Goal: Task Accomplishment & Management: Use online tool/utility

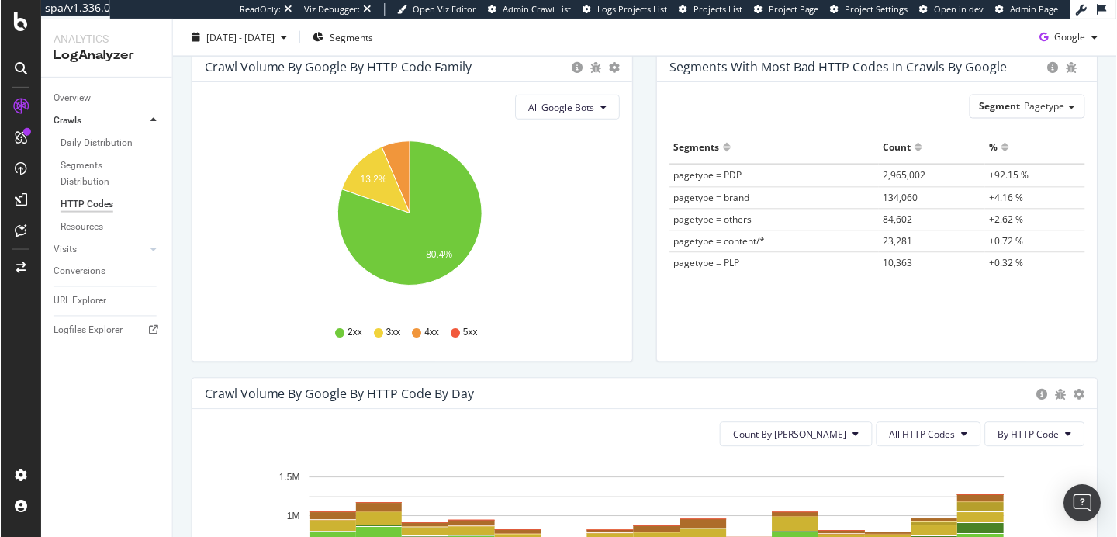
scroll to position [124, 0]
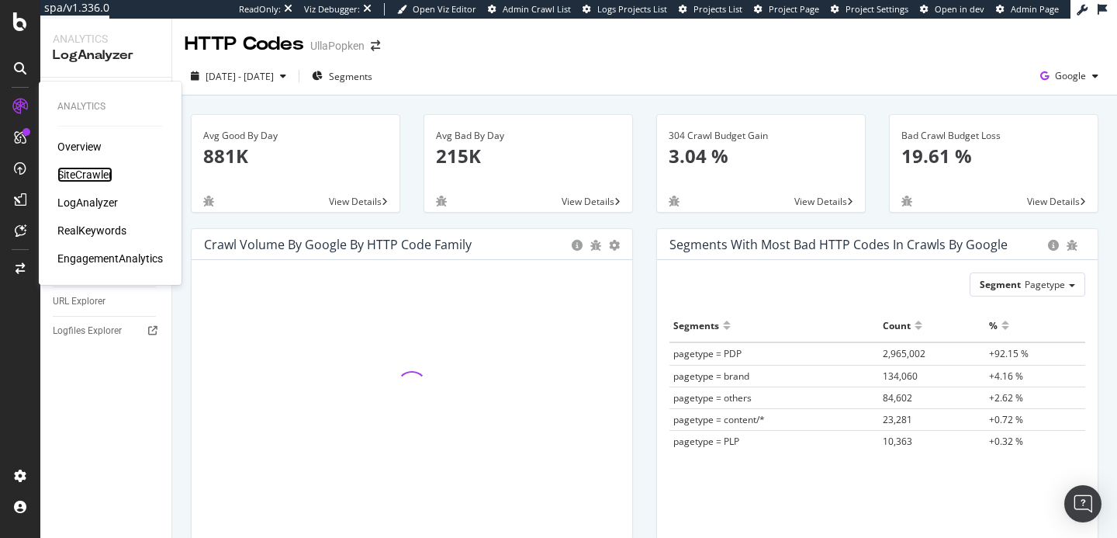
click at [82, 174] on div "SiteCrawler" at bounding box center [84, 175] width 55 height 16
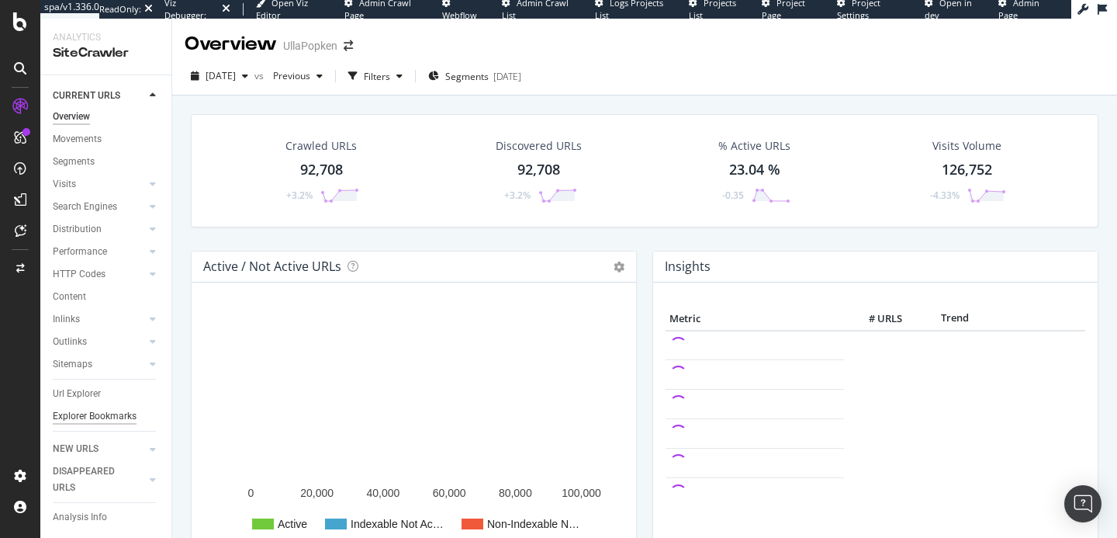
scroll to position [18, 0]
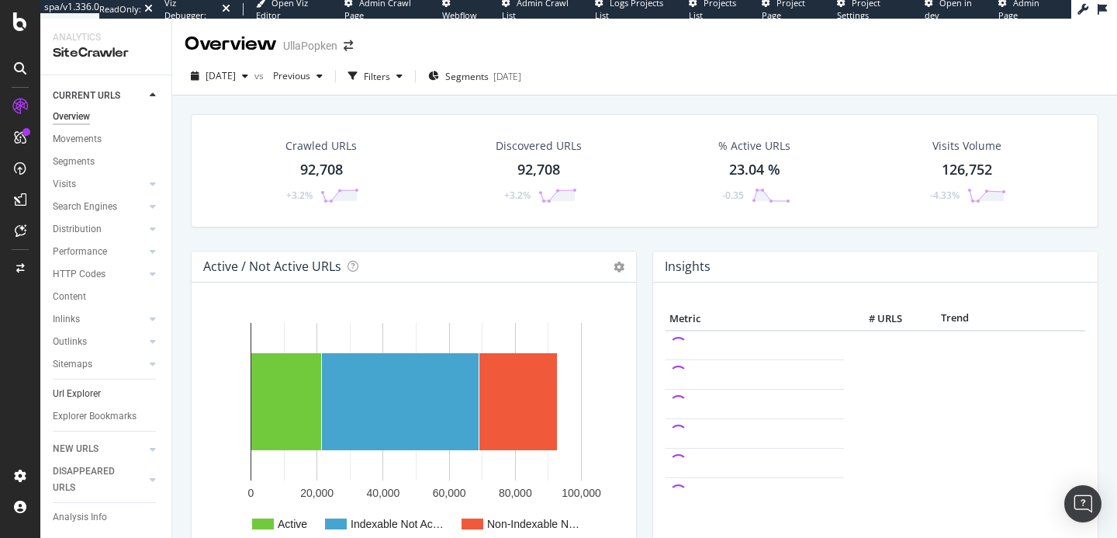
click at [102, 386] on link "Url Explorer" at bounding box center [107, 394] width 108 height 16
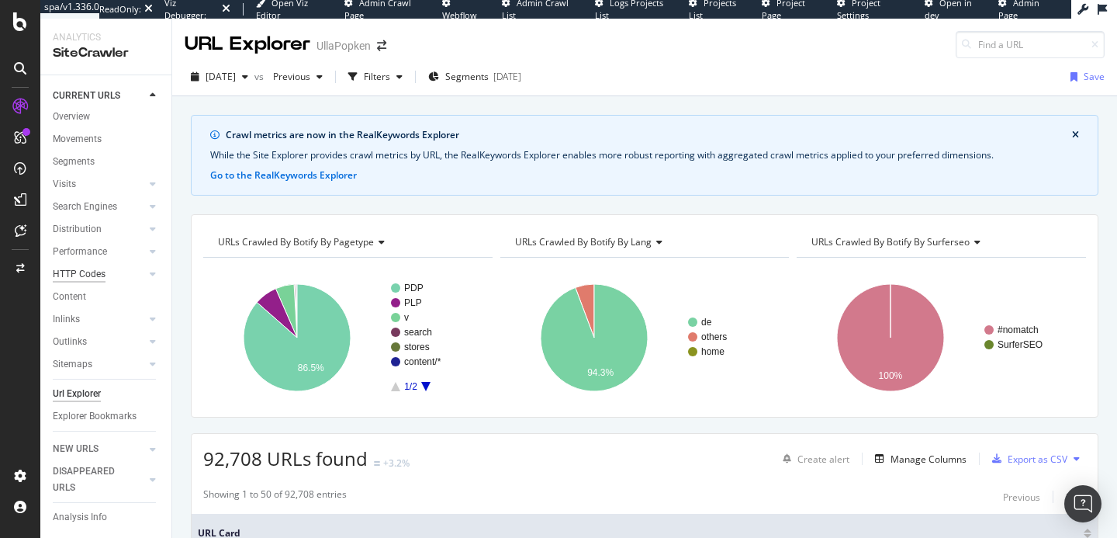
click at [101, 266] on div "HTTP Codes" at bounding box center [79, 274] width 53 height 16
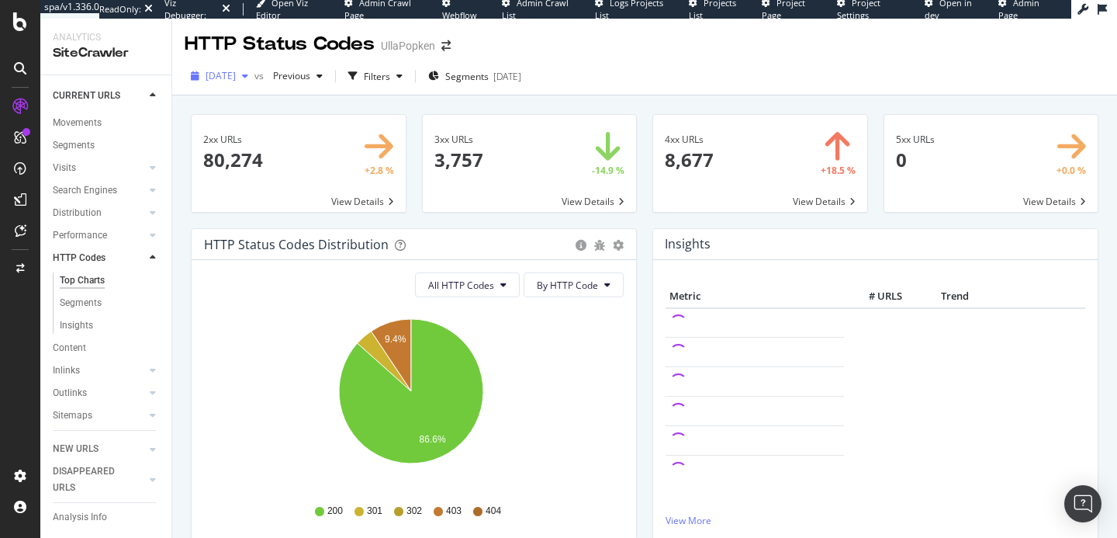
click at [254, 76] on div "button" at bounding box center [245, 75] width 19 height 9
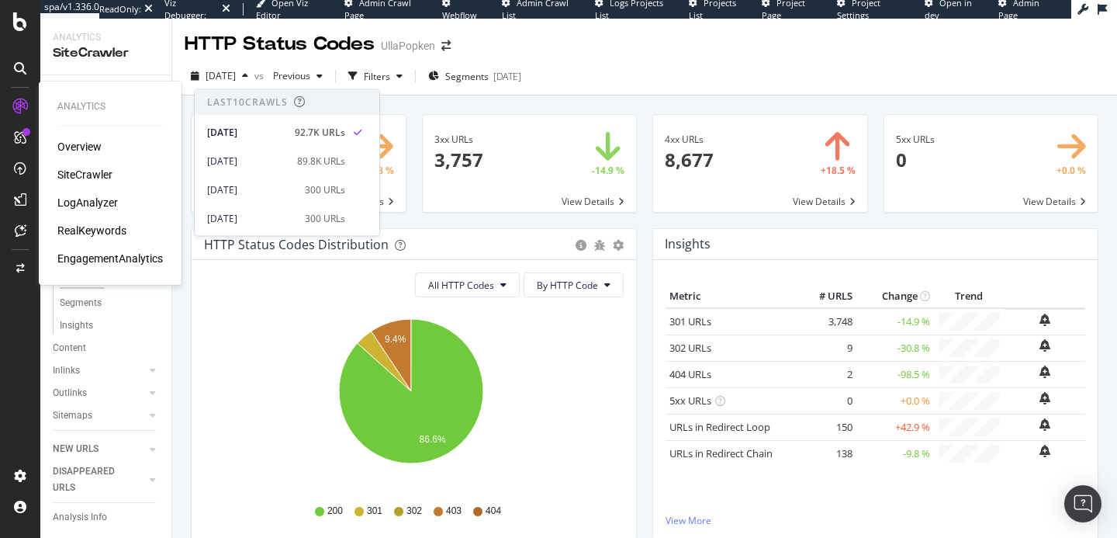
click at [91, 211] on div "Overview SiteCrawler LogAnalyzer RealKeywords EngagementAnalytics" at bounding box center [110, 202] width 106 height 127
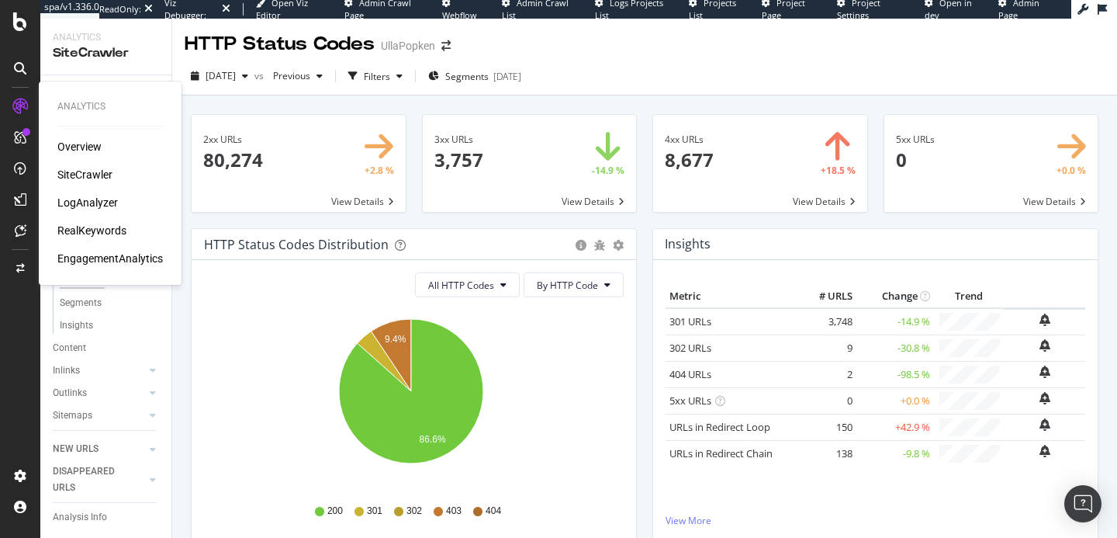
click at [88, 203] on div "LogAnalyzer" at bounding box center [87, 203] width 61 height 16
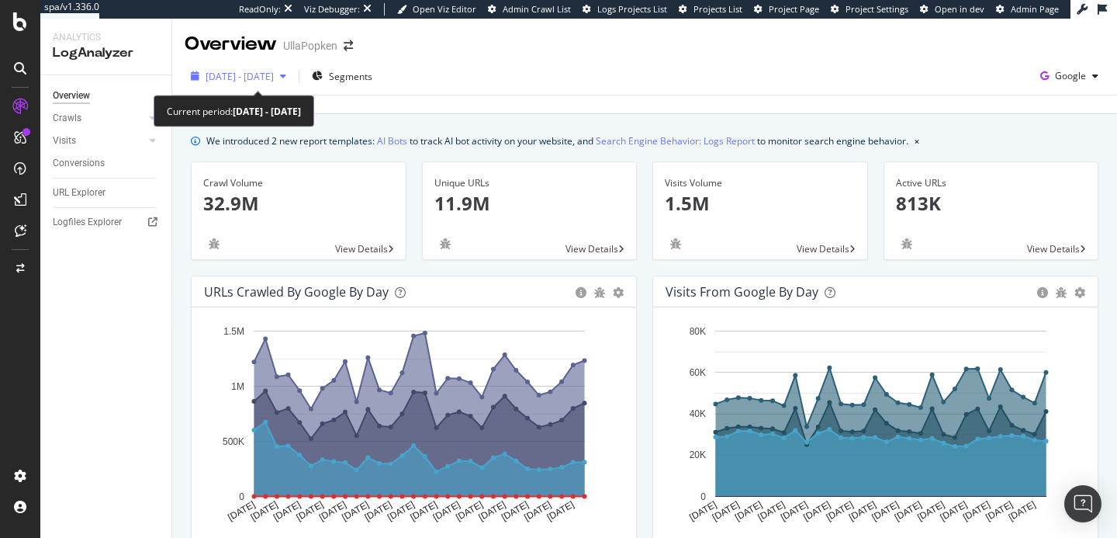
click at [292, 74] on div "button" at bounding box center [283, 75] width 19 height 9
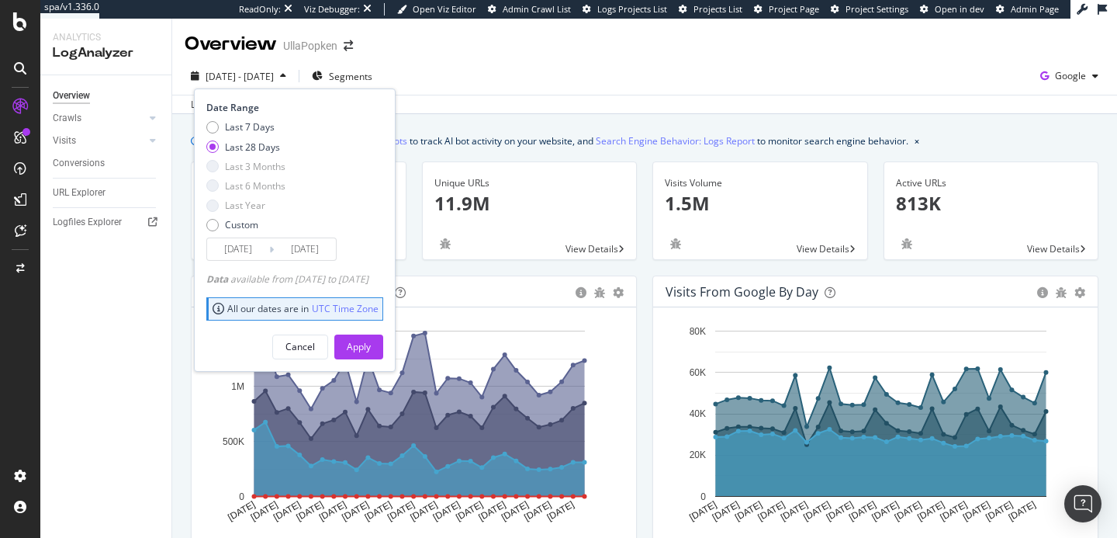
click at [461, 87] on div "2025 Jul. 18th - Aug. 16th Segments Date Range Last 7 Days Last 28 Days Last 3 …" at bounding box center [644, 79] width 945 height 31
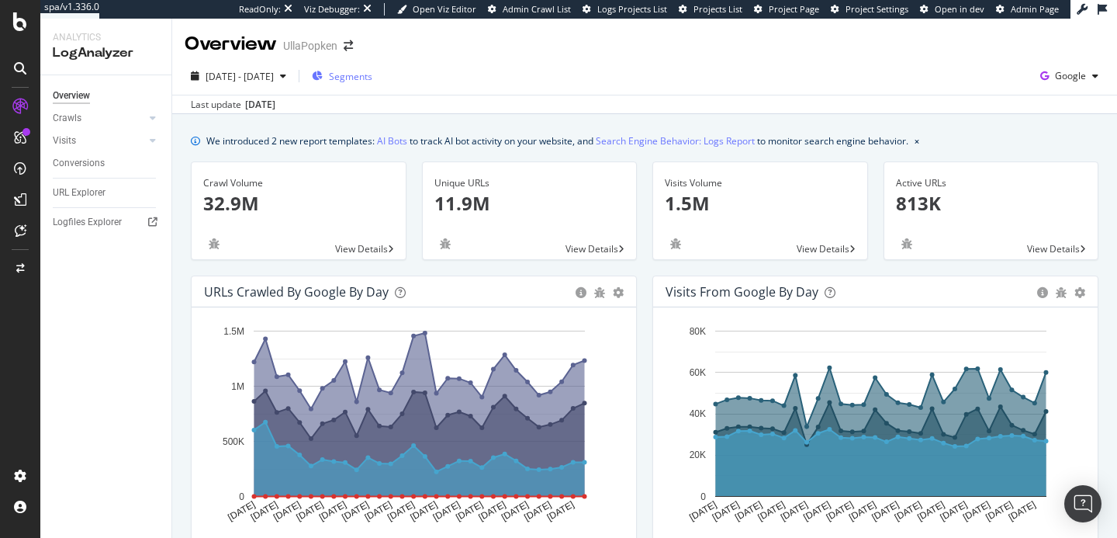
click at [372, 77] on span "Segments" at bounding box center [350, 76] width 43 height 13
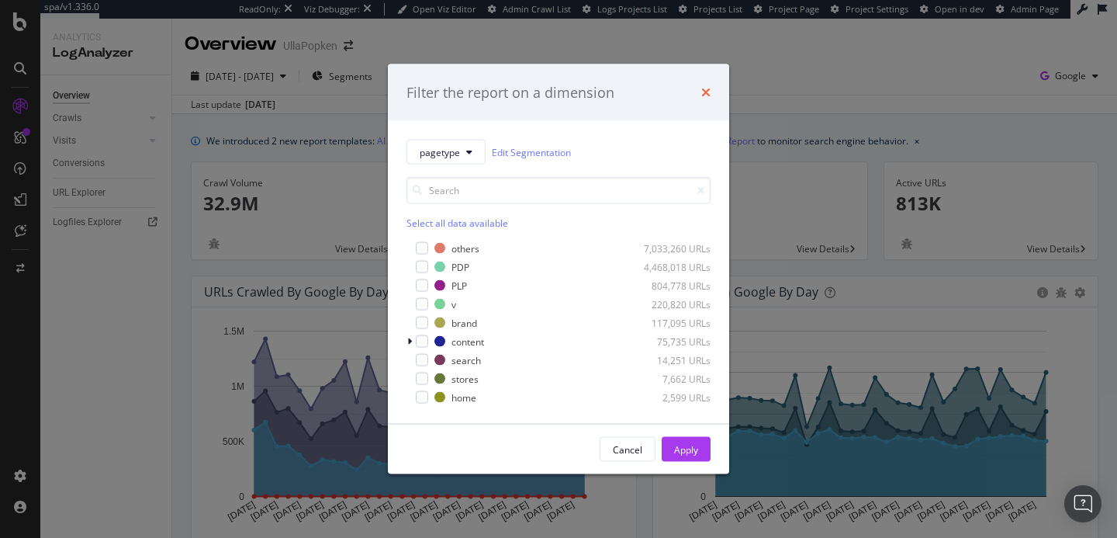
click at [709, 88] on icon "times" at bounding box center [705, 92] width 9 height 12
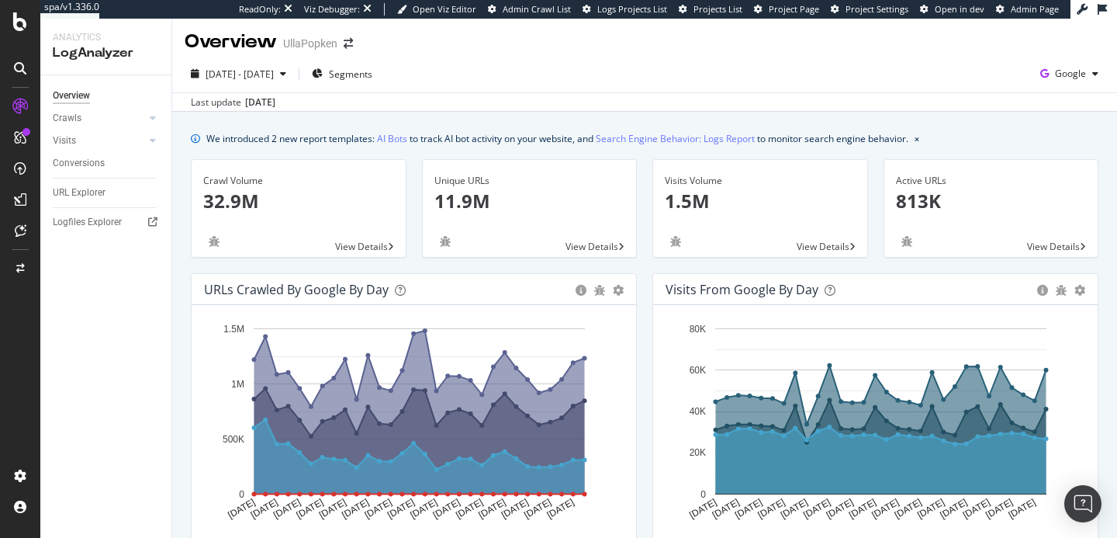
scroll to position [3, 0]
click at [90, 196] on div "URL Explorer" at bounding box center [79, 193] width 53 height 16
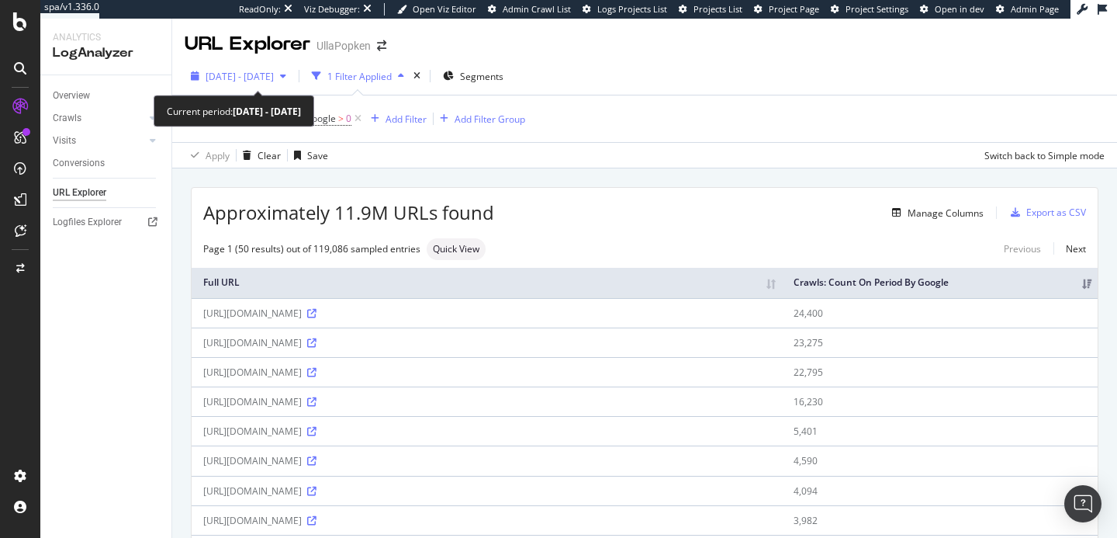
click at [292, 77] on div "button" at bounding box center [283, 75] width 19 height 9
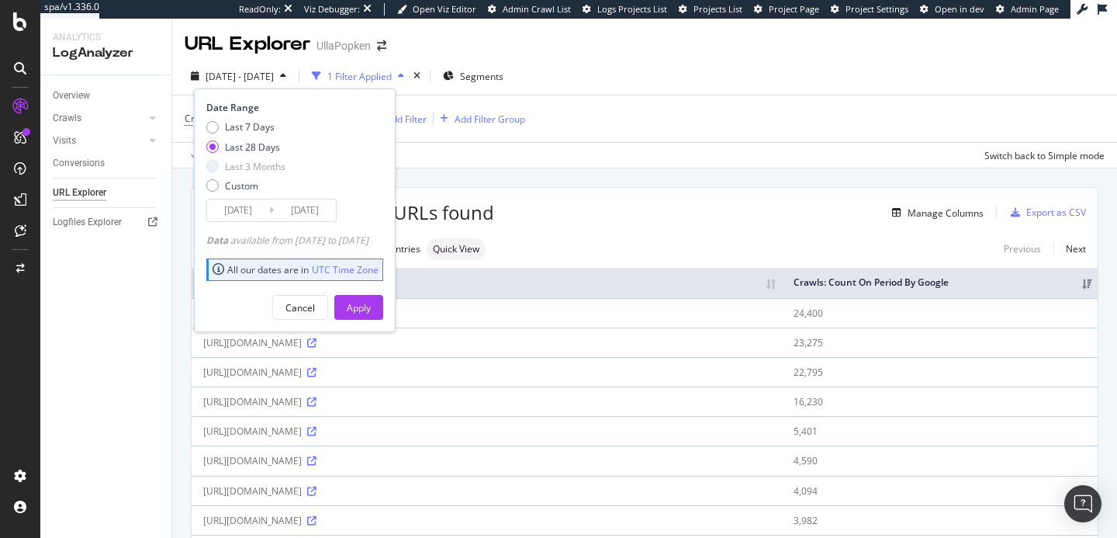
click at [292, 77] on div "button" at bounding box center [283, 75] width 19 height 9
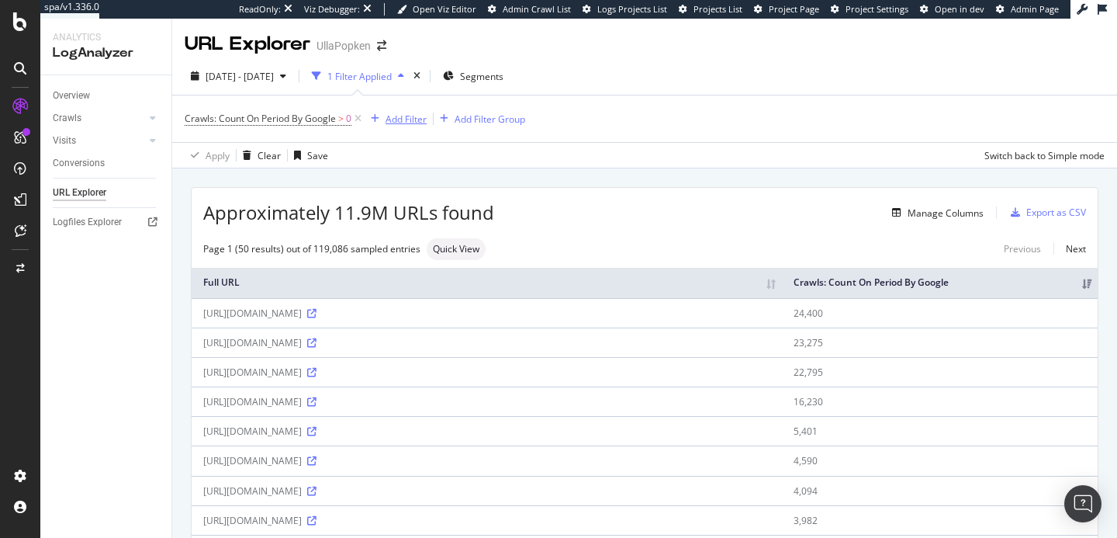
click at [388, 124] on div "Add Filter" at bounding box center [406, 118] width 41 height 13
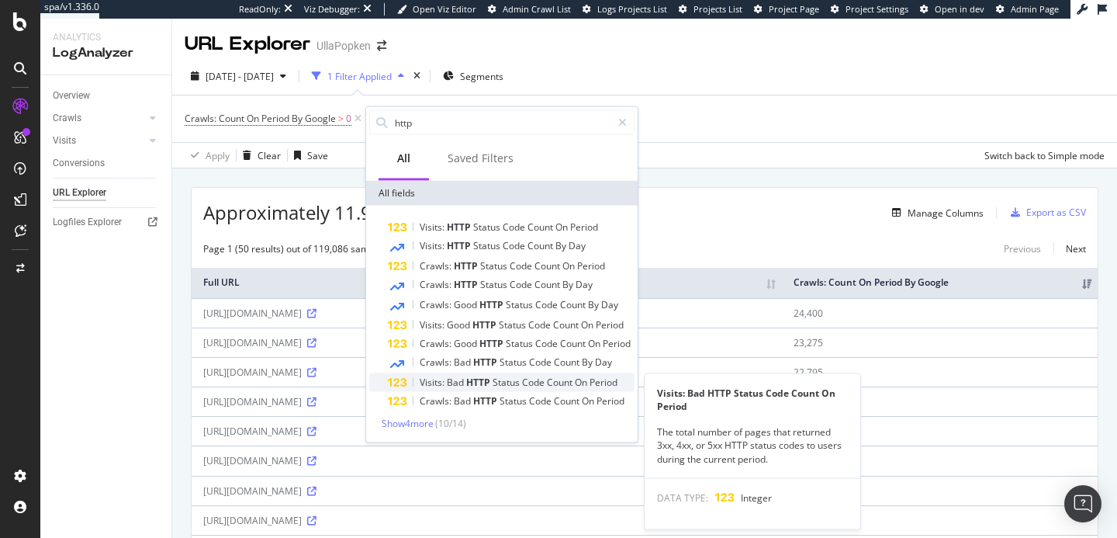
type input "http"
click at [497, 379] on span "Status" at bounding box center [507, 381] width 29 height 13
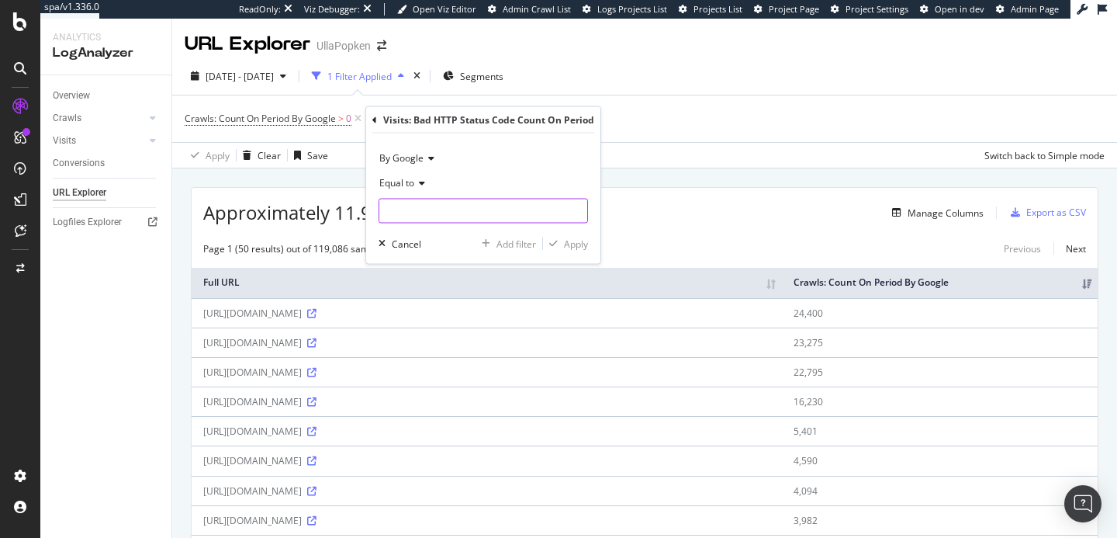
click at [425, 210] on input "number" at bounding box center [483, 211] width 209 height 25
click at [437, 210] on input "number" at bounding box center [483, 211] width 209 height 25
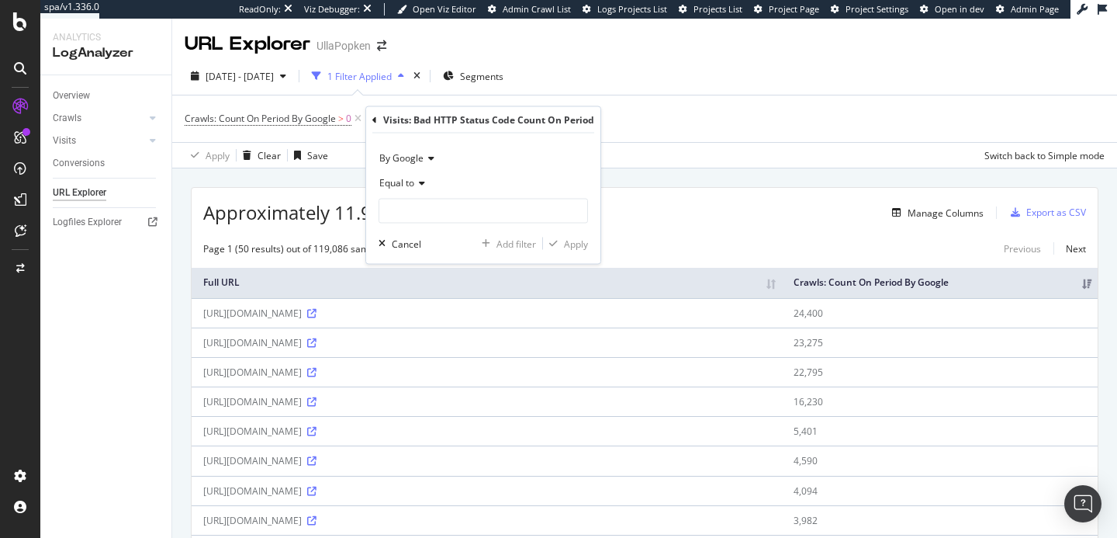
click at [421, 185] on icon at bounding box center [419, 182] width 11 height 9
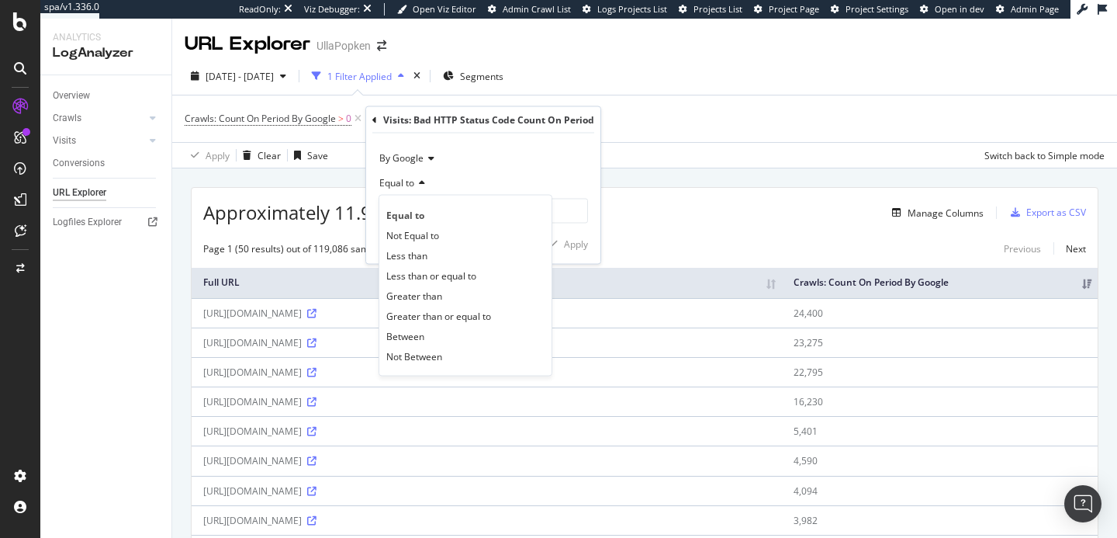
click at [421, 185] on icon at bounding box center [419, 182] width 11 height 9
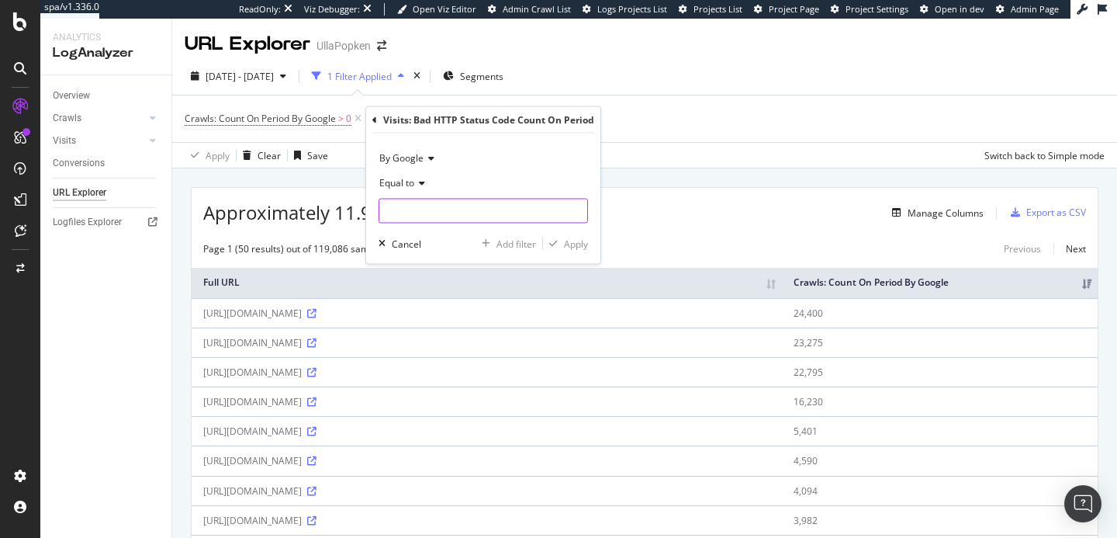
click at [417, 220] on input "number" at bounding box center [483, 211] width 209 height 25
click at [427, 180] on div "Equal to" at bounding box center [483, 183] width 209 height 25
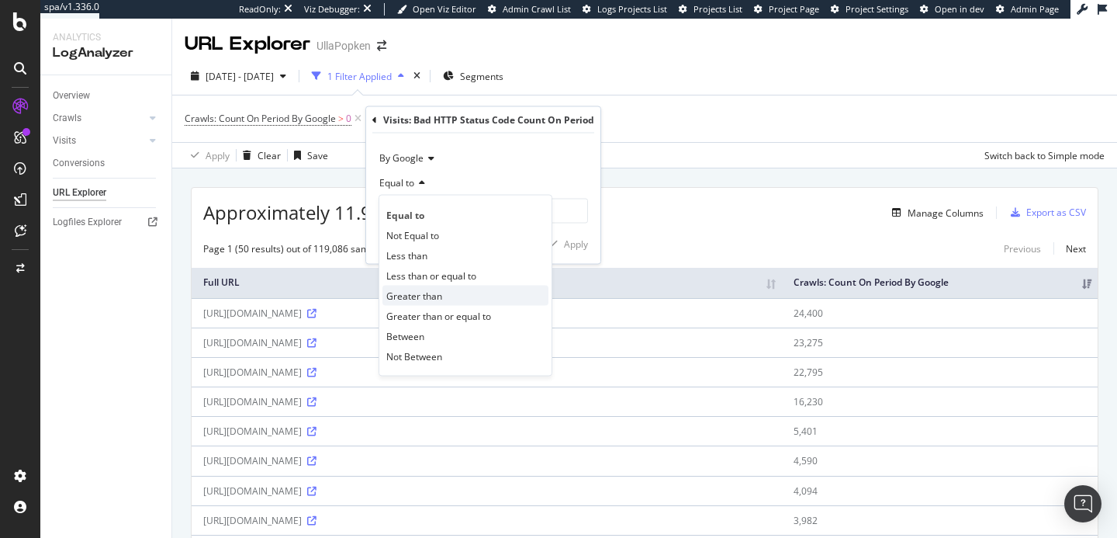
click at [432, 292] on span "Greater than" at bounding box center [414, 295] width 56 height 13
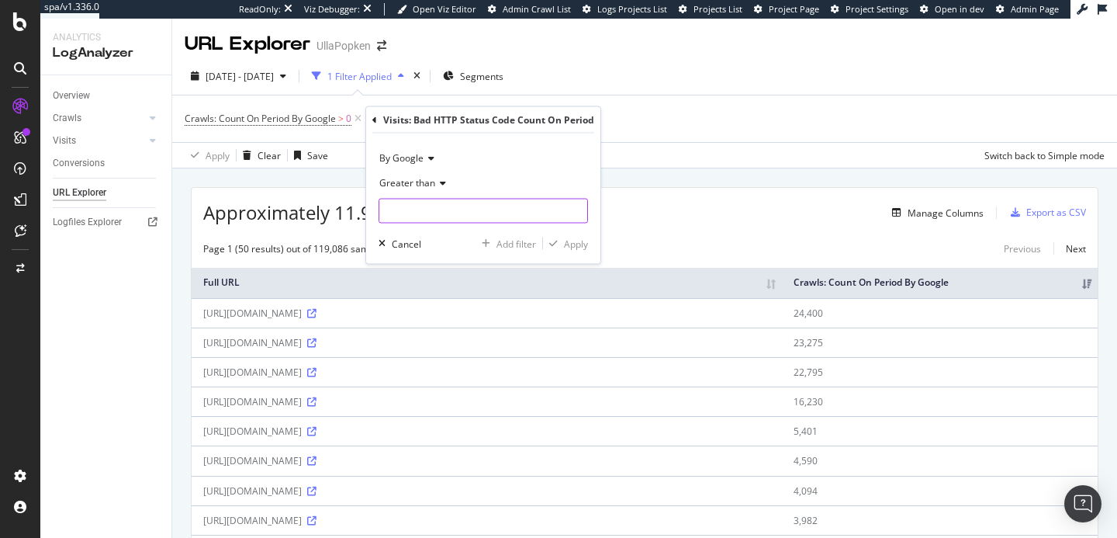
click at [413, 208] on input "number" at bounding box center [483, 211] width 209 height 25
type input "0"
click at [561, 244] on div "button" at bounding box center [553, 243] width 21 height 9
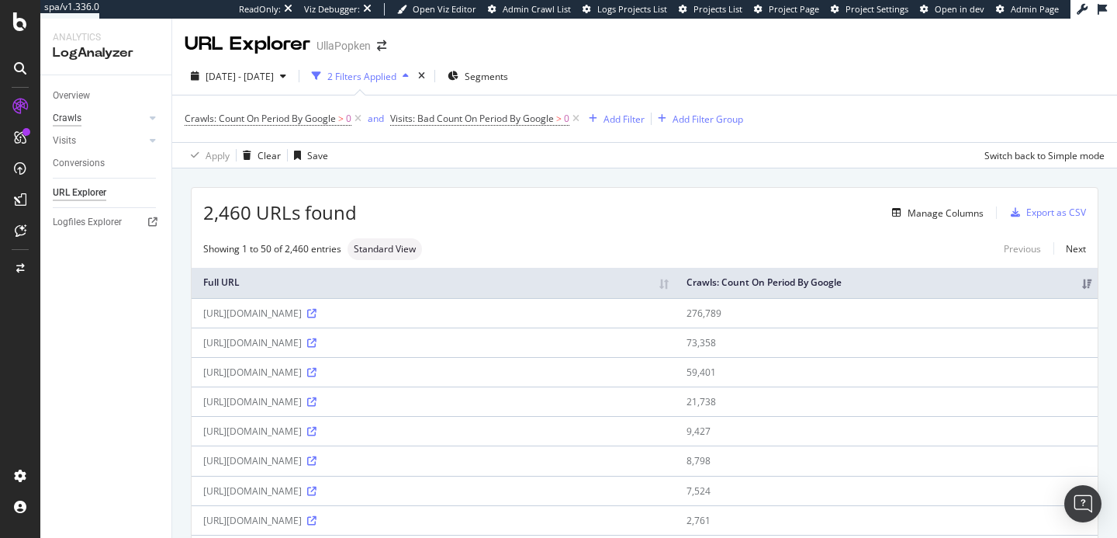
click at [61, 113] on div "Crawls" at bounding box center [67, 118] width 29 height 16
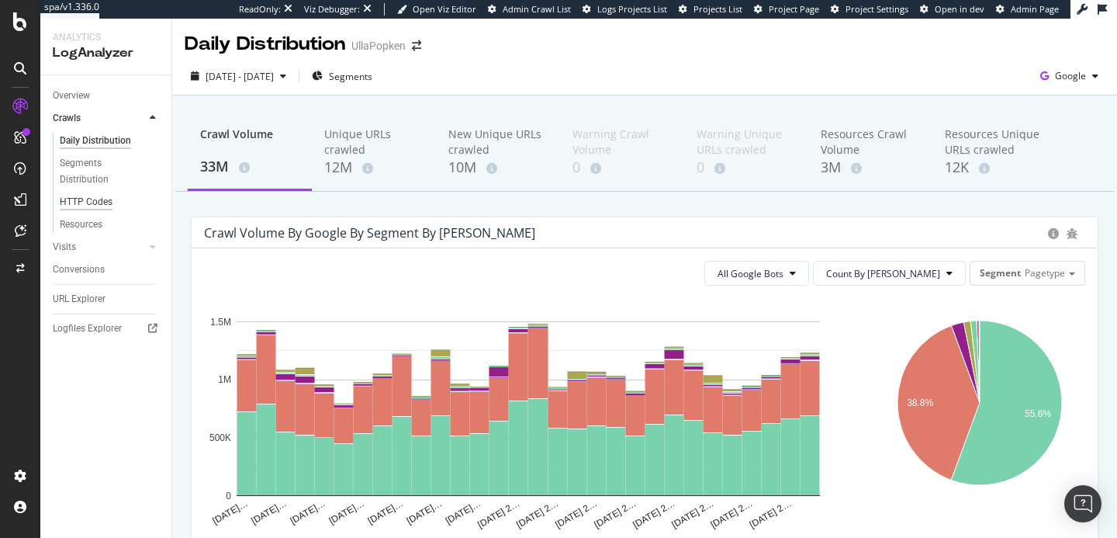
click at [106, 195] on div "HTTP Codes" at bounding box center [86, 202] width 53 height 16
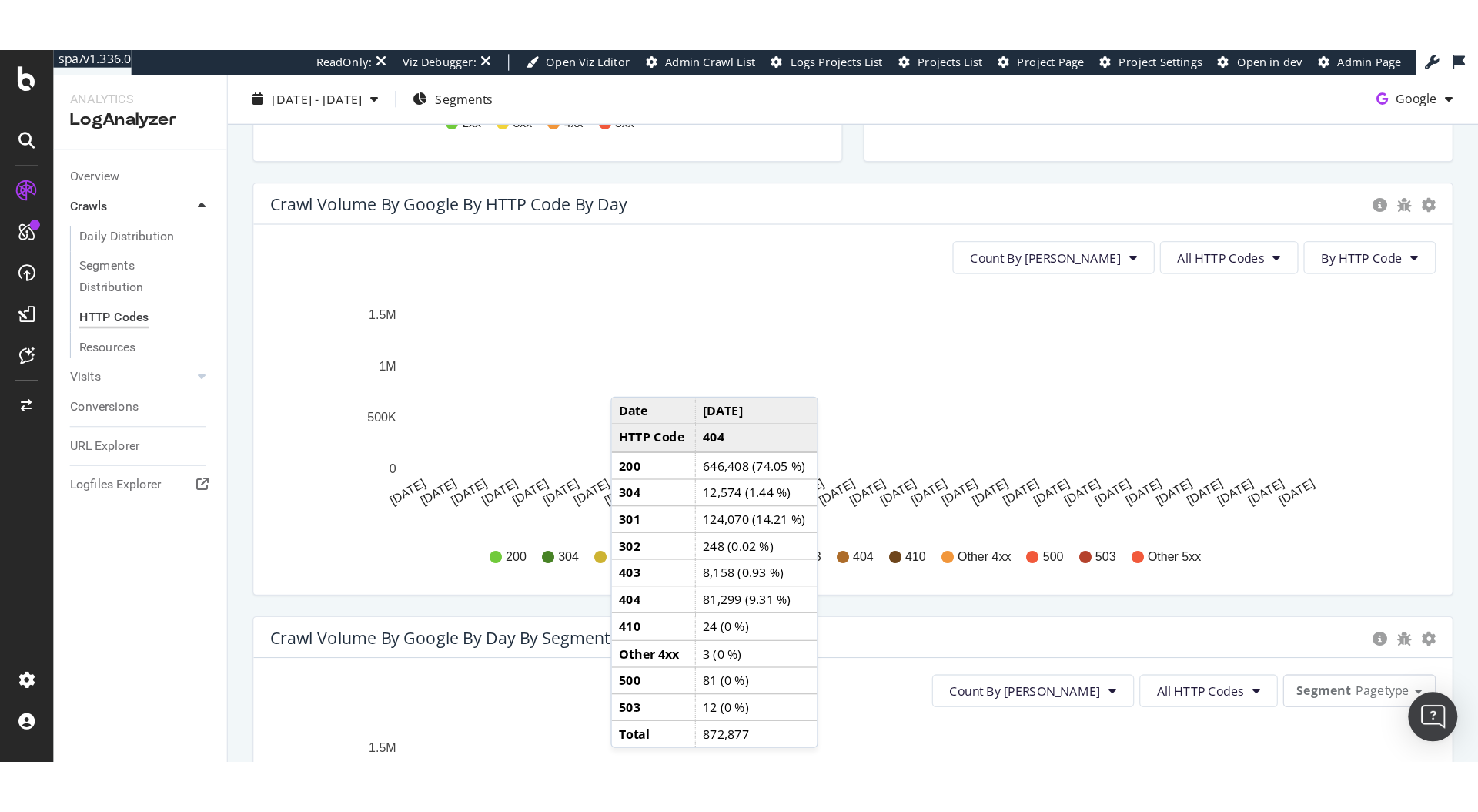
scroll to position [452, 0]
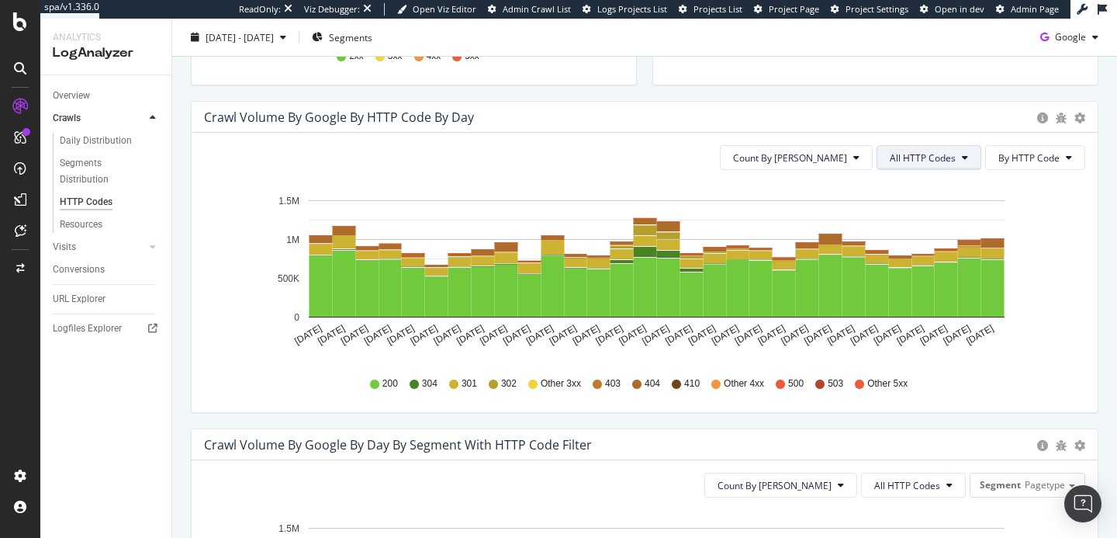
click at [912, 160] on span "All HTTP Codes" at bounding box center [923, 157] width 66 height 13
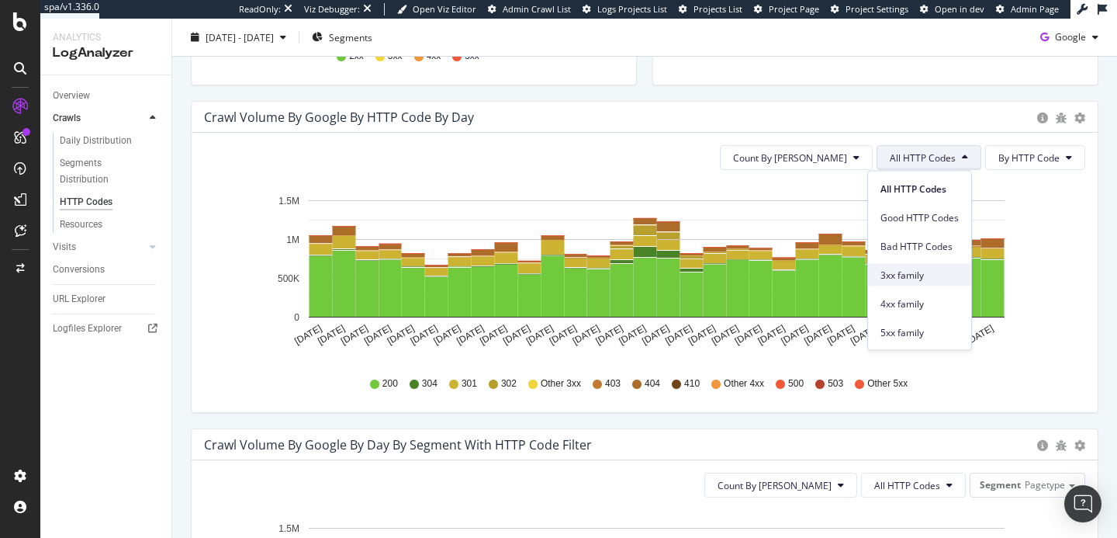
click at [900, 270] on span "3xx family" at bounding box center [919, 275] width 78 height 14
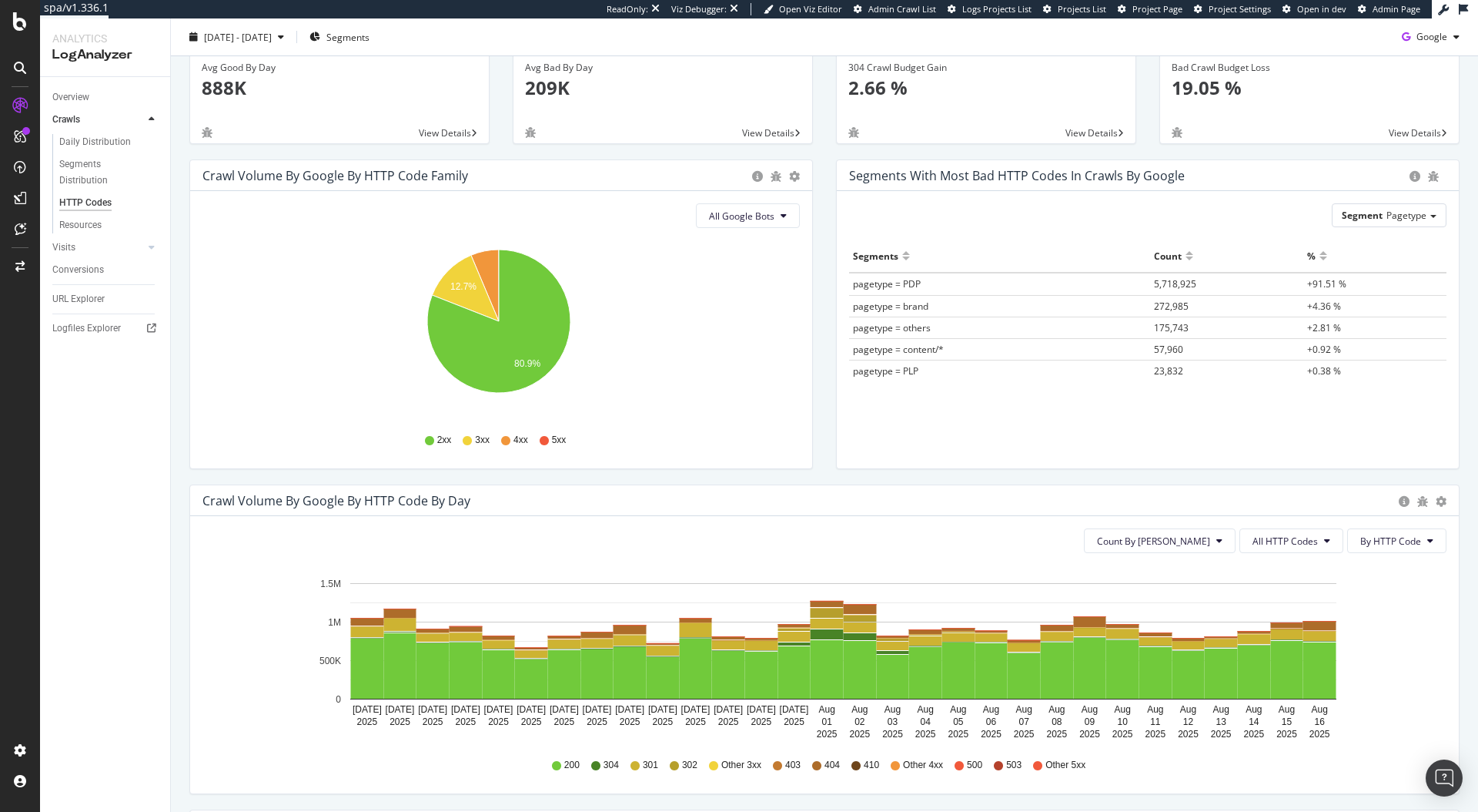
scroll to position [237, 0]
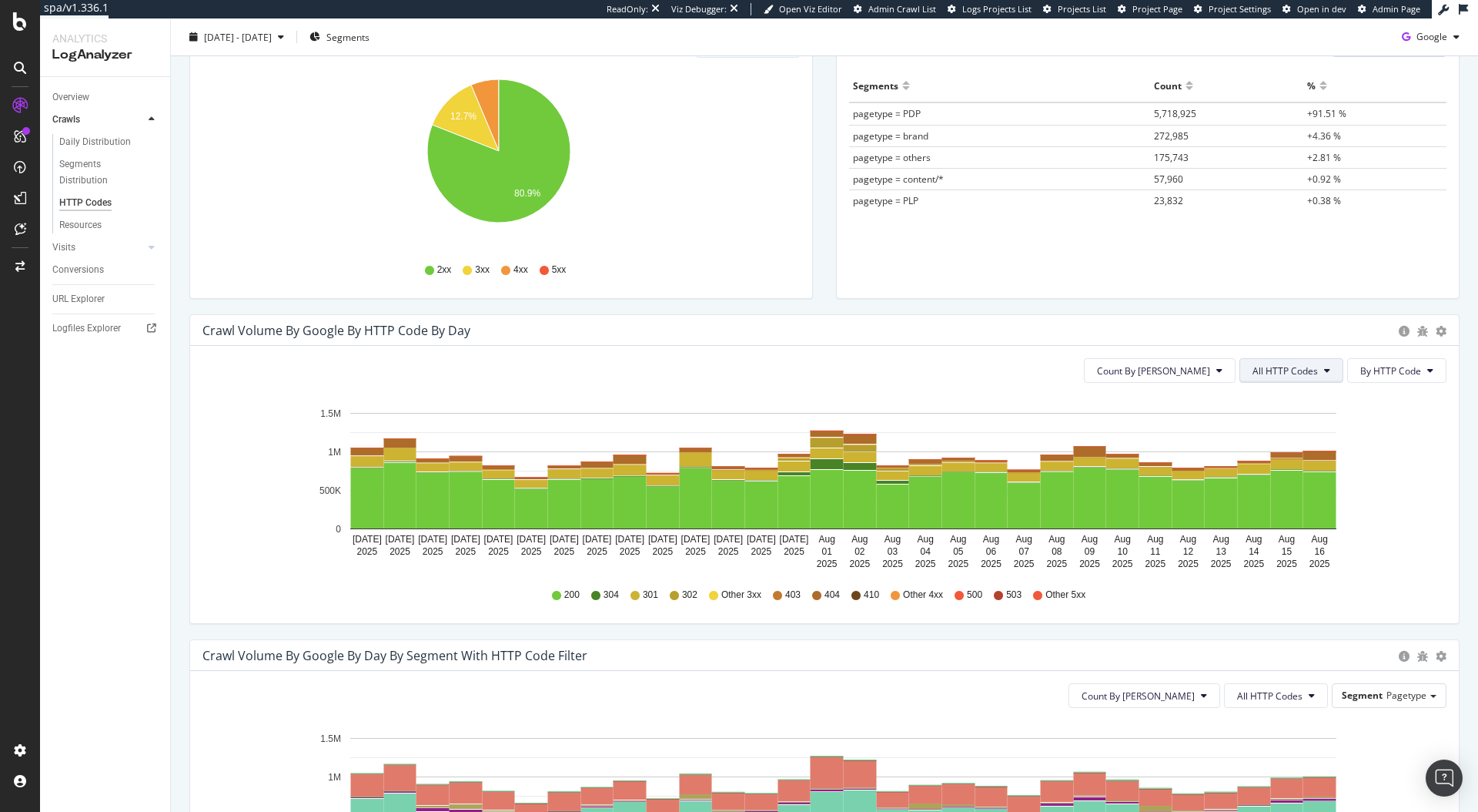
click at [1253, 365] on span "All HTTP Codes" at bounding box center [1285, 370] width 66 height 13
click at [1262, 508] on span "4xx family" at bounding box center [1282, 515] width 77 height 14
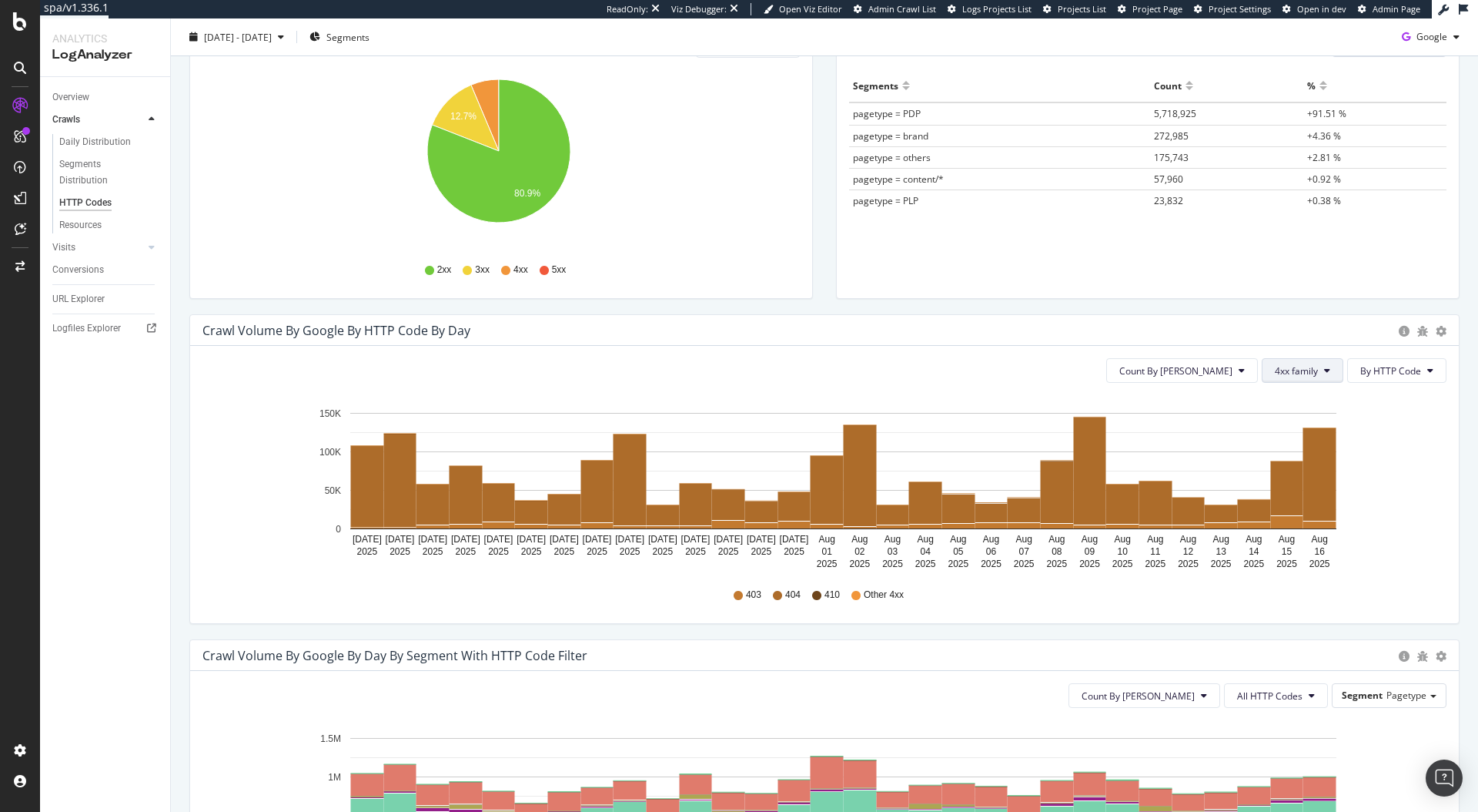
click at [1276, 372] on span "4xx family" at bounding box center [1296, 370] width 43 height 13
click at [1273, 490] on span "3xx family" at bounding box center [1303, 486] width 77 height 14
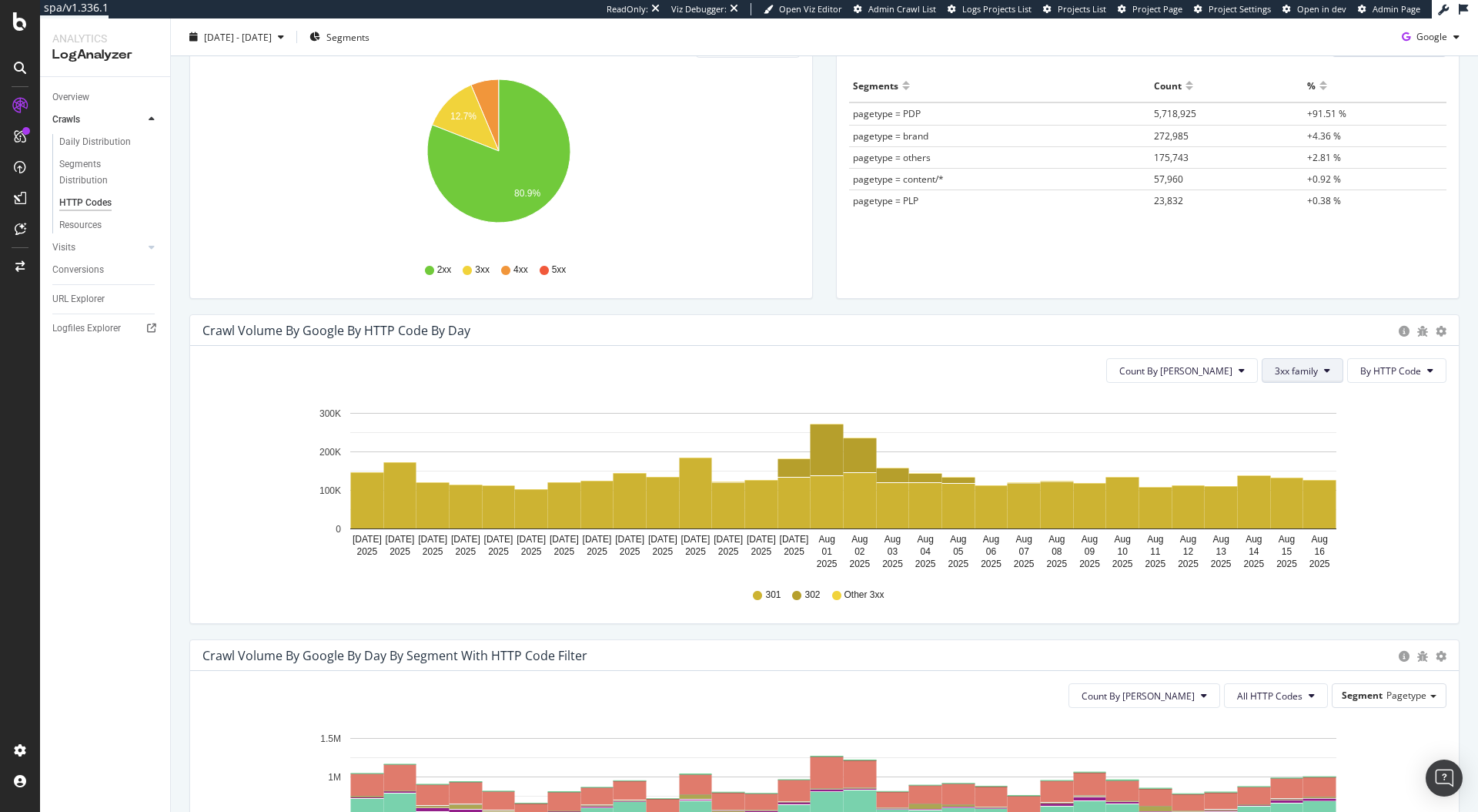
click at [1281, 369] on span "3xx family" at bounding box center [1296, 370] width 43 height 13
click at [1275, 514] on span "4xx family" at bounding box center [1303, 515] width 77 height 14
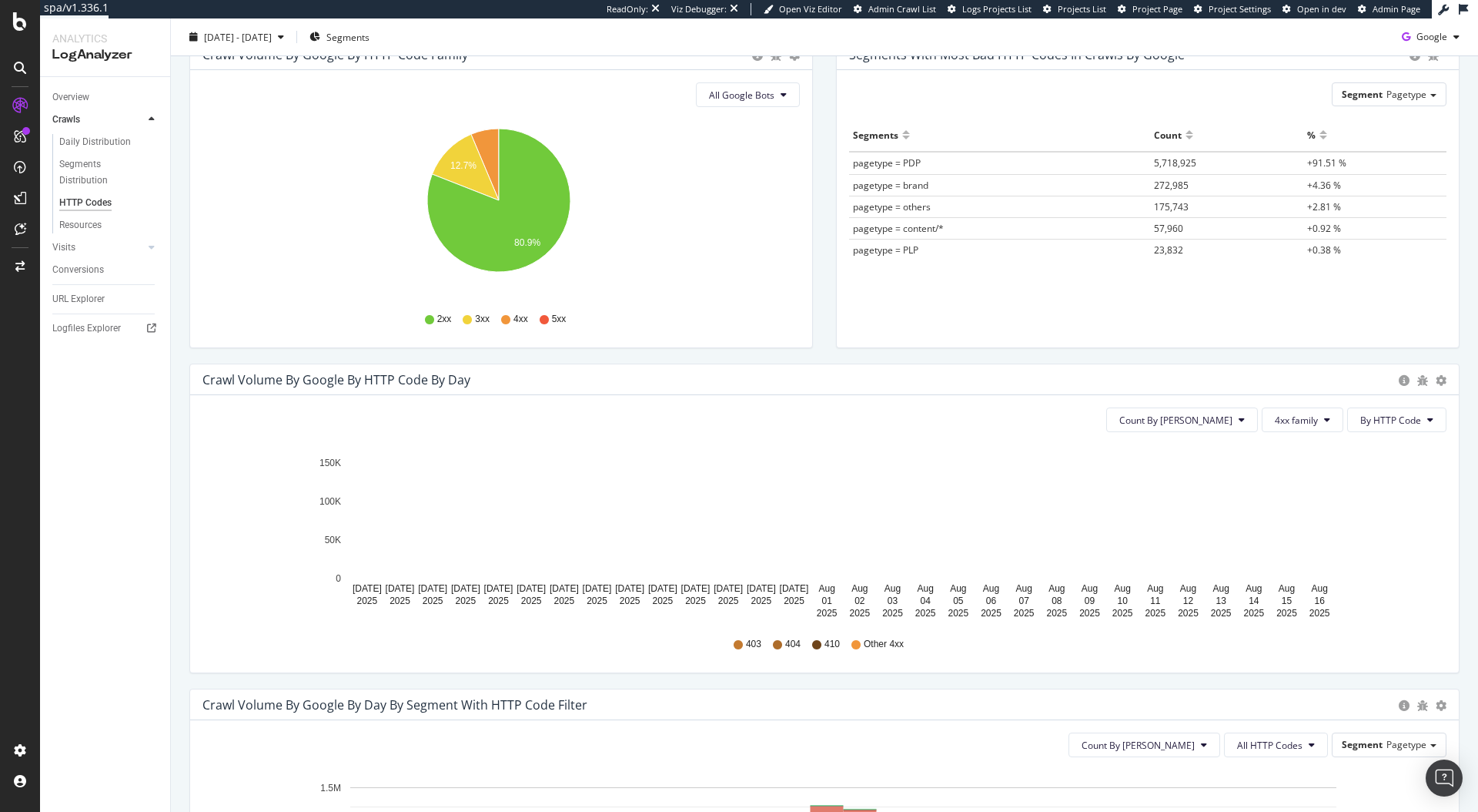
scroll to position [0, 0]
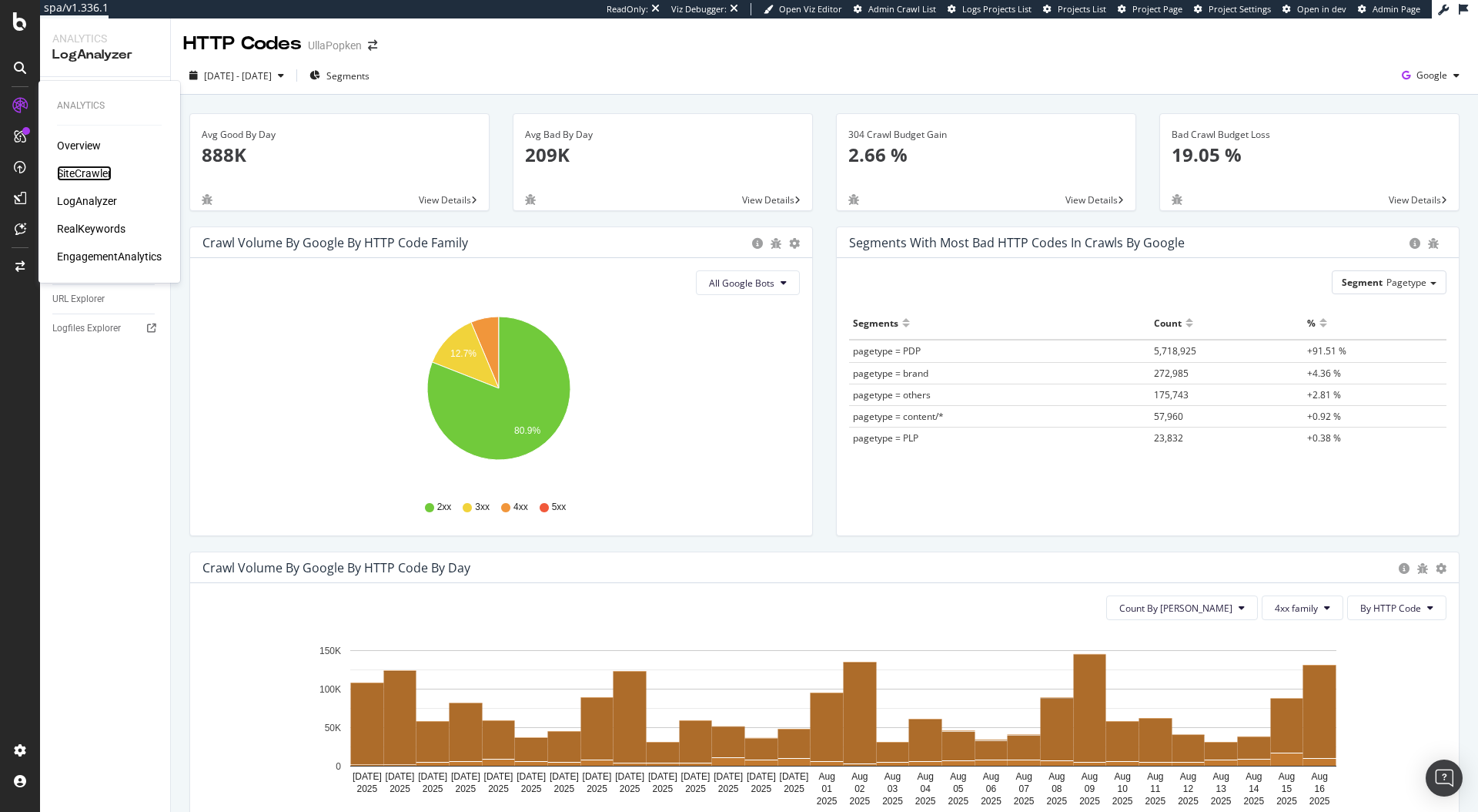
click at [86, 174] on div "SiteCrawler" at bounding box center [83, 174] width 55 height 16
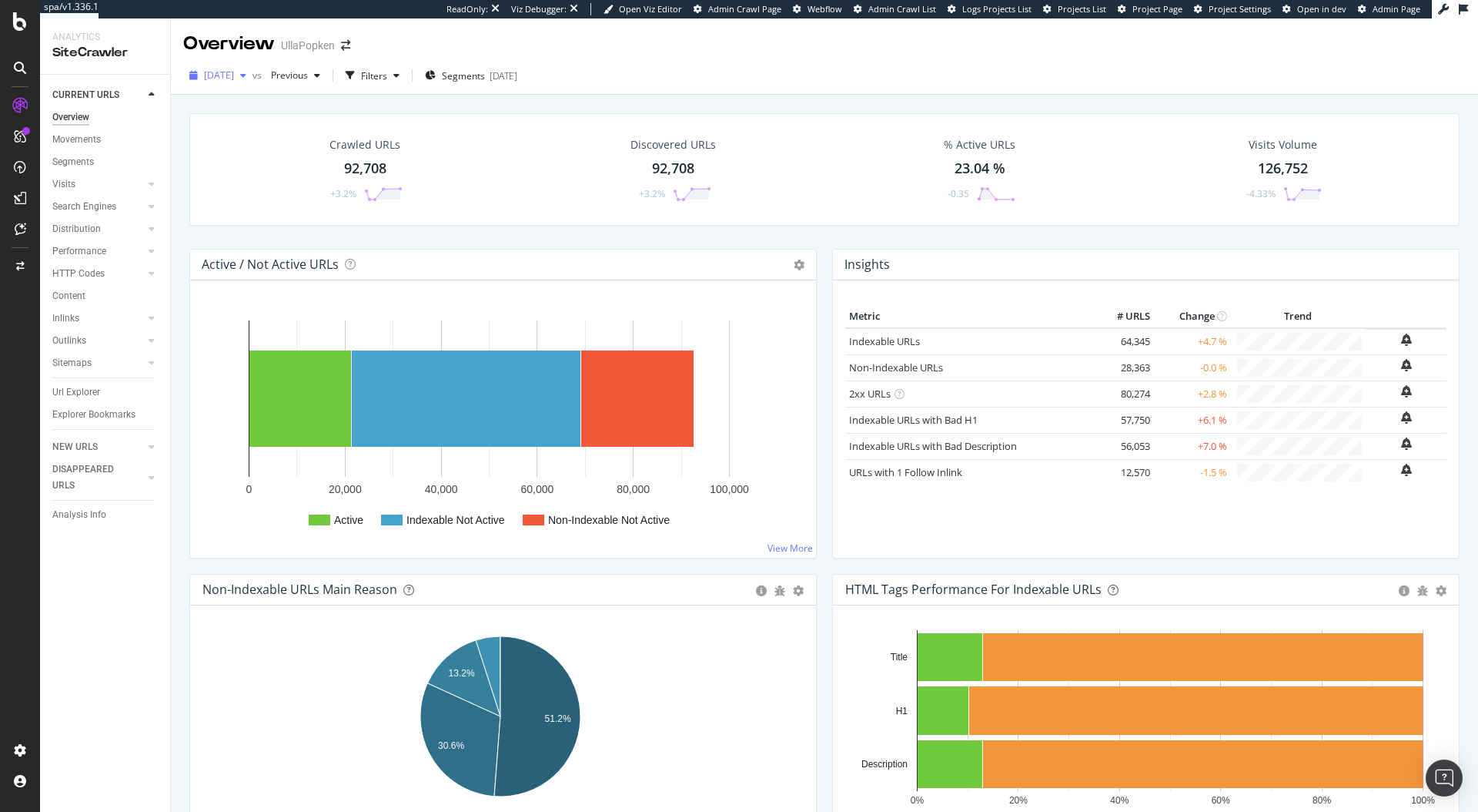
click at [246, 77] on icon "button" at bounding box center [243, 74] width 6 height 9
click at [234, 74] on span "2025 Aug. 17th" at bounding box center [219, 74] width 30 height 13
click at [249, 160] on div "2025 Aug. 3rd" at bounding box center [245, 160] width 80 height 14
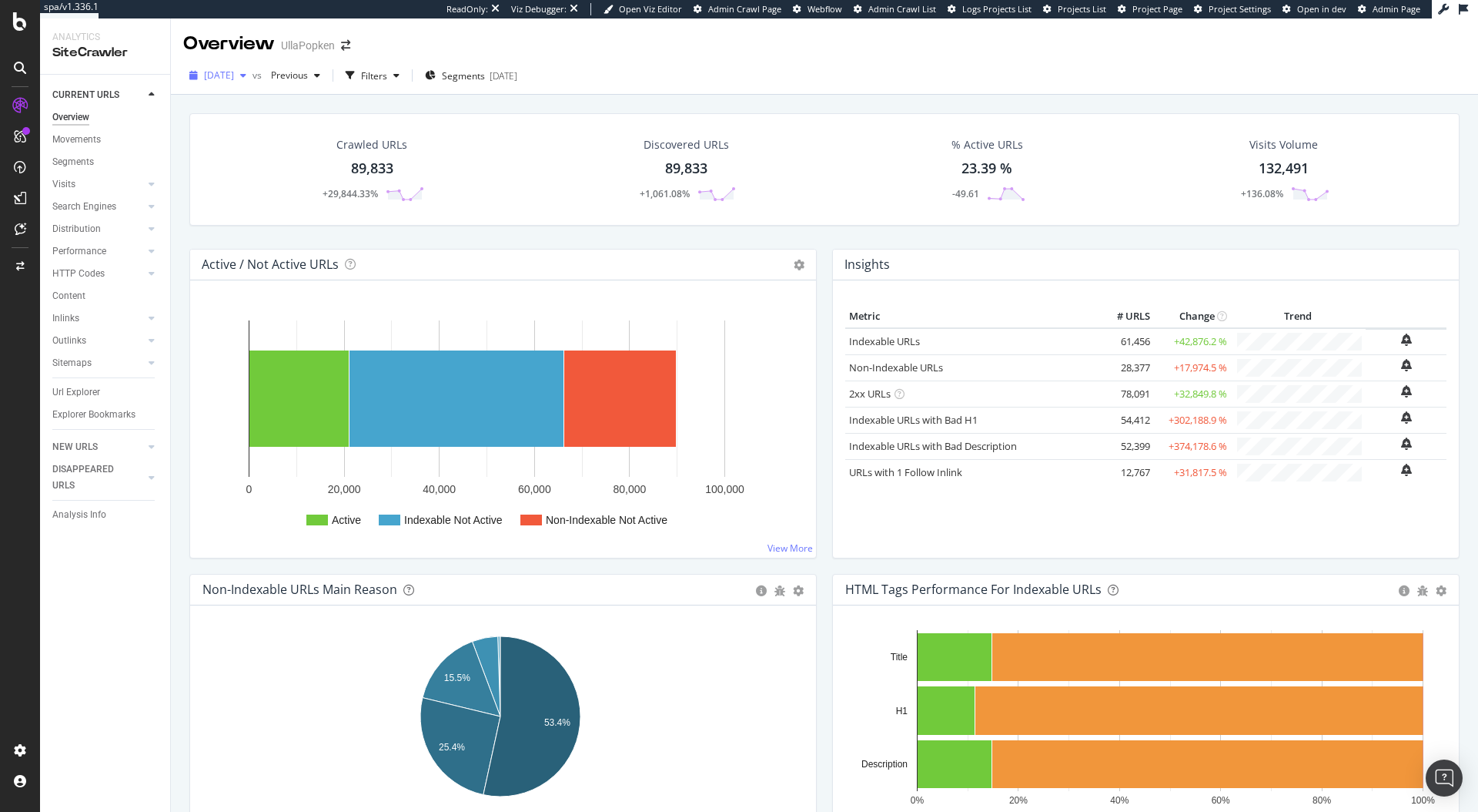
click at [246, 77] on icon "button" at bounding box center [243, 74] width 6 height 9
click at [274, 182] on div "2025 Jul. 27th" at bounding box center [249, 188] width 87 height 14
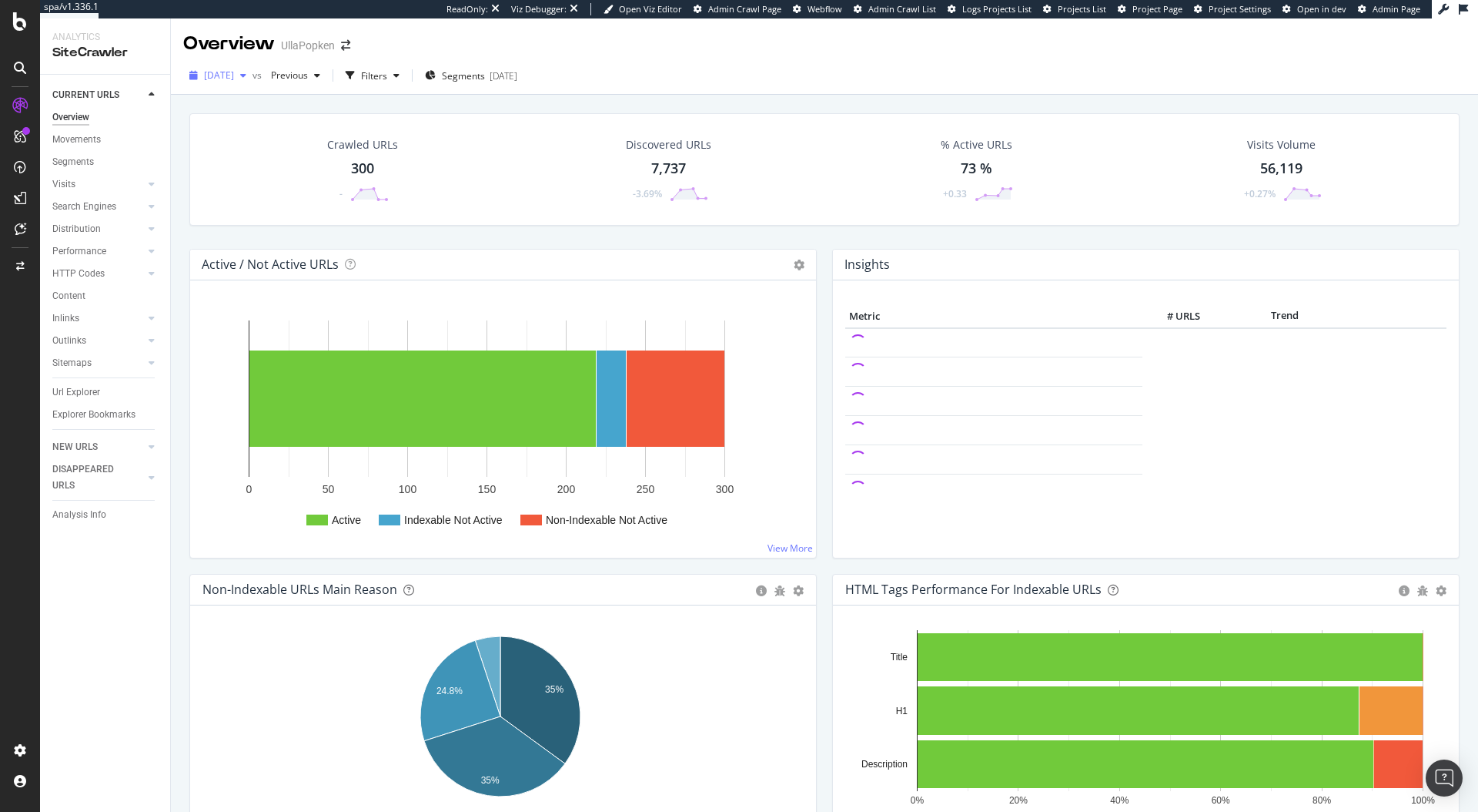
click at [252, 81] on div "2025 Jul. 27th" at bounding box center [218, 74] width 69 height 23
click at [269, 127] on div "2025 Aug. 17th" at bounding box center [245, 131] width 80 height 14
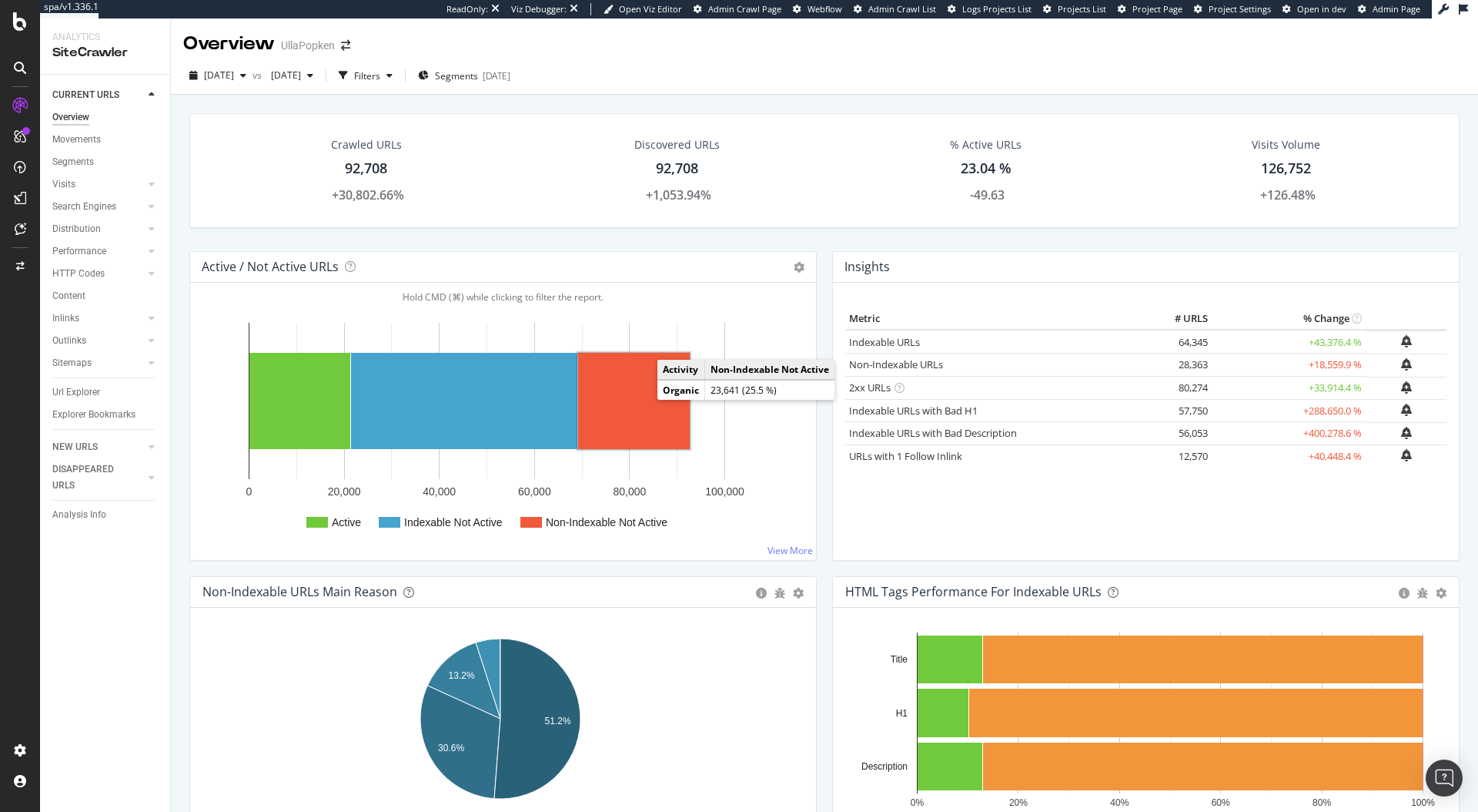
click at [641, 403] on rect "A chart." at bounding box center [634, 400] width 111 height 96
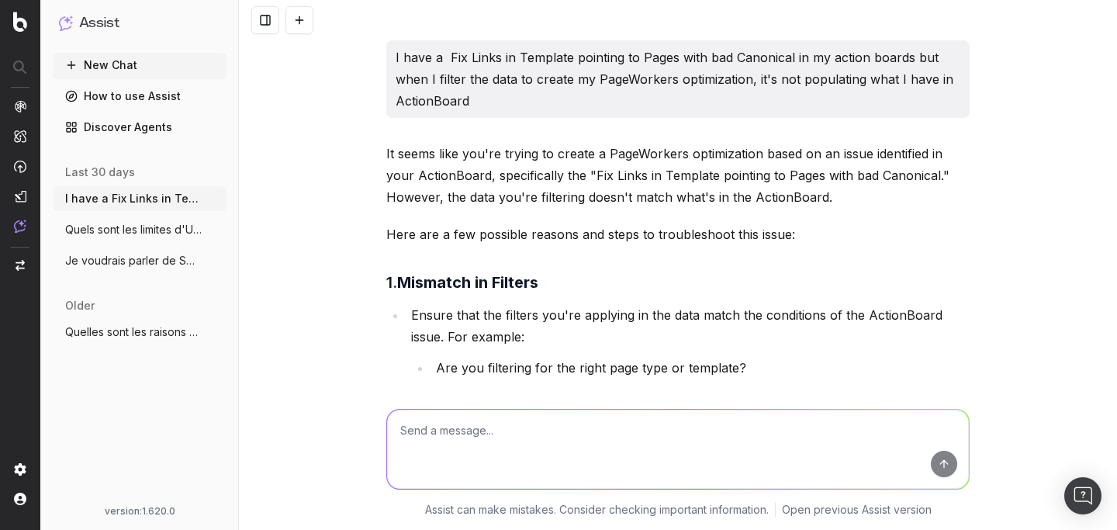
scroll to position [1770, 0]
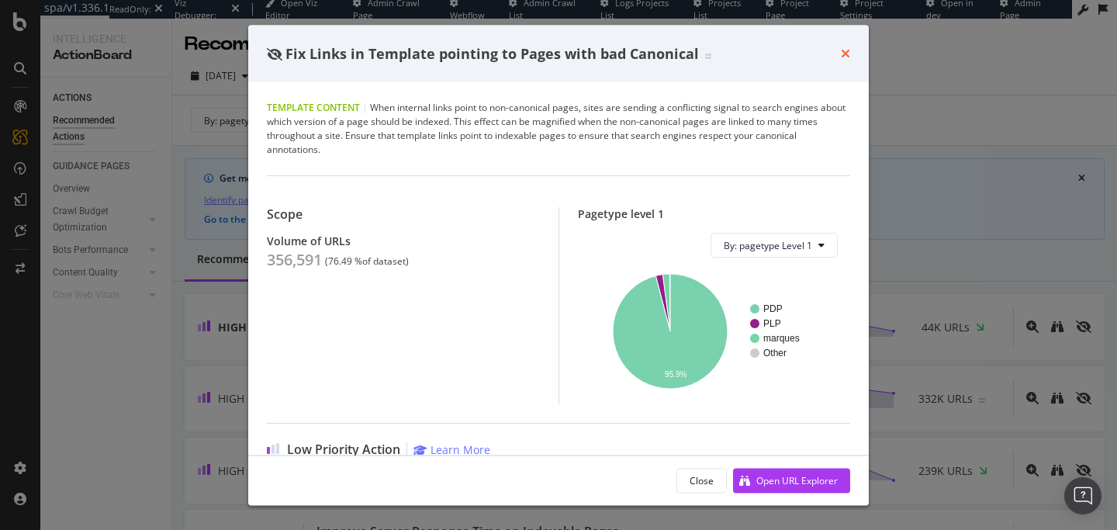
click at [843, 57] on icon "times" at bounding box center [845, 53] width 9 height 12
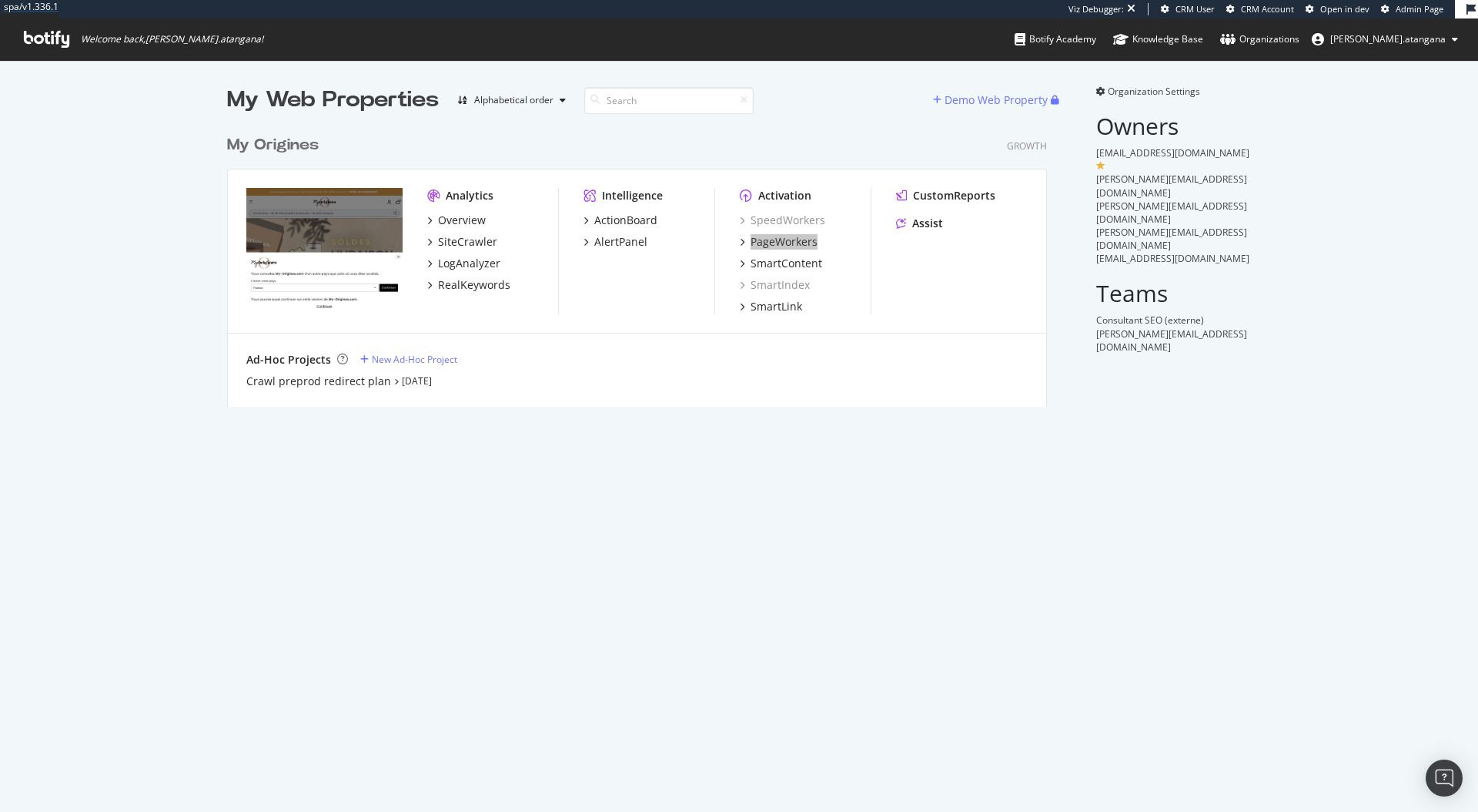
scroll to position [280, 821]
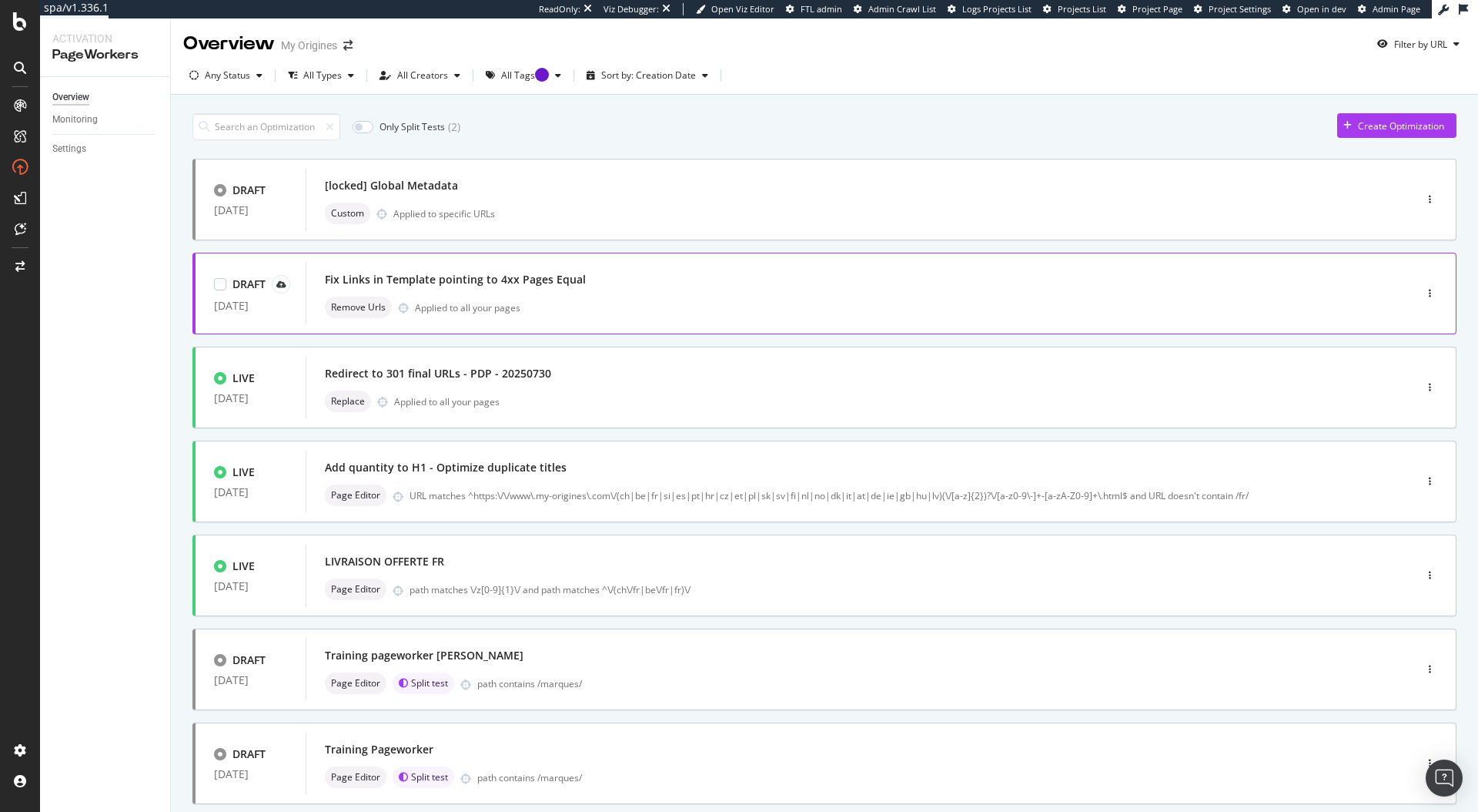
click at [552, 291] on div "Fix Links in Template pointing to 4xx Pages Equal Remove Urls Applied to all yo…" at bounding box center [837, 294] width 1024 height 50
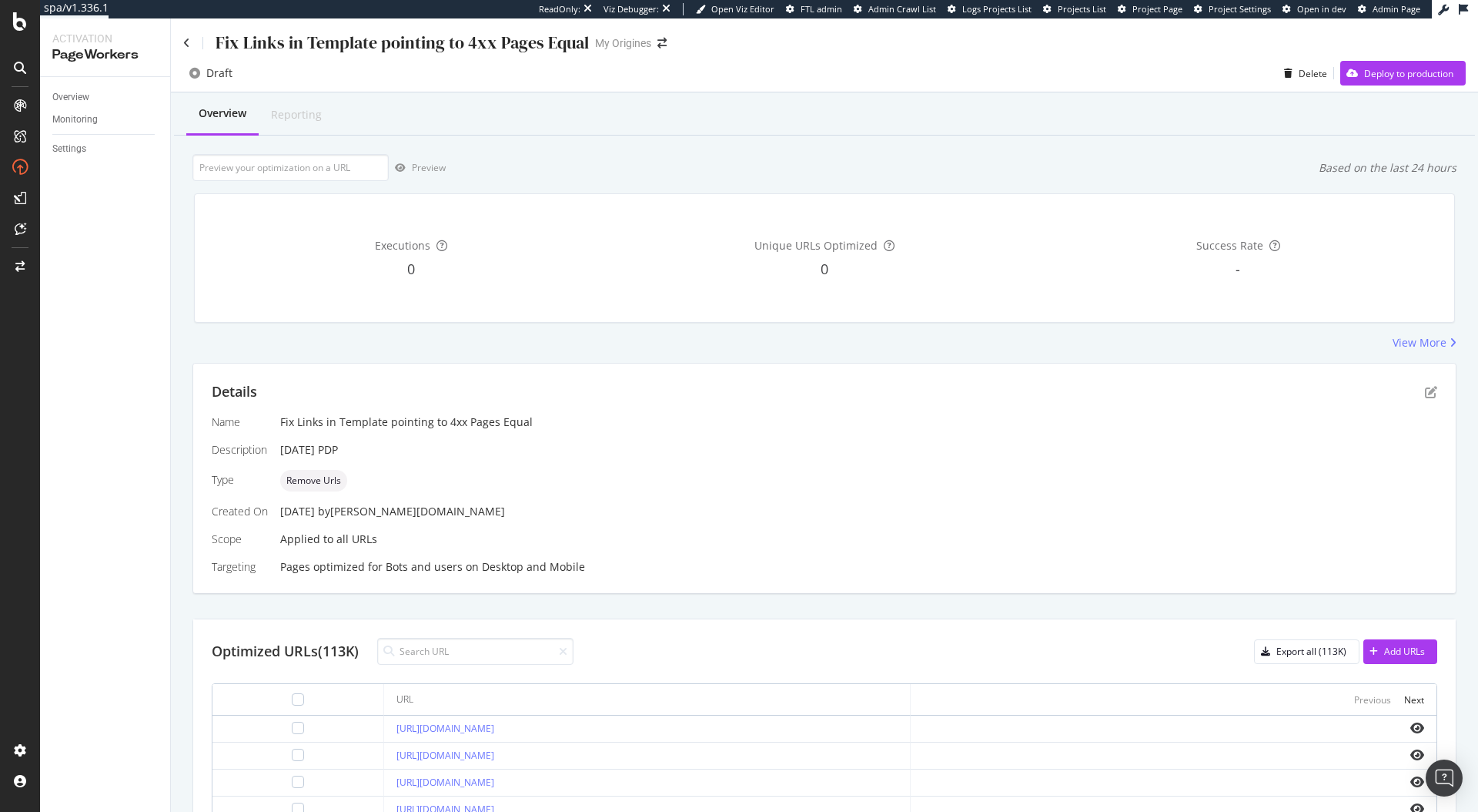
click at [191, 50] on div "Fix Links in Template pointing to 4xx Pages Equal" at bounding box center [386, 43] width 406 height 24
click at [188, 47] on icon at bounding box center [187, 43] width 7 height 11
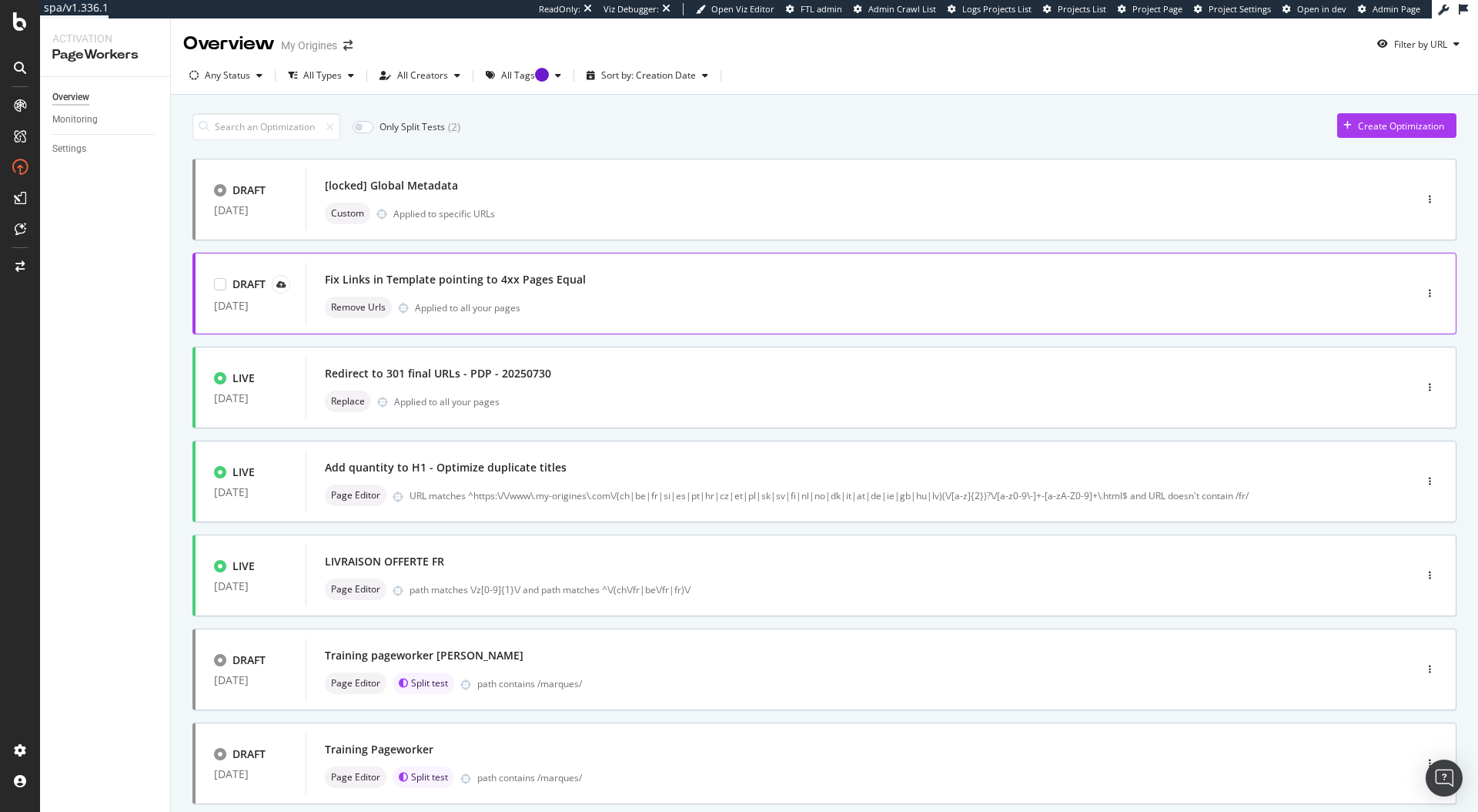
click at [572, 290] on div "Fix Links in Template pointing to 4xx Pages Equal Remove Urls Applied to all yo…" at bounding box center [837, 294] width 1024 height 50
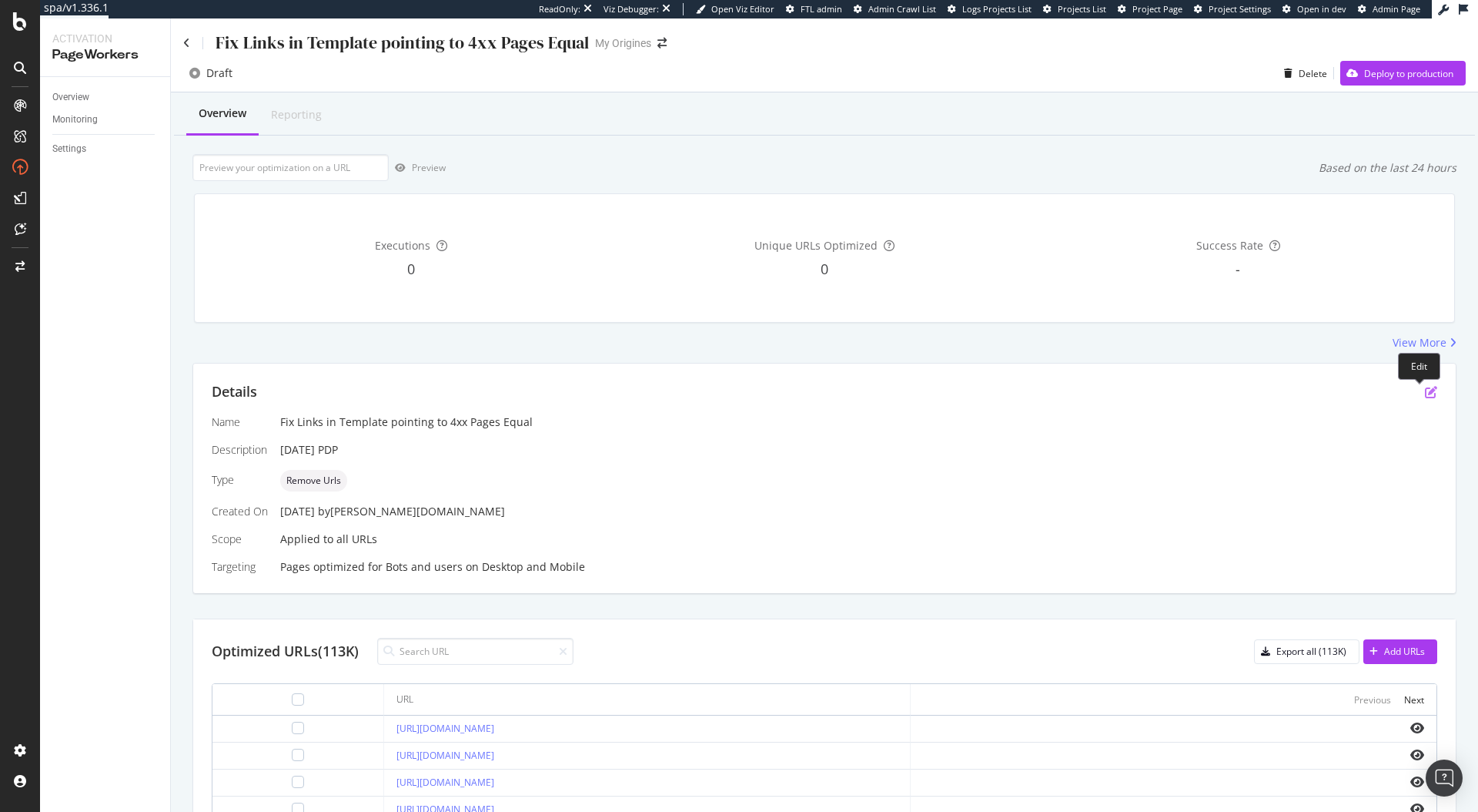
click at [1425, 393] on icon "pen-to-square" at bounding box center [1431, 392] width 12 height 12
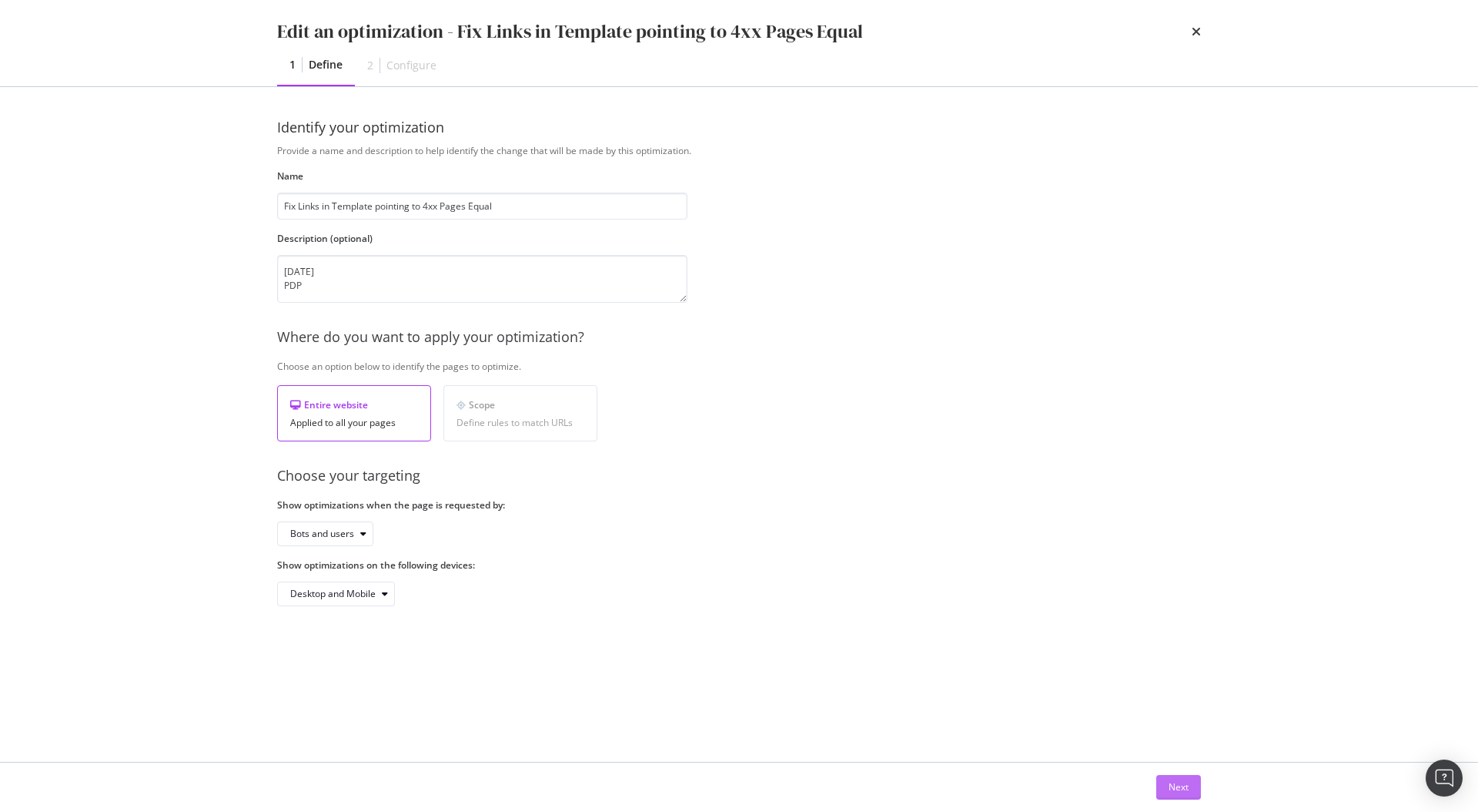
click at [1197, 785] on button "Next" at bounding box center [1178, 786] width 45 height 25
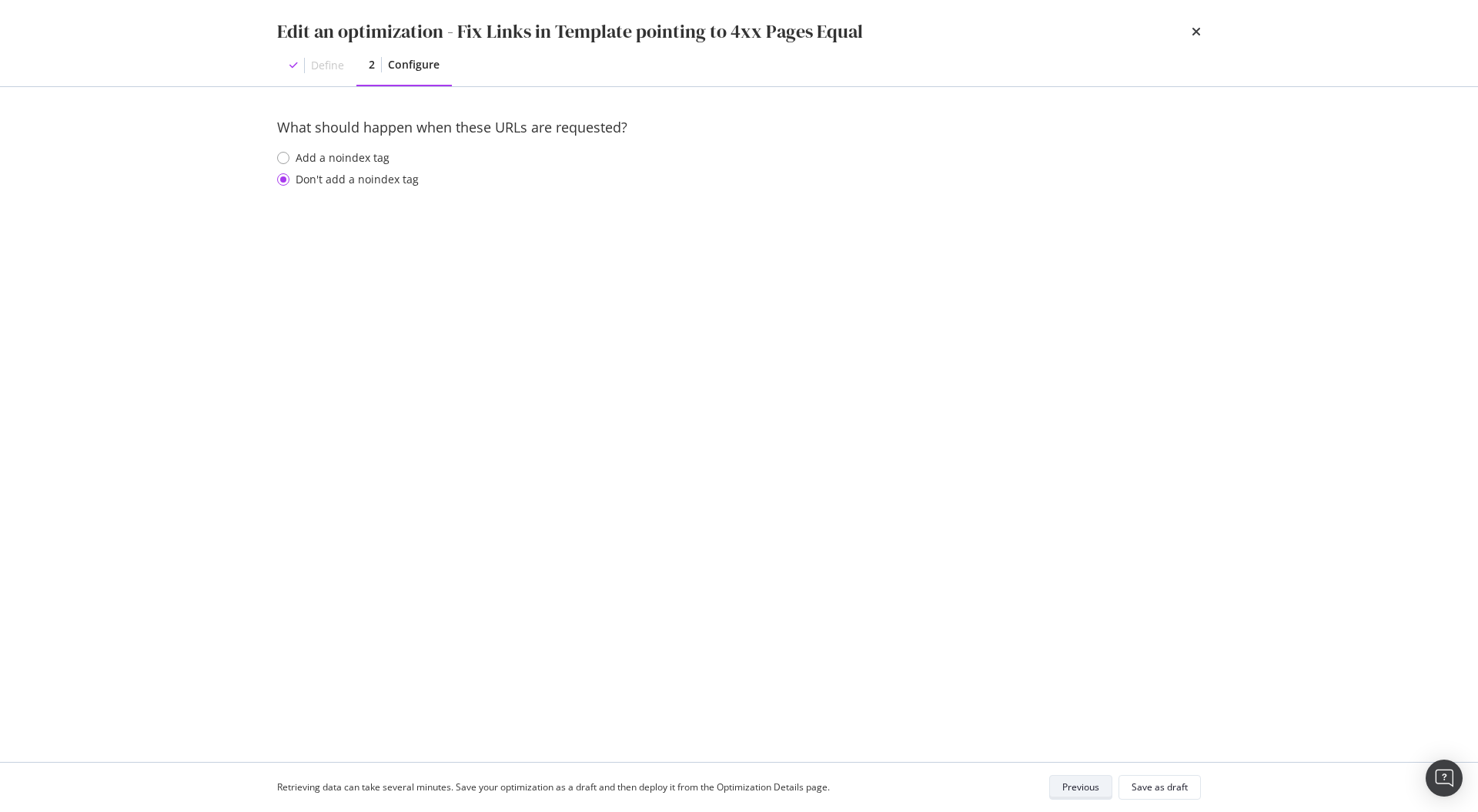
click at [1089, 783] on div "Previous" at bounding box center [1081, 786] width 37 height 13
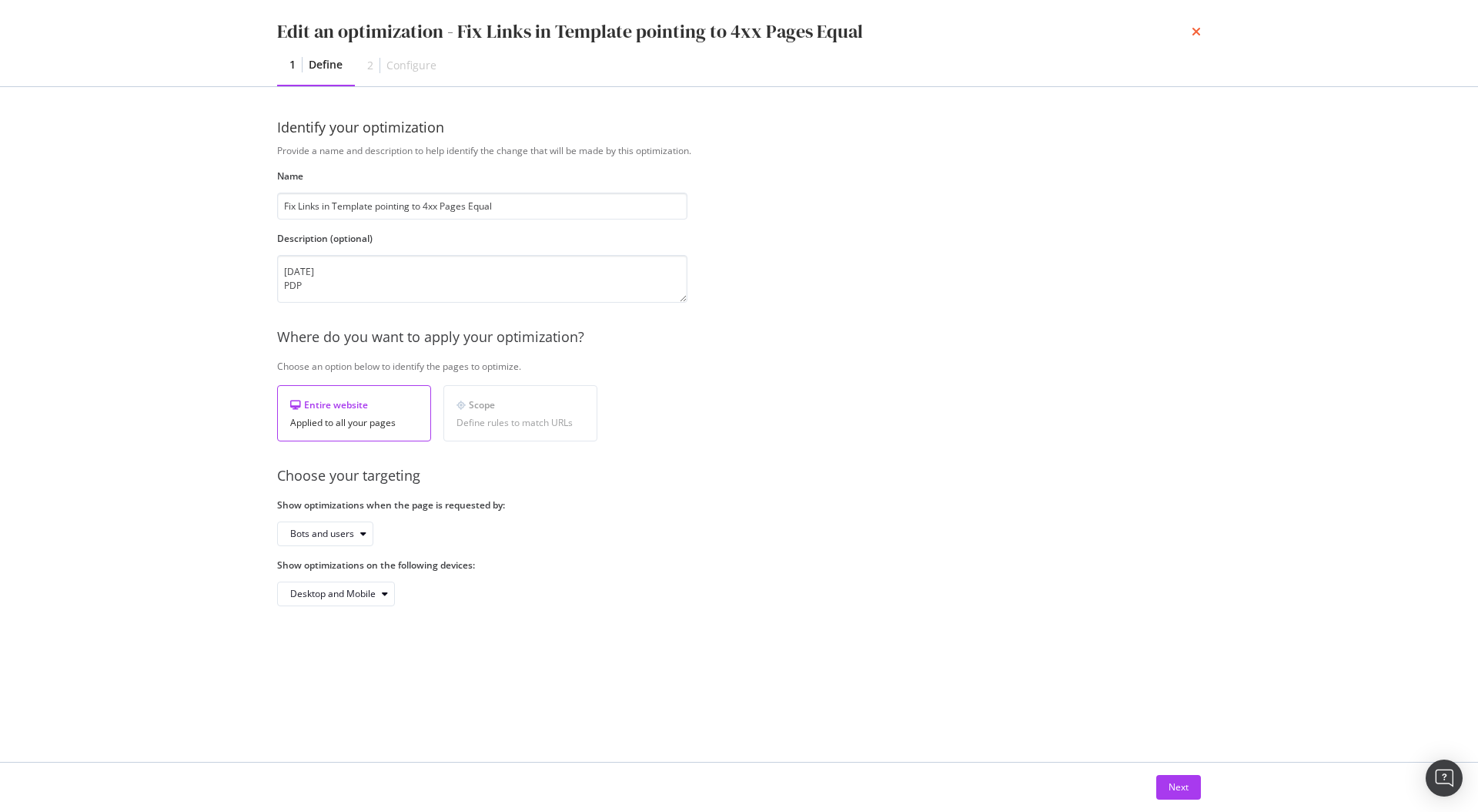
click at [1193, 37] on icon "times" at bounding box center [1196, 32] width 9 height 12
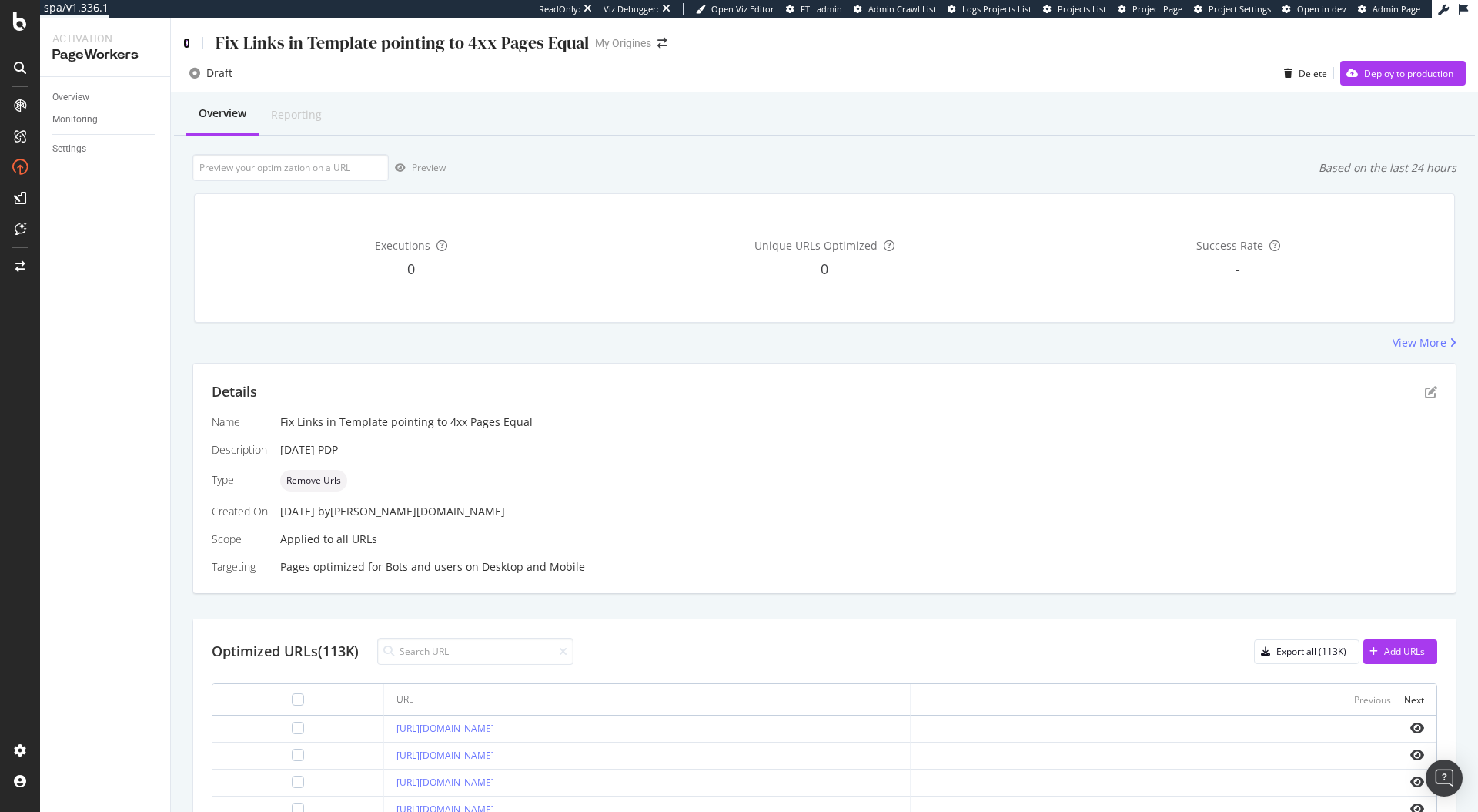
click at [186, 45] on icon at bounding box center [187, 43] width 7 height 11
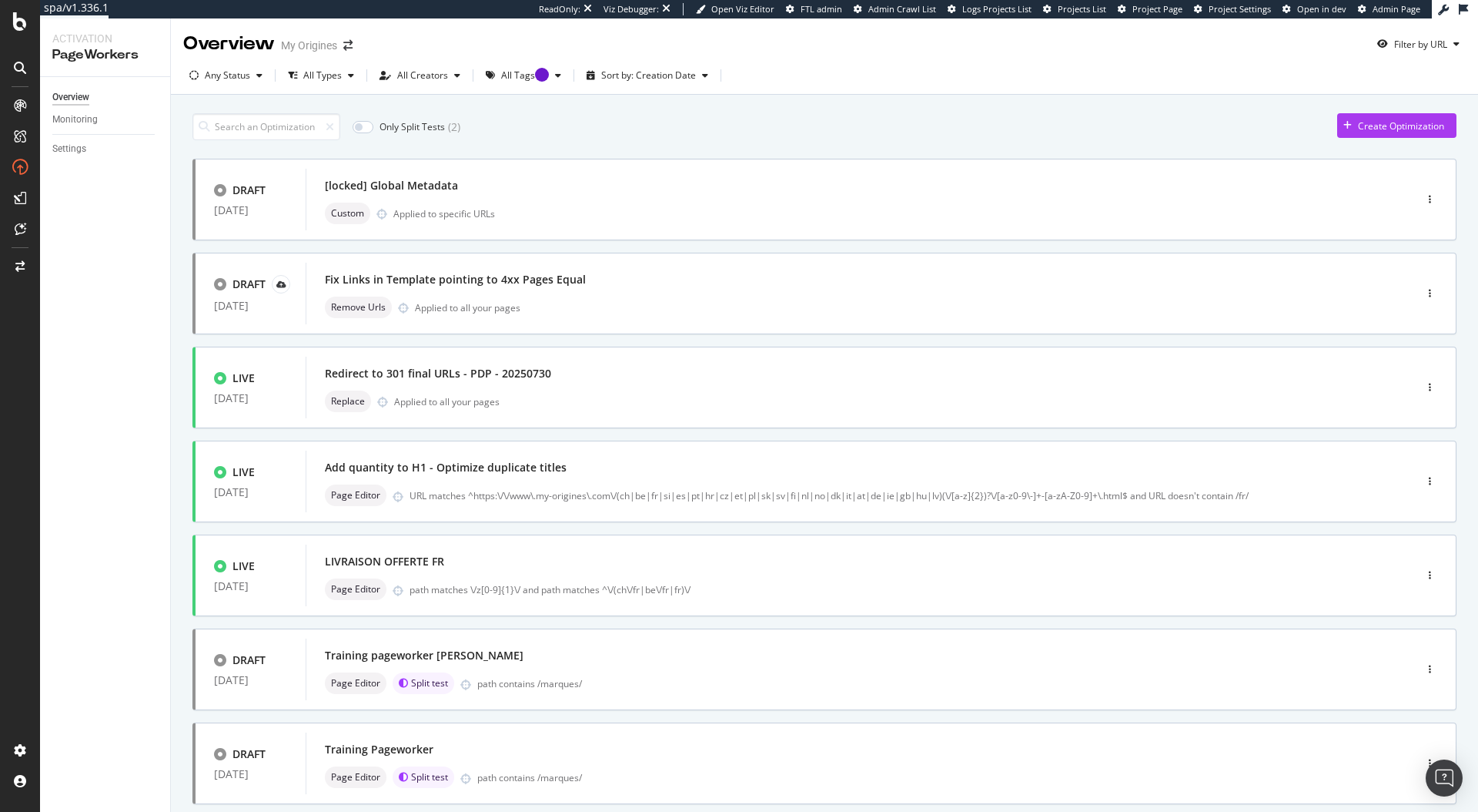
click at [1352, 132] on div "Create Optimization" at bounding box center [1391, 125] width 107 height 23
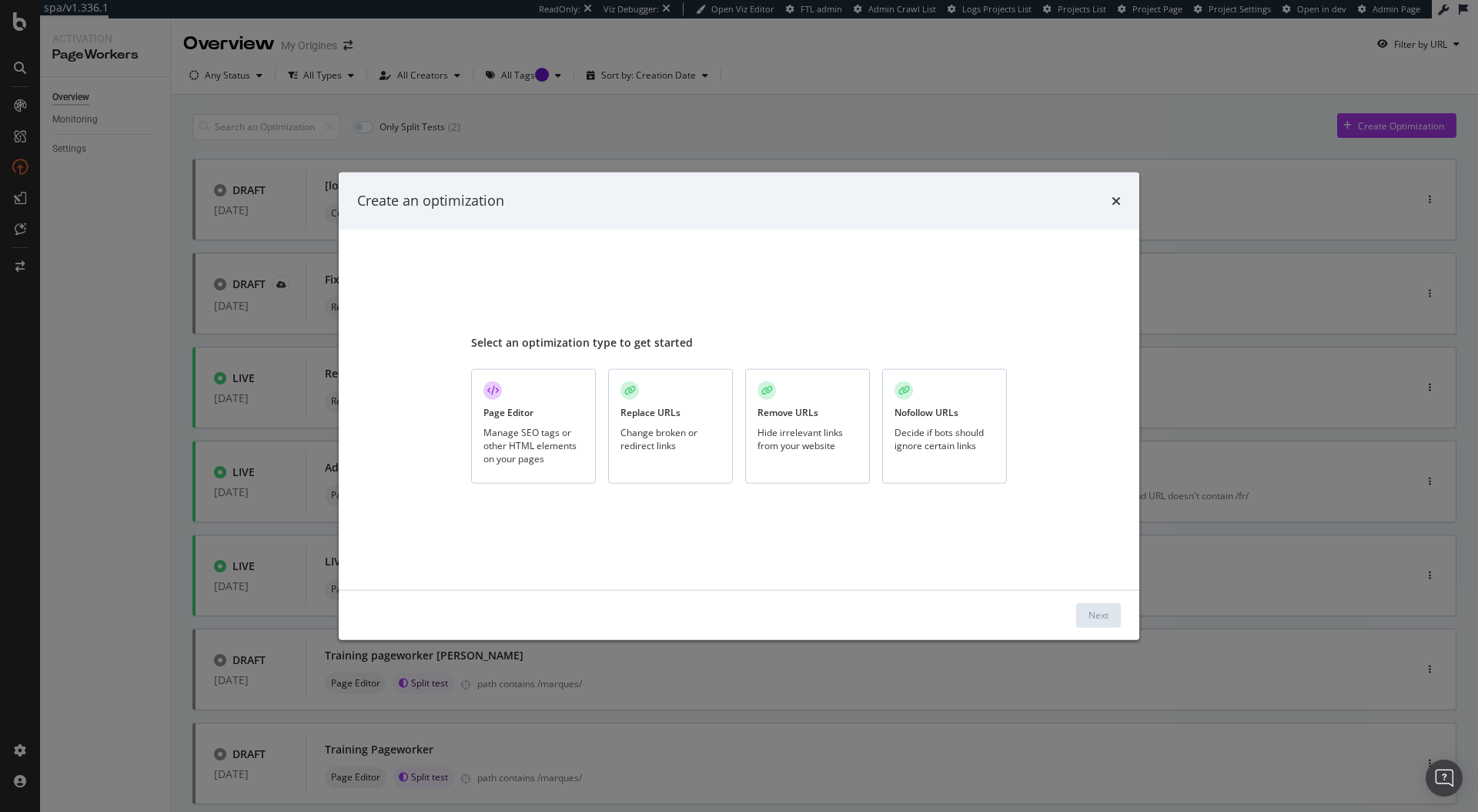
click at [783, 456] on div "Remove URLs Hide irrelevant links from your website" at bounding box center [808, 427] width 125 height 115
click at [1108, 621] on div "Next" at bounding box center [1099, 613] width 20 height 23
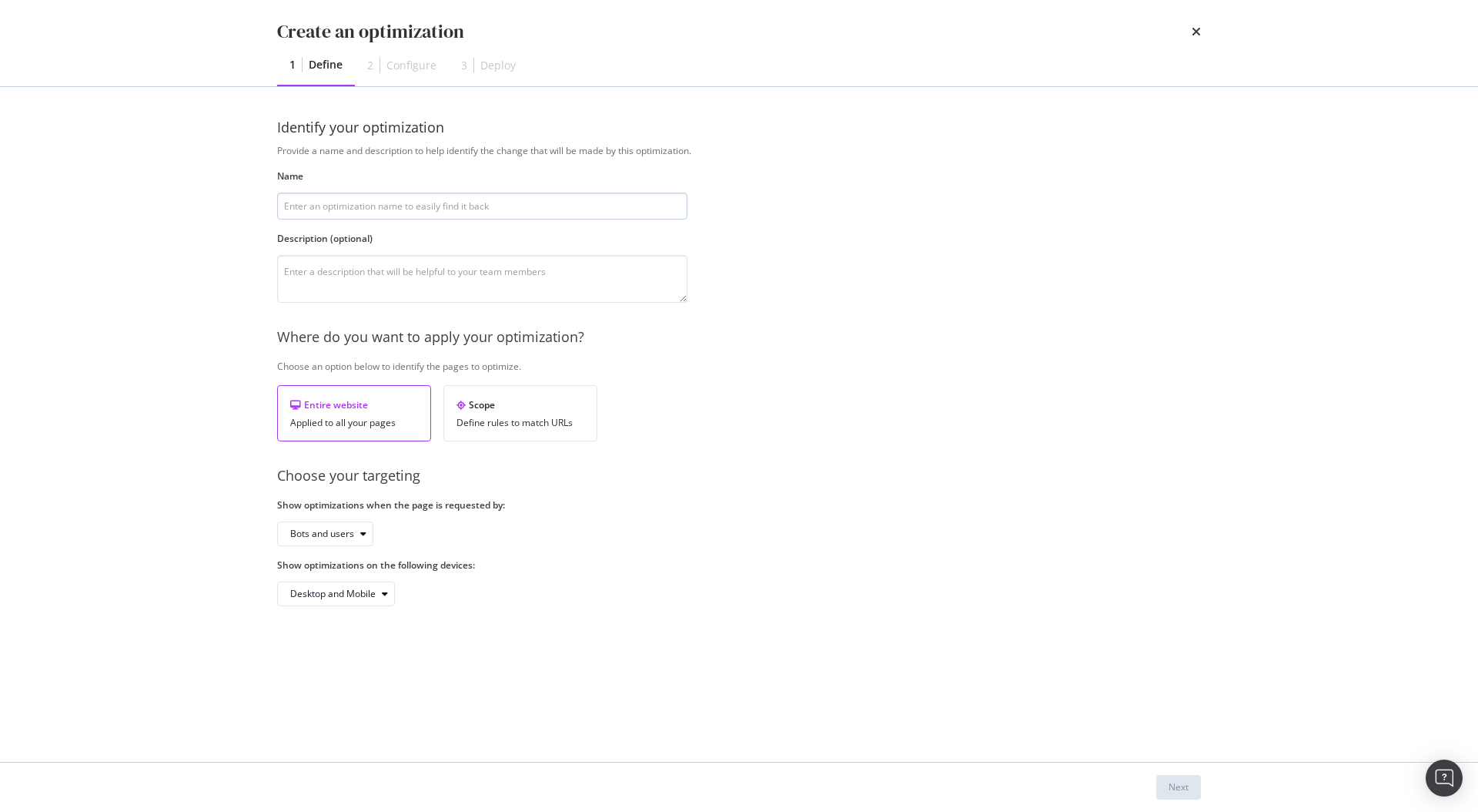
click at [322, 203] on input "modal" at bounding box center [481, 205] width 410 height 27
click at [371, 211] on input "modal" at bounding box center [481, 205] width 410 height 27
paste input "Fix Links in Template pointing to 4xx Pages"
type input "Fix Links in Template pointing to 4xx Pages - 18/08/2025"
click at [1186, 790] on div "Next" at bounding box center [1179, 786] width 20 height 13
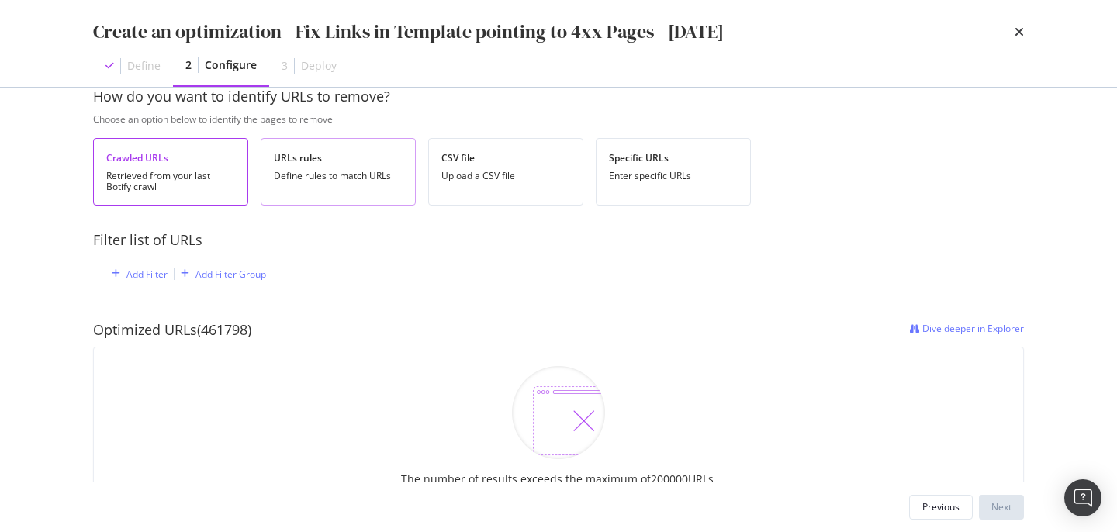
scroll to position [32, 0]
click at [135, 272] on div "Add Filter" at bounding box center [146, 274] width 41 height 13
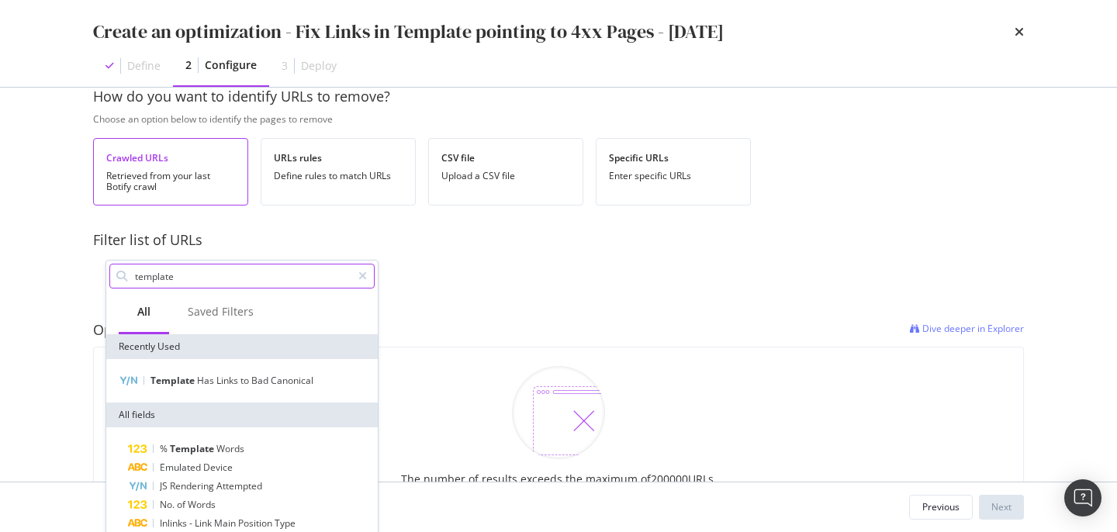
click at [182, 283] on input "template" at bounding box center [242, 276] width 218 height 23
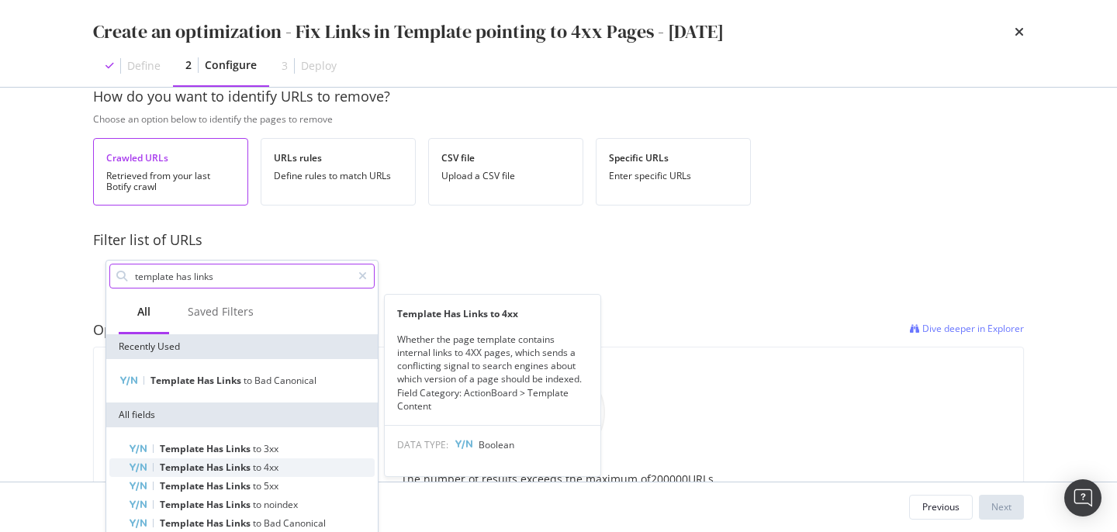
type input "template has links"
click at [214, 468] on span "Has" at bounding box center [215, 467] width 19 height 13
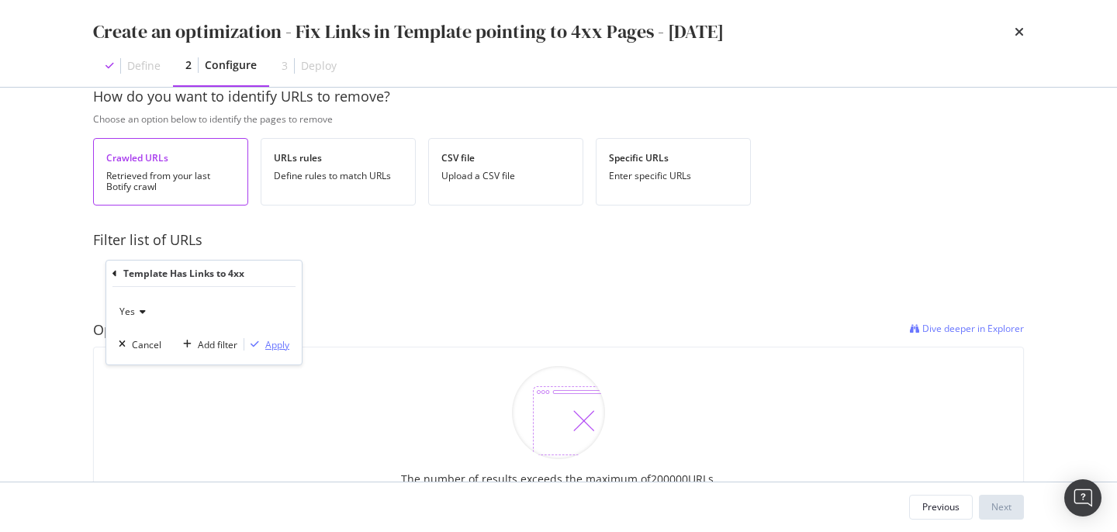
click at [266, 346] on div "Apply" at bounding box center [277, 344] width 24 height 13
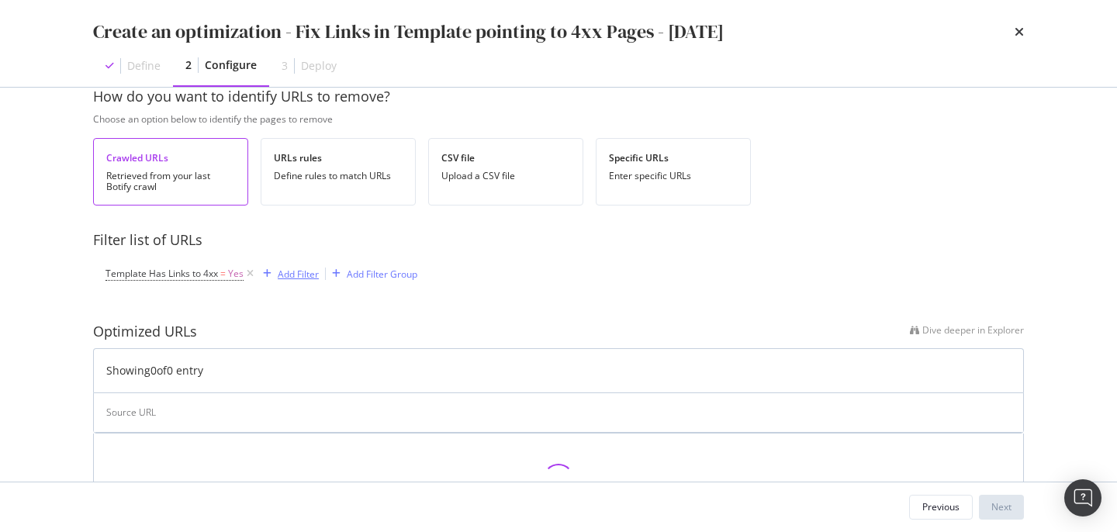
click at [287, 274] on div "Add Filter" at bounding box center [298, 274] width 41 height 13
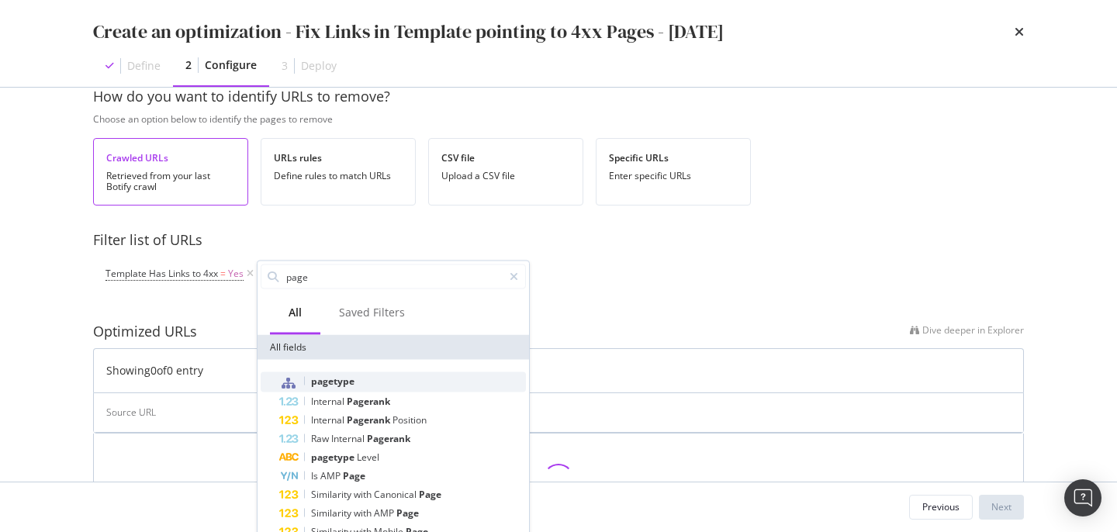
type input "page"
click at [341, 379] on span "pagetype" at bounding box center [332, 381] width 43 height 13
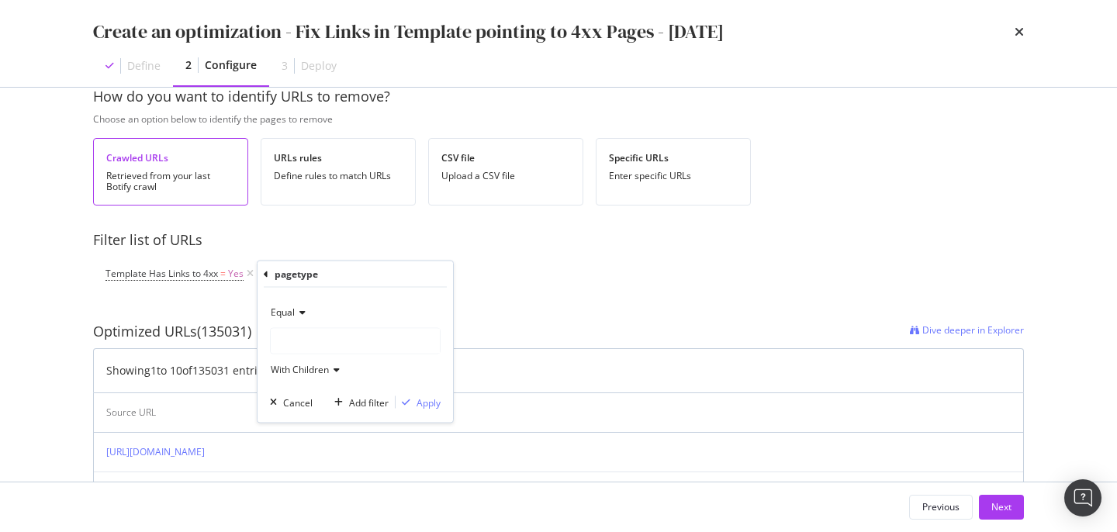
click at [326, 346] on div "modal" at bounding box center [355, 341] width 169 height 25
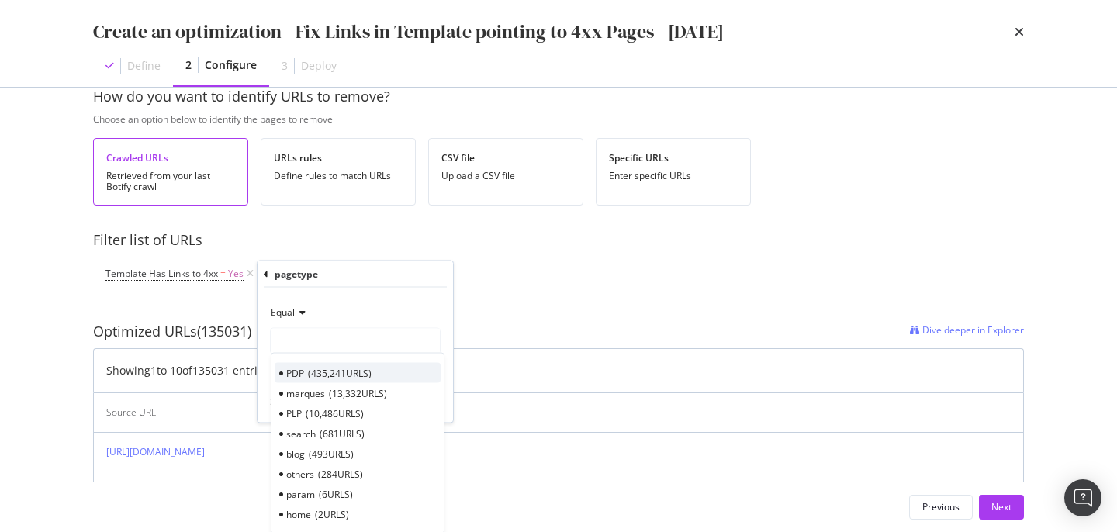
click at [327, 379] on span "435,241 URLS" at bounding box center [340, 372] width 64 height 13
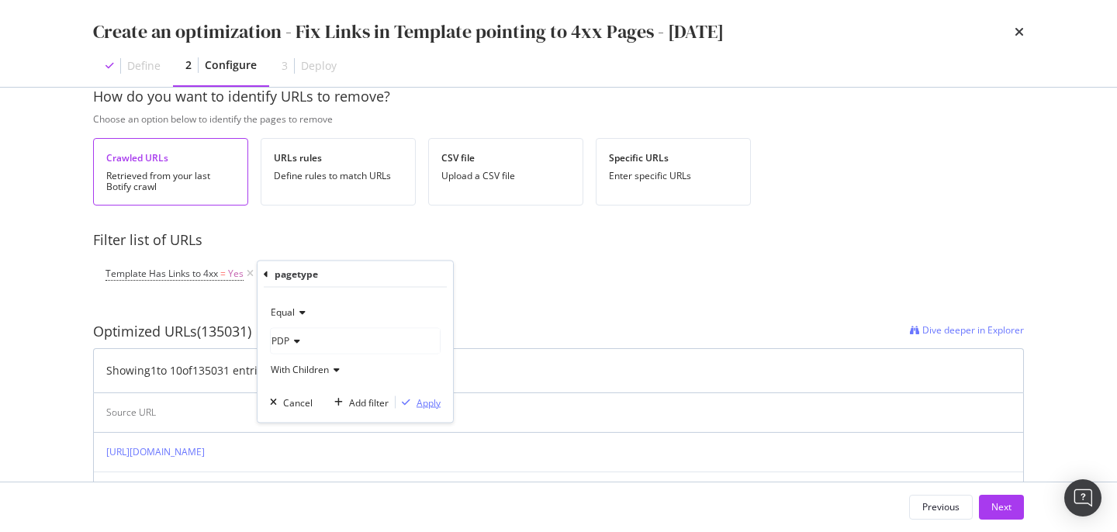
click at [417, 403] on div "Apply" at bounding box center [429, 402] width 24 height 13
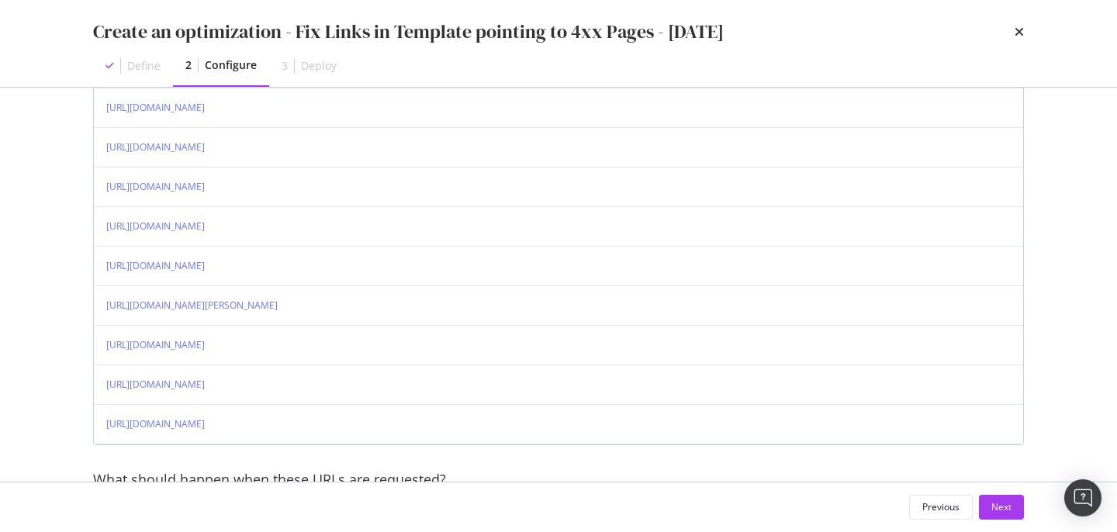
scroll to position [505, 0]
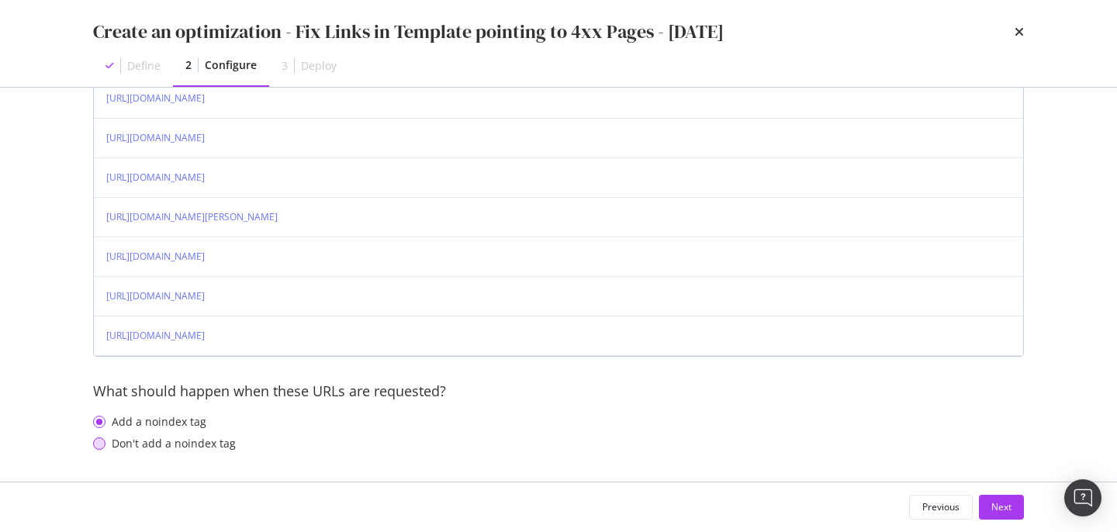
click at [113, 441] on div "Don't add a noindex tag" at bounding box center [174, 444] width 124 height 16
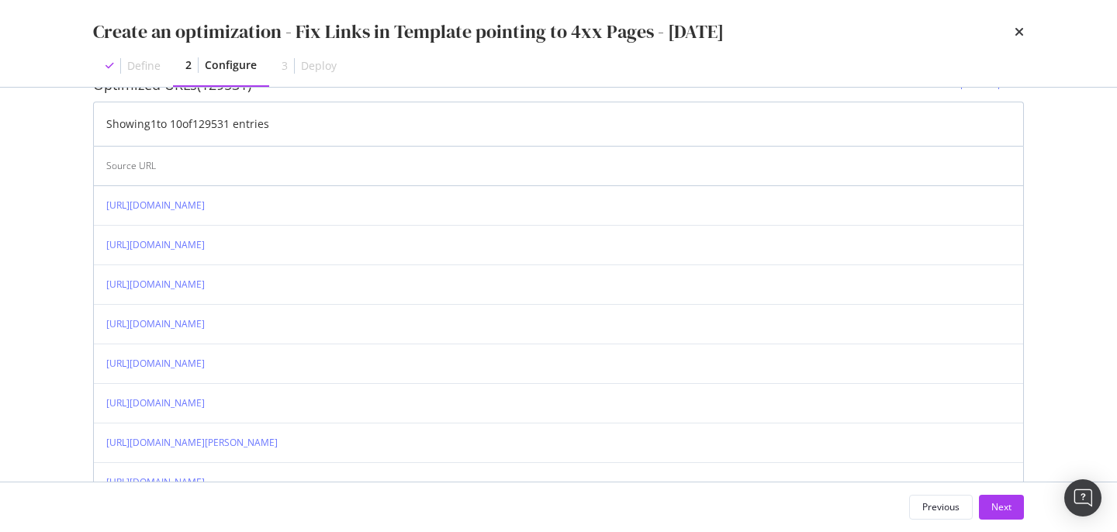
scroll to position [0, 0]
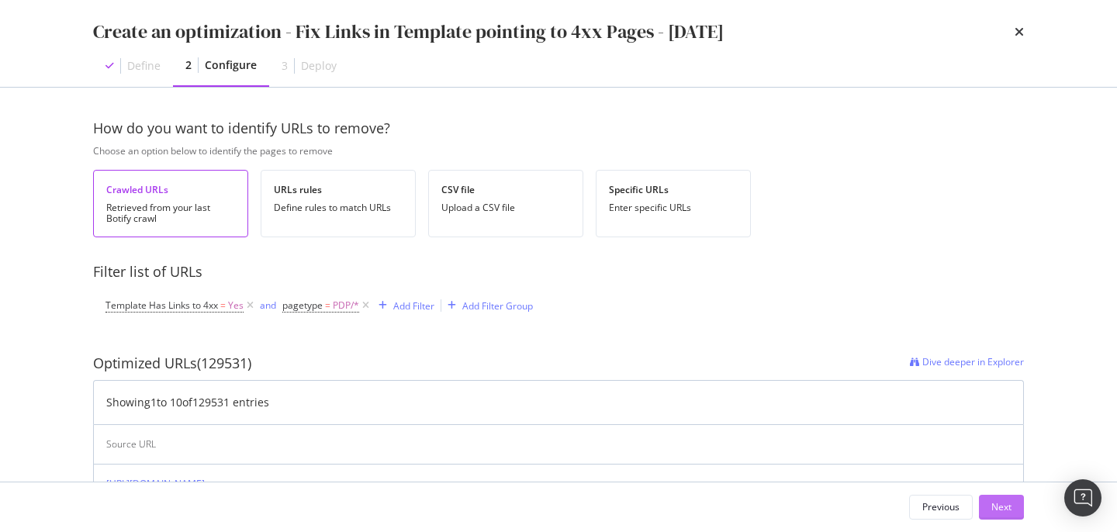
click at [988, 511] on button "Next" at bounding box center [1001, 507] width 45 height 25
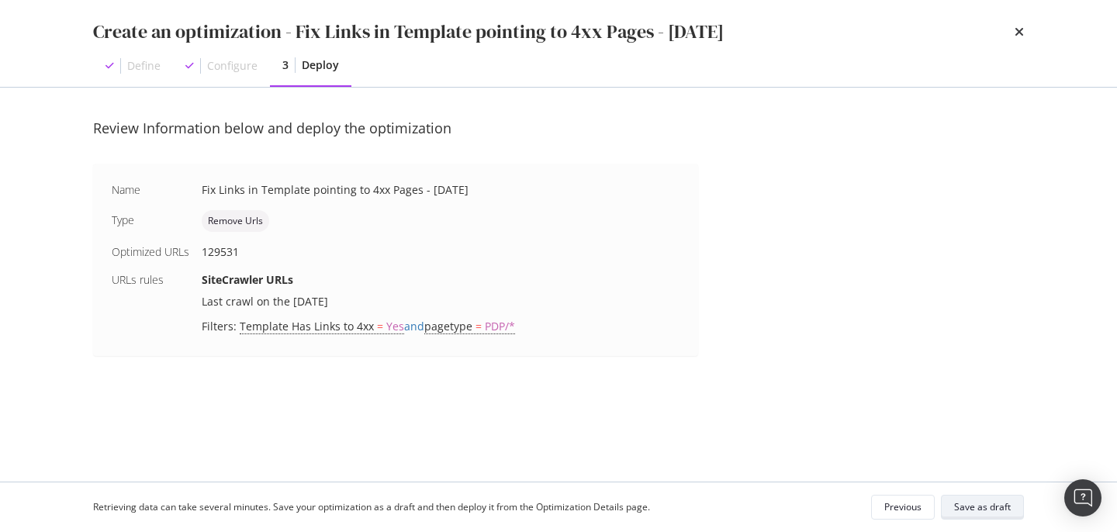
click at [966, 503] on div "Save as draft" at bounding box center [982, 506] width 57 height 13
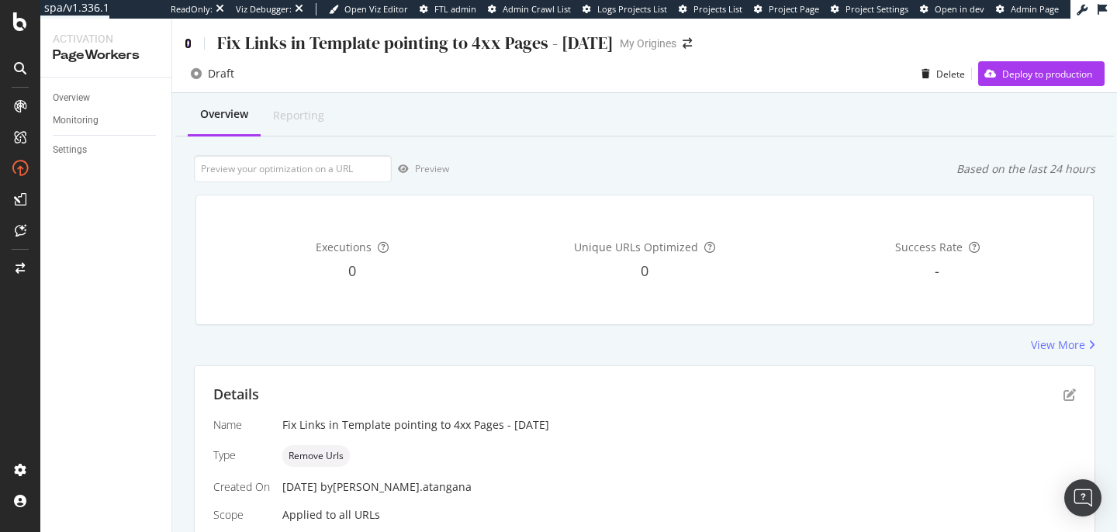
click at [190, 38] on icon at bounding box center [188, 43] width 7 height 11
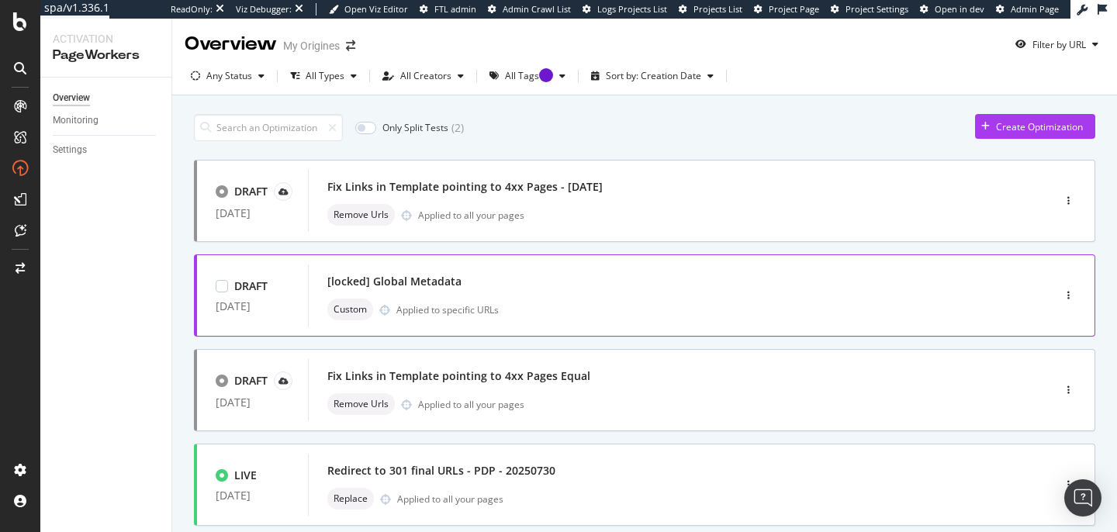
click at [448, 281] on div "[locked] Global Metadata" at bounding box center [394, 282] width 134 height 16
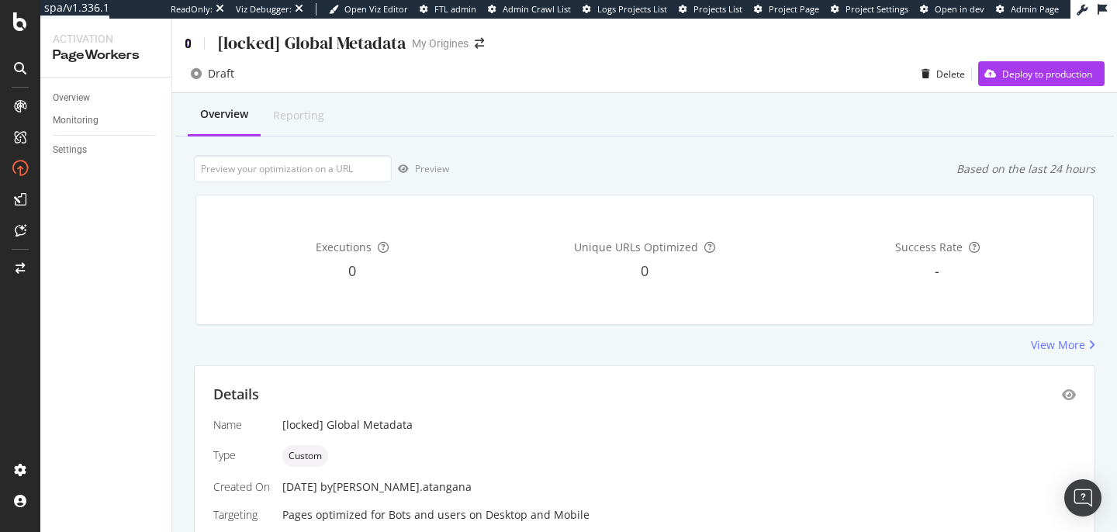
click at [190, 47] on icon at bounding box center [188, 43] width 7 height 11
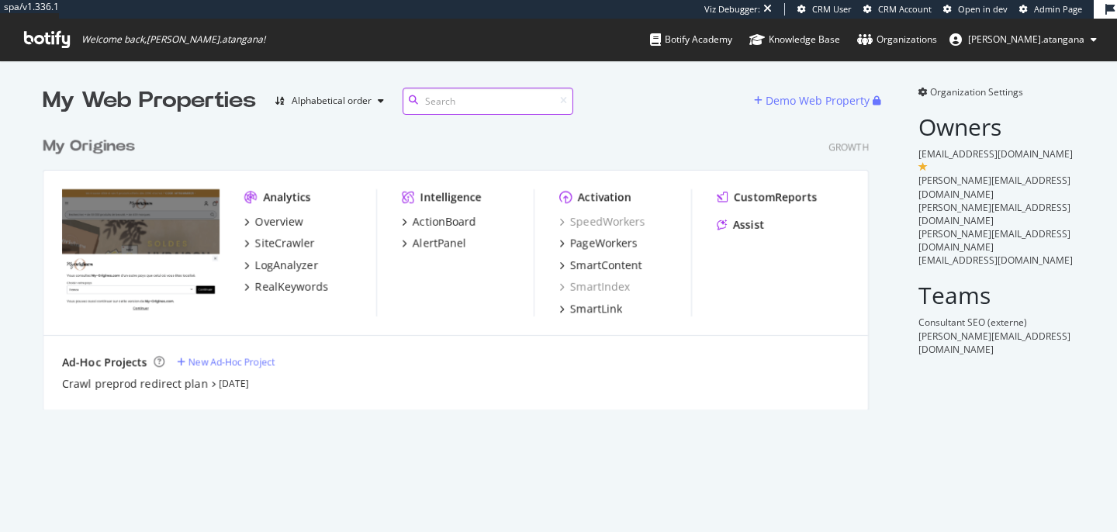
scroll to position [282, 827]
click at [443, 226] on div "ActionBoard" at bounding box center [445, 222] width 64 height 16
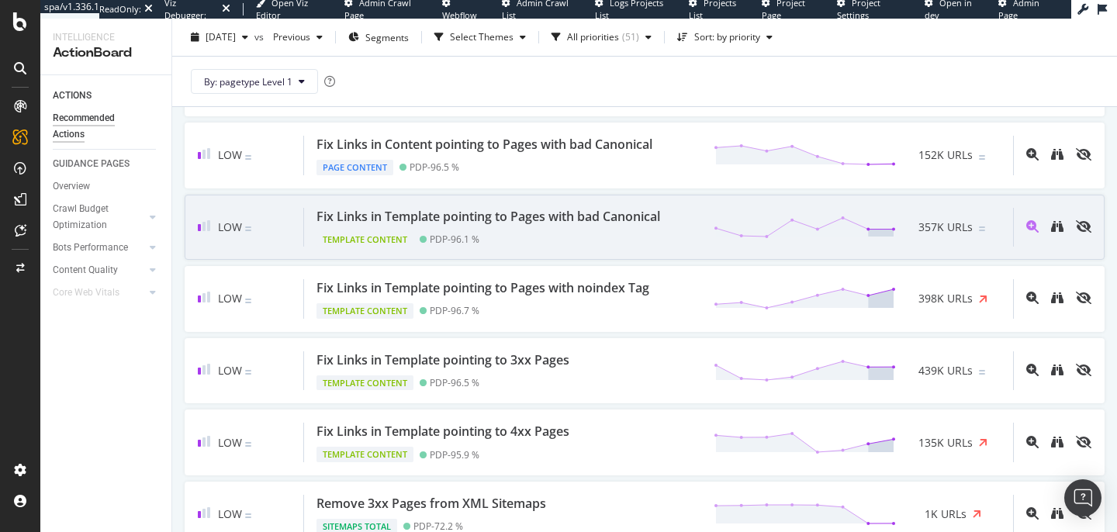
scroll to position [1585, 0]
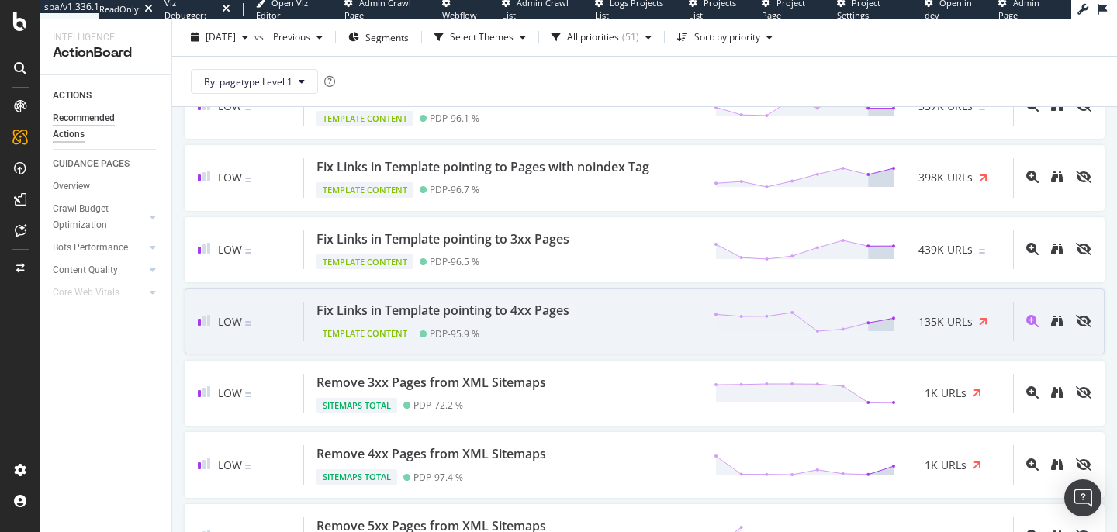
click at [461, 308] on div "Fix Links in Template pointing to 4xx Pages" at bounding box center [443, 311] width 253 height 18
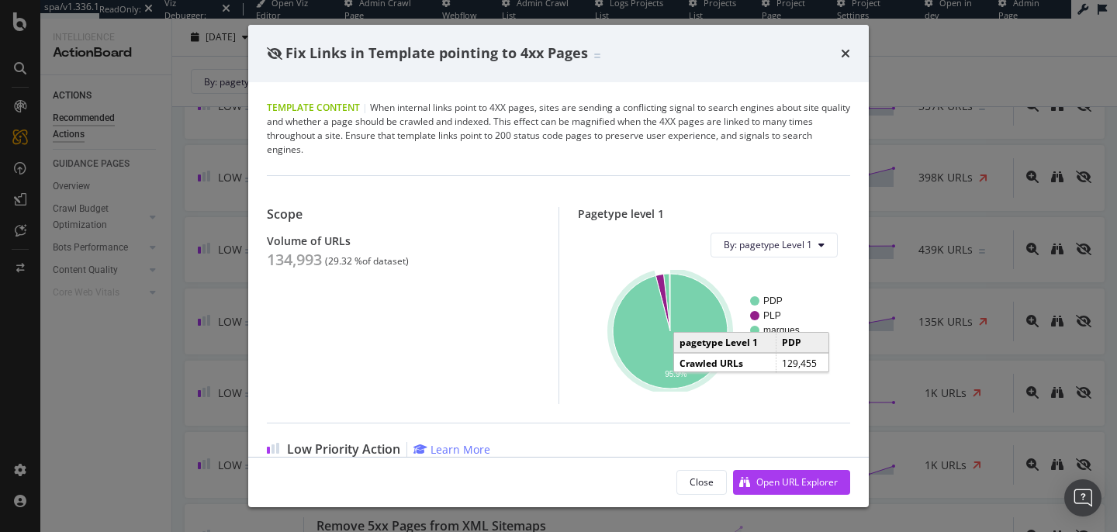
click at [652, 342] on icon "A chart." at bounding box center [670, 331] width 115 height 115
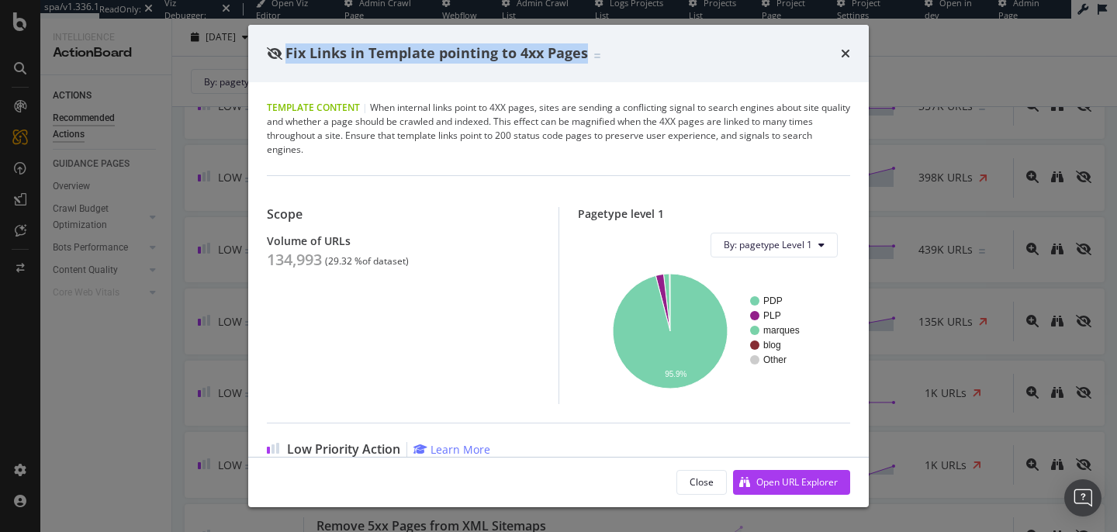
drag, startPoint x: 583, startPoint y: 54, endPoint x: 286, endPoint y: 58, distance: 297.2
click at [286, 58] on span "Fix Links in Template pointing to 4xx Pages" at bounding box center [436, 52] width 303 height 19
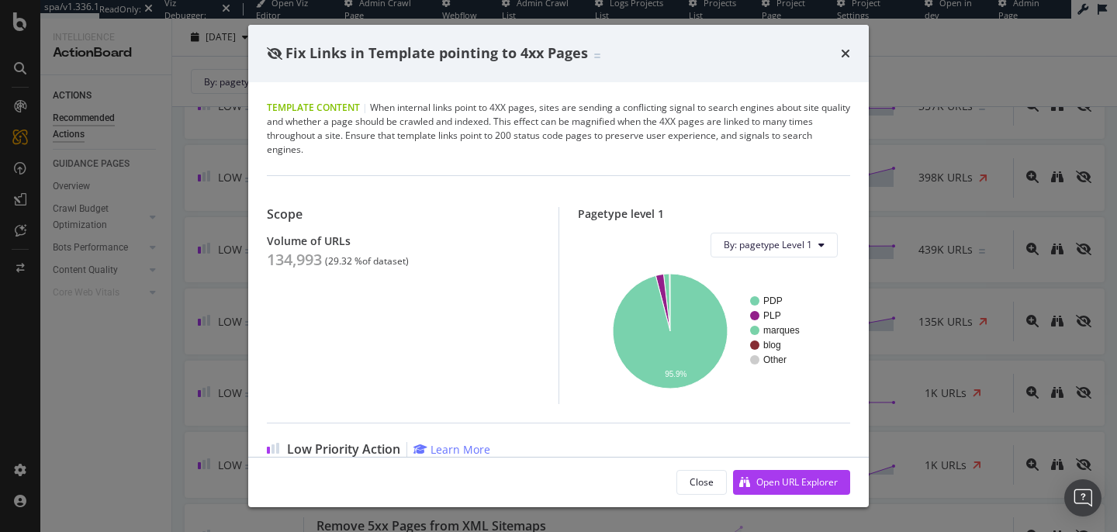
click at [588, 50] on div "Fix Links in Template pointing to 4xx Pages" at bounding box center [434, 53] width 334 height 20
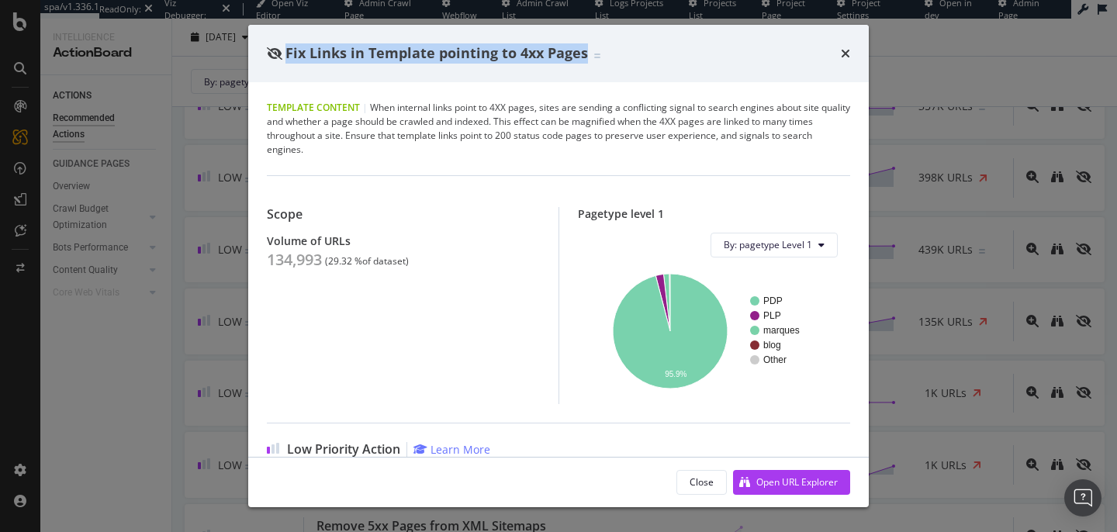
drag, startPoint x: 586, startPoint y: 56, endPoint x: 287, endPoint y: 56, distance: 299.4
click at [287, 56] on div "Fix Links in Template pointing to 4xx Pages" at bounding box center [434, 53] width 334 height 20
copy span "Fix Links in Template pointing to 4xx Pages"
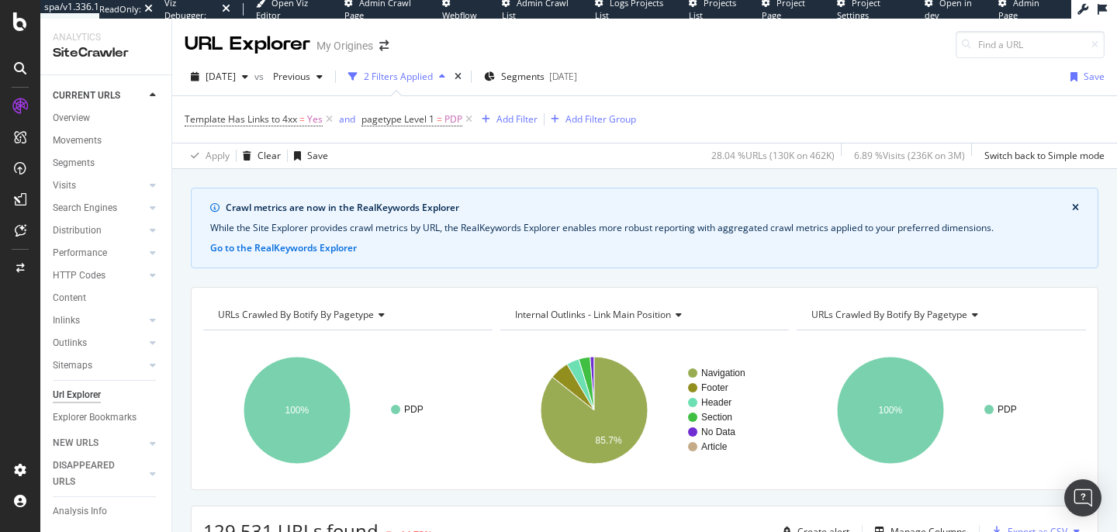
click at [745, 51] on div "URL Explorer My Origines" at bounding box center [644, 39] width 945 height 40
click at [248, 80] on icon "button" at bounding box center [245, 76] width 6 height 9
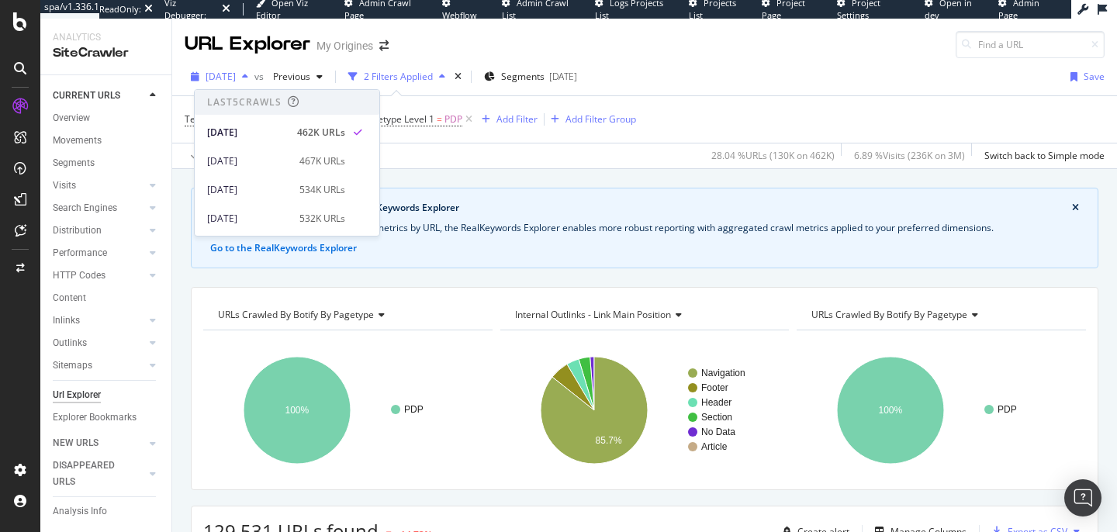
click at [248, 80] on icon "button" at bounding box center [245, 76] width 6 height 9
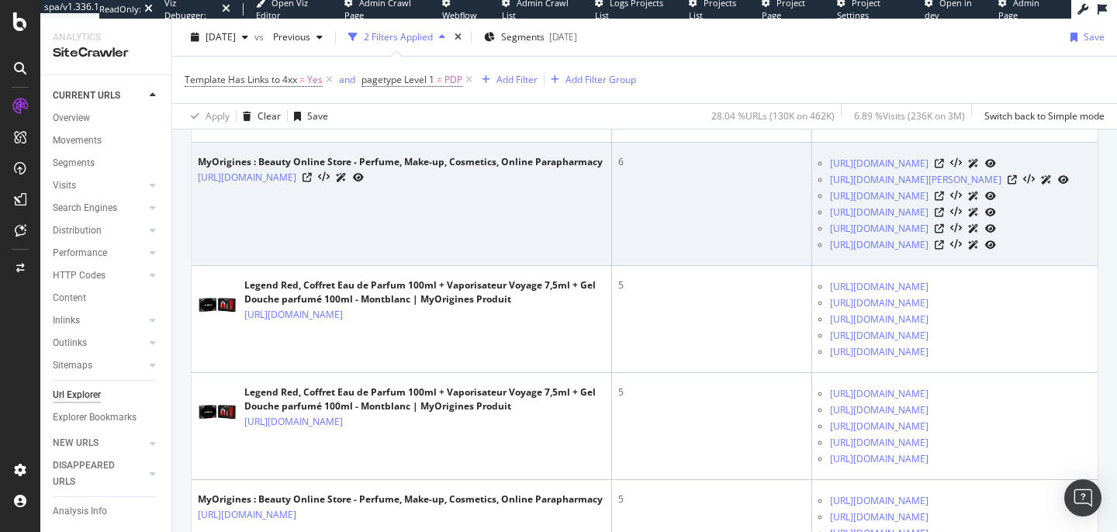
scroll to position [1102, 0]
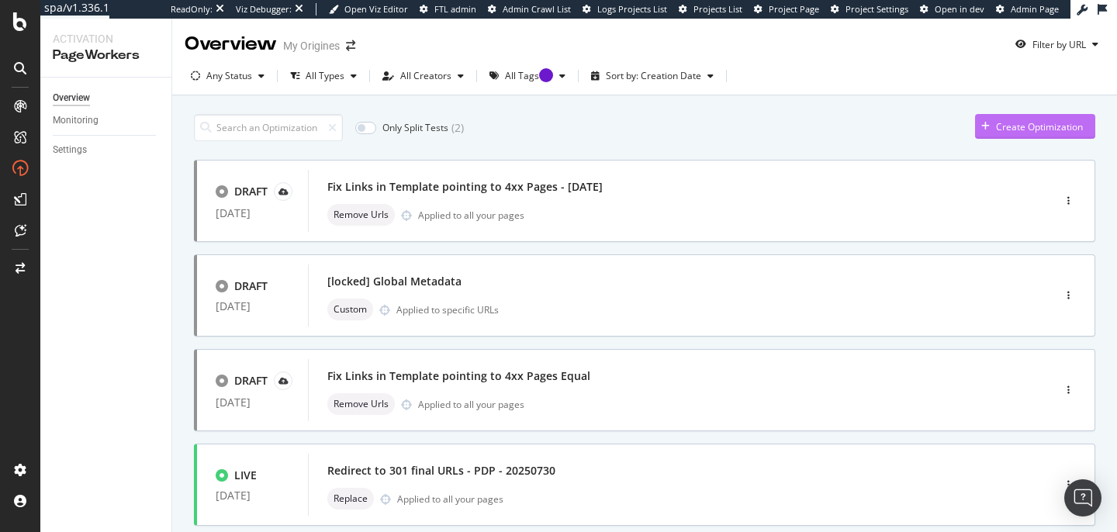
click at [1014, 127] on div "Create Optimization" at bounding box center [1039, 126] width 87 height 13
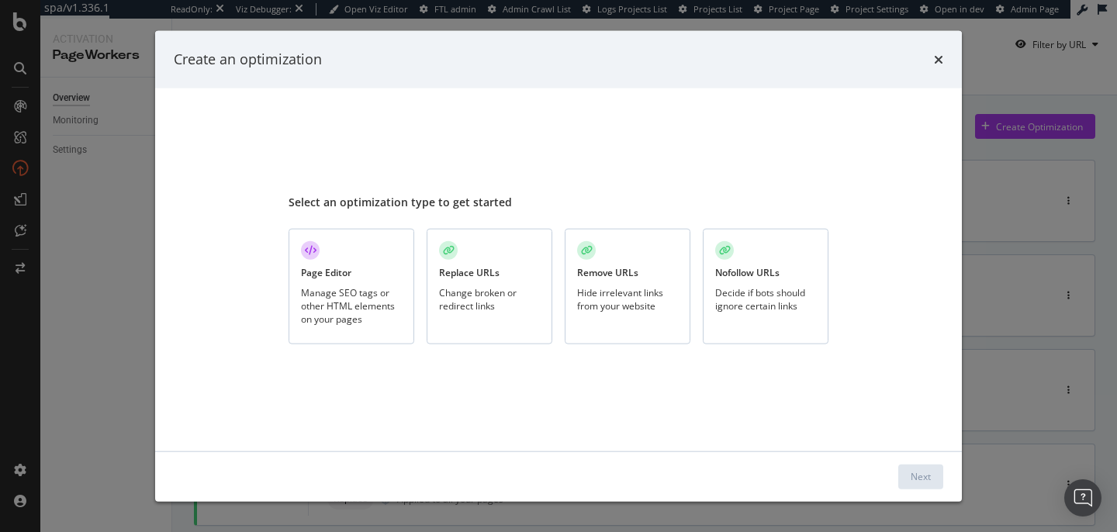
click at [487, 277] on div "Replace URLs" at bounding box center [469, 272] width 61 height 13
click at [923, 477] on div "Next" at bounding box center [921, 476] width 20 height 13
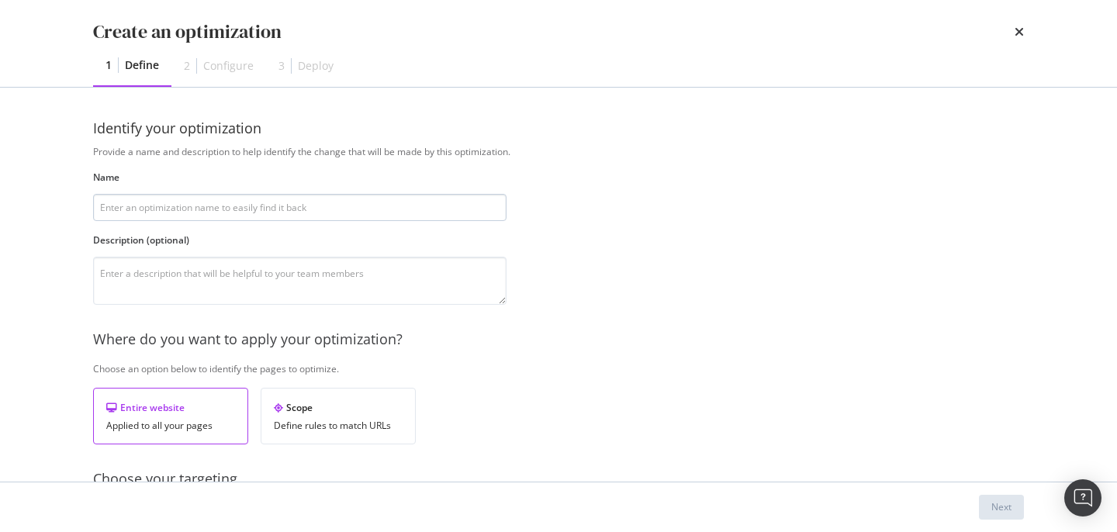
click at [128, 209] on input "modal" at bounding box center [299, 207] width 413 height 27
paste input "Fix Links in Template pointing to Pages with bad Canonical"
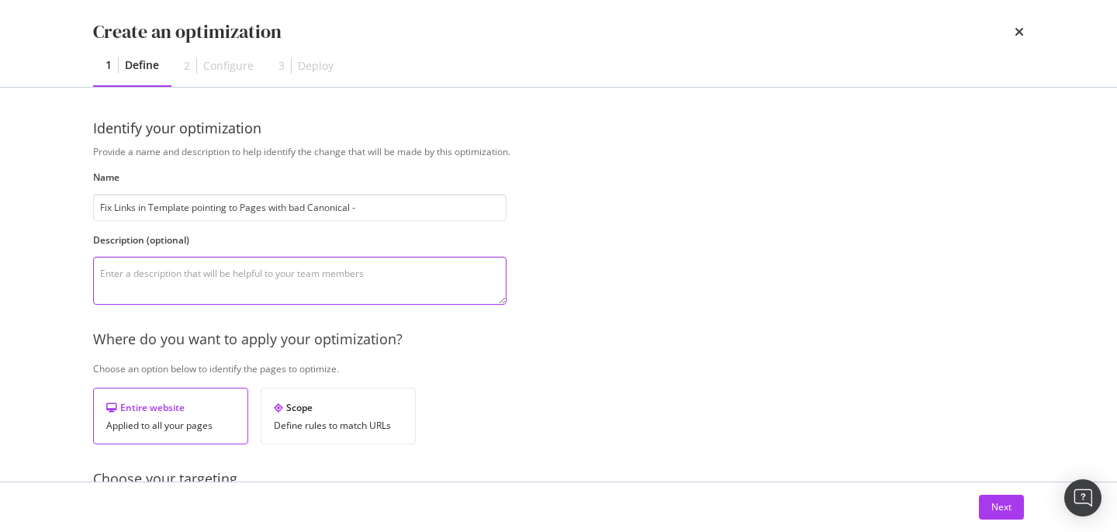
click at [258, 286] on textarea "modal" at bounding box center [299, 281] width 413 height 48
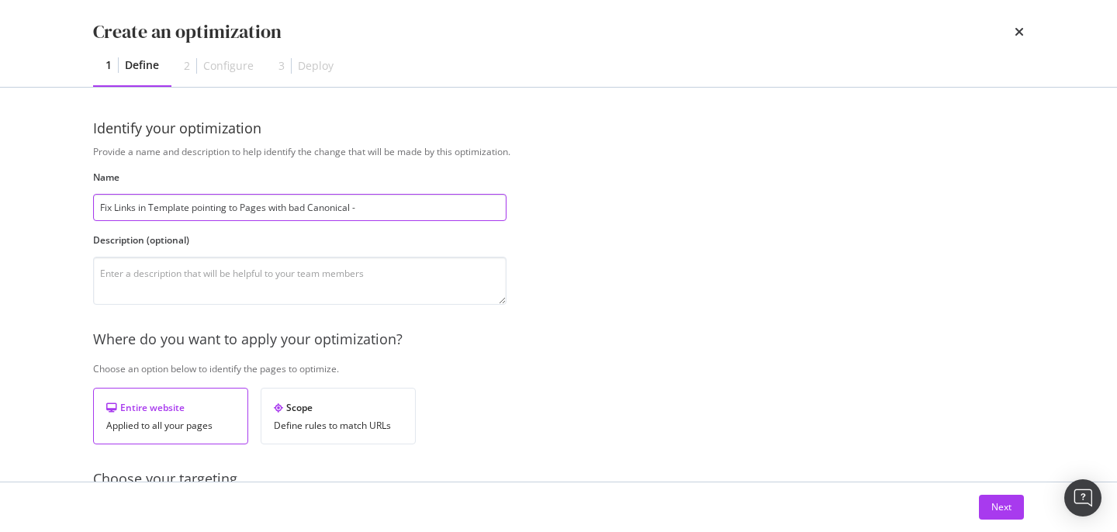
click at [380, 209] on input "Fix Links in Template pointing to Pages with bad Canonical -" at bounding box center [299, 207] width 413 height 27
type input "Fix Links in Template pointing to Pages with bad Canonical"
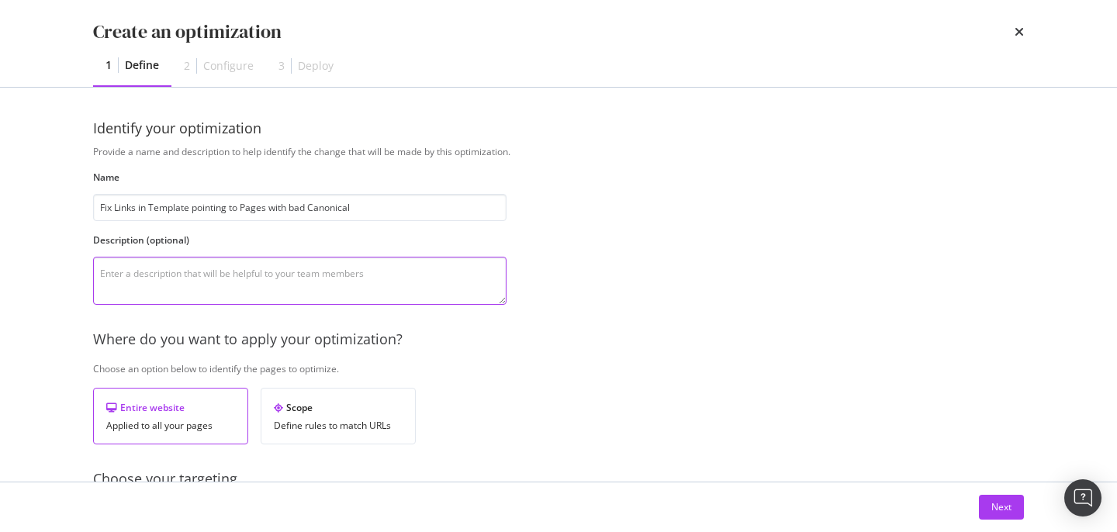
click at [227, 268] on textarea "modal" at bounding box center [299, 281] width 413 height 48
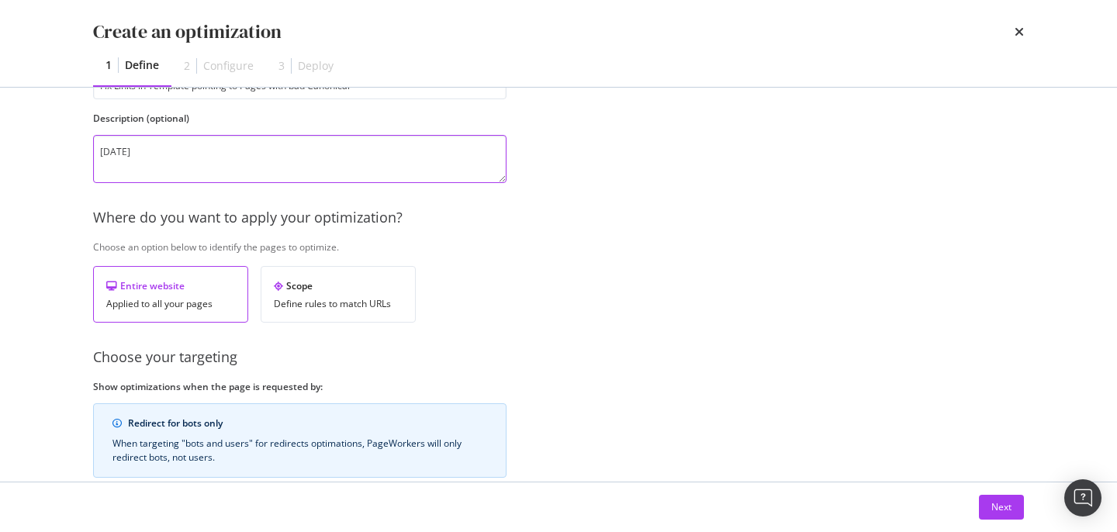
scroll to position [175, 0]
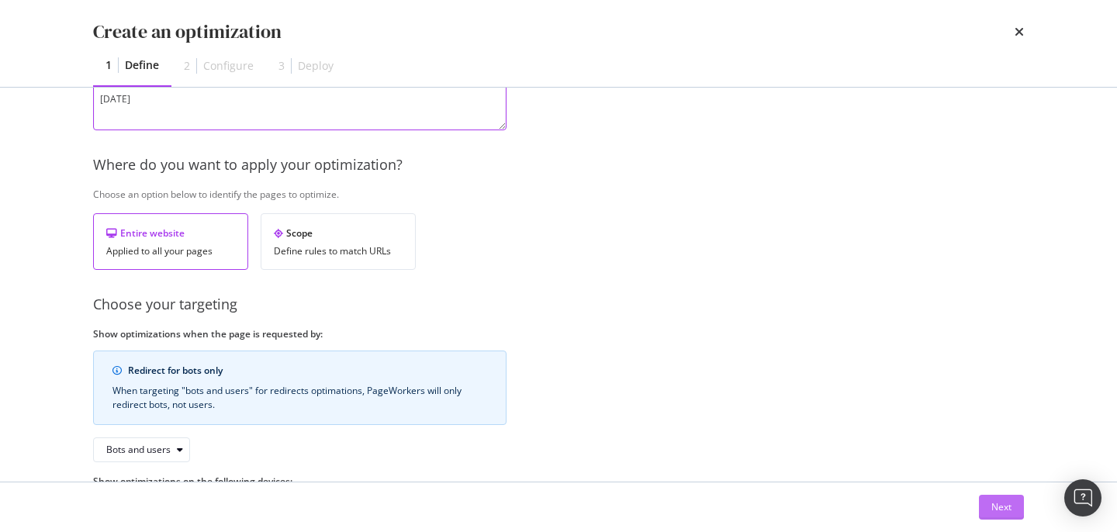
type textarea "18/08/2025"
click at [984, 495] on button "Next" at bounding box center [1001, 507] width 45 height 25
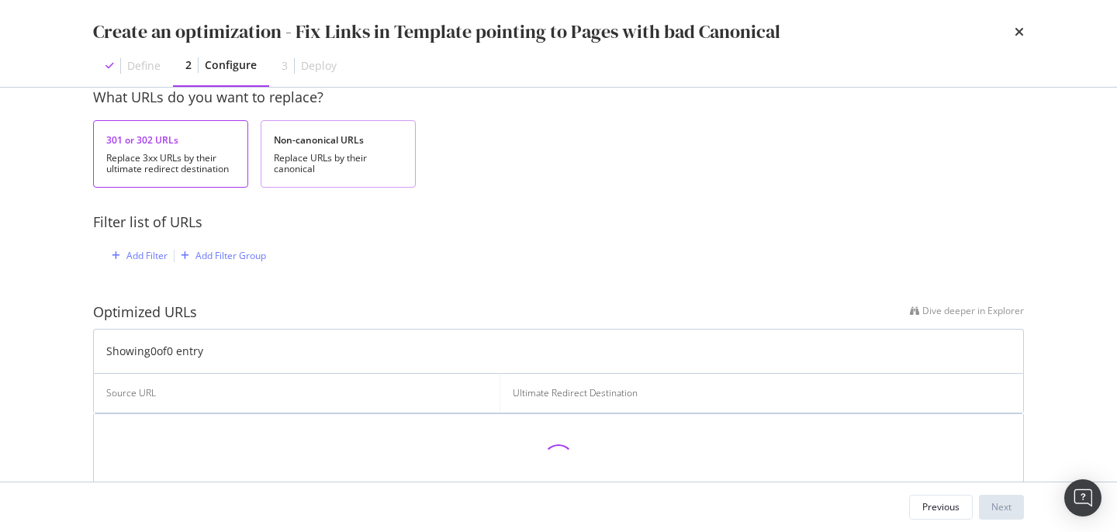
click at [320, 175] on div "Non-canonical URLs Replace URLs by their canonical" at bounding box center [338, 153] width 155 height 67
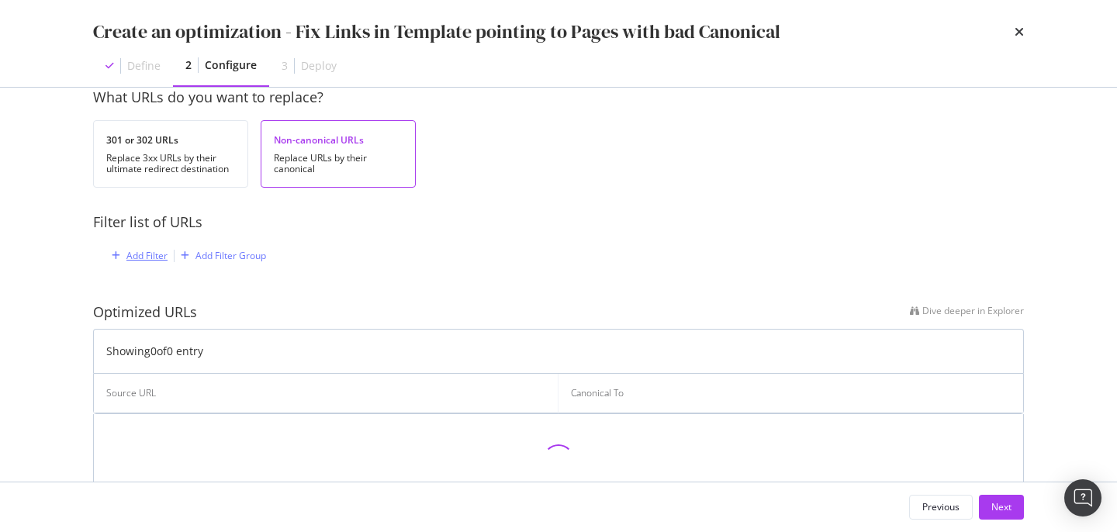
click at [163, 256] on div "Add Filter" at bounding box center [146, 255] width 41 height 13
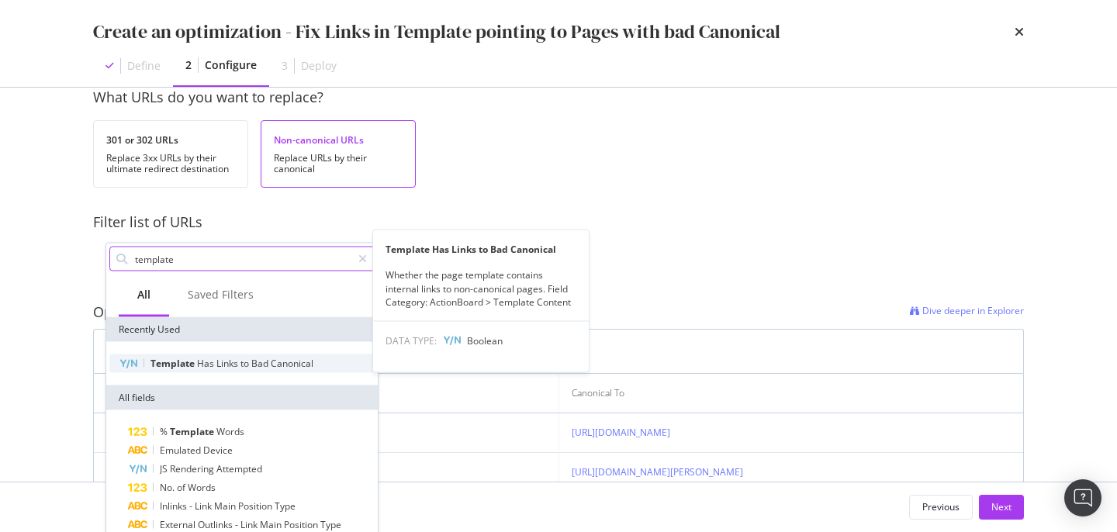
type input "template"
click at [174, 359] on span "Template" at bounding box center [173, 363] width 47 height 13
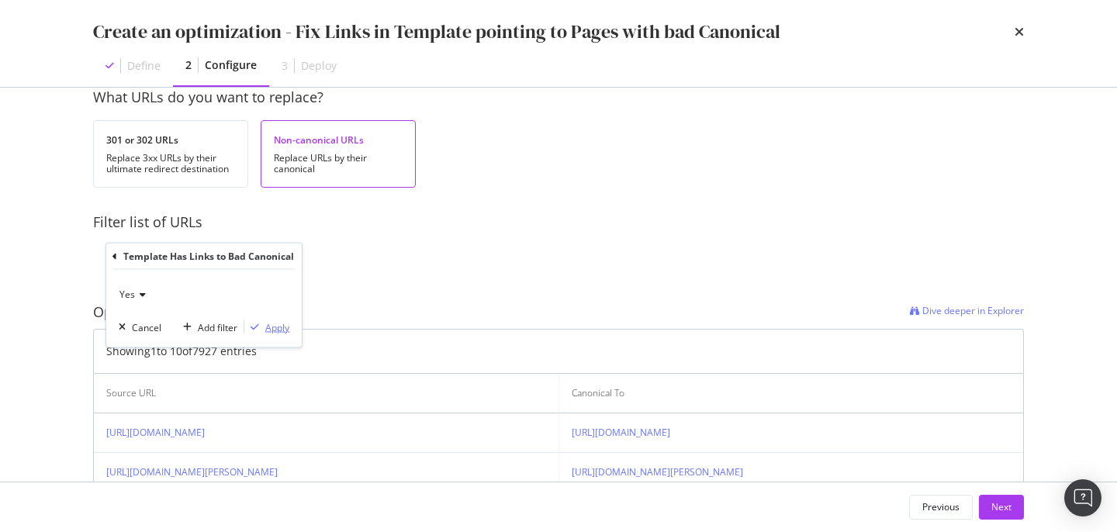
click at [265, 324] on div "Apply" at bounding box center [277, 326] width 24 height 13
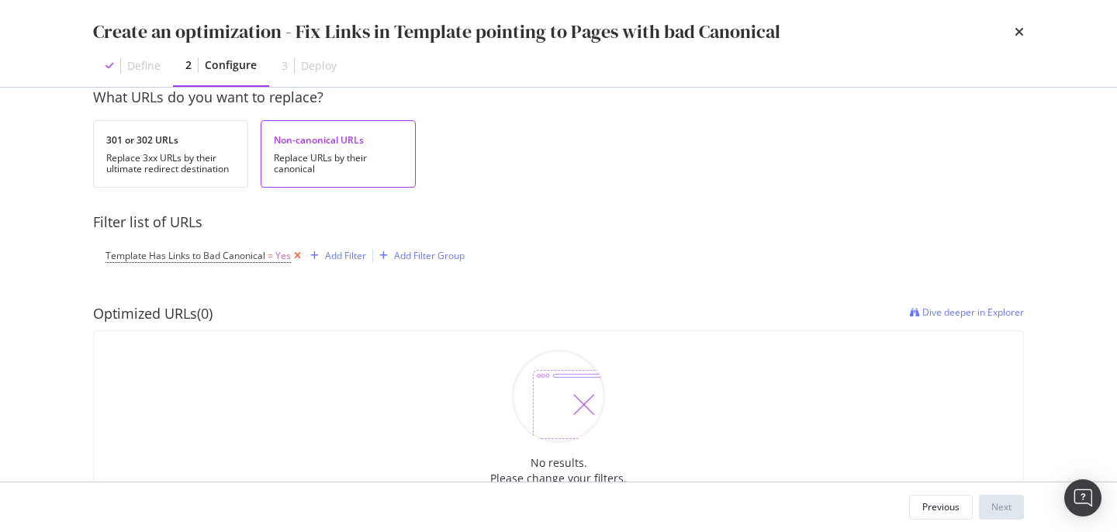
click at [296, 257] on icon "modal" at bounding box center [297, 256] width 13 height 16
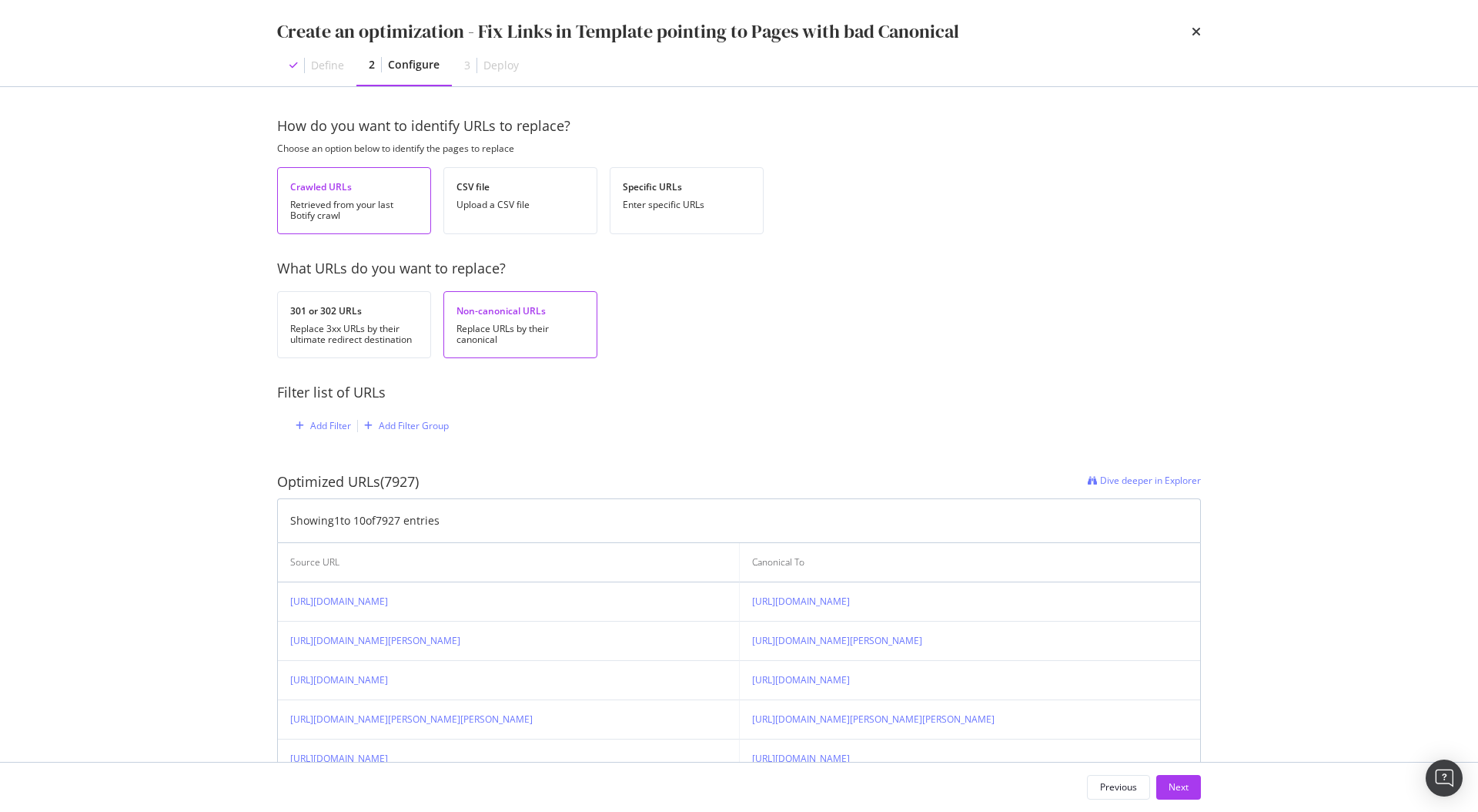
scroll to position [0, 0]
click at [336, 431] on div "Add Filter" at bounding box center [331, 427] width 41 height 13
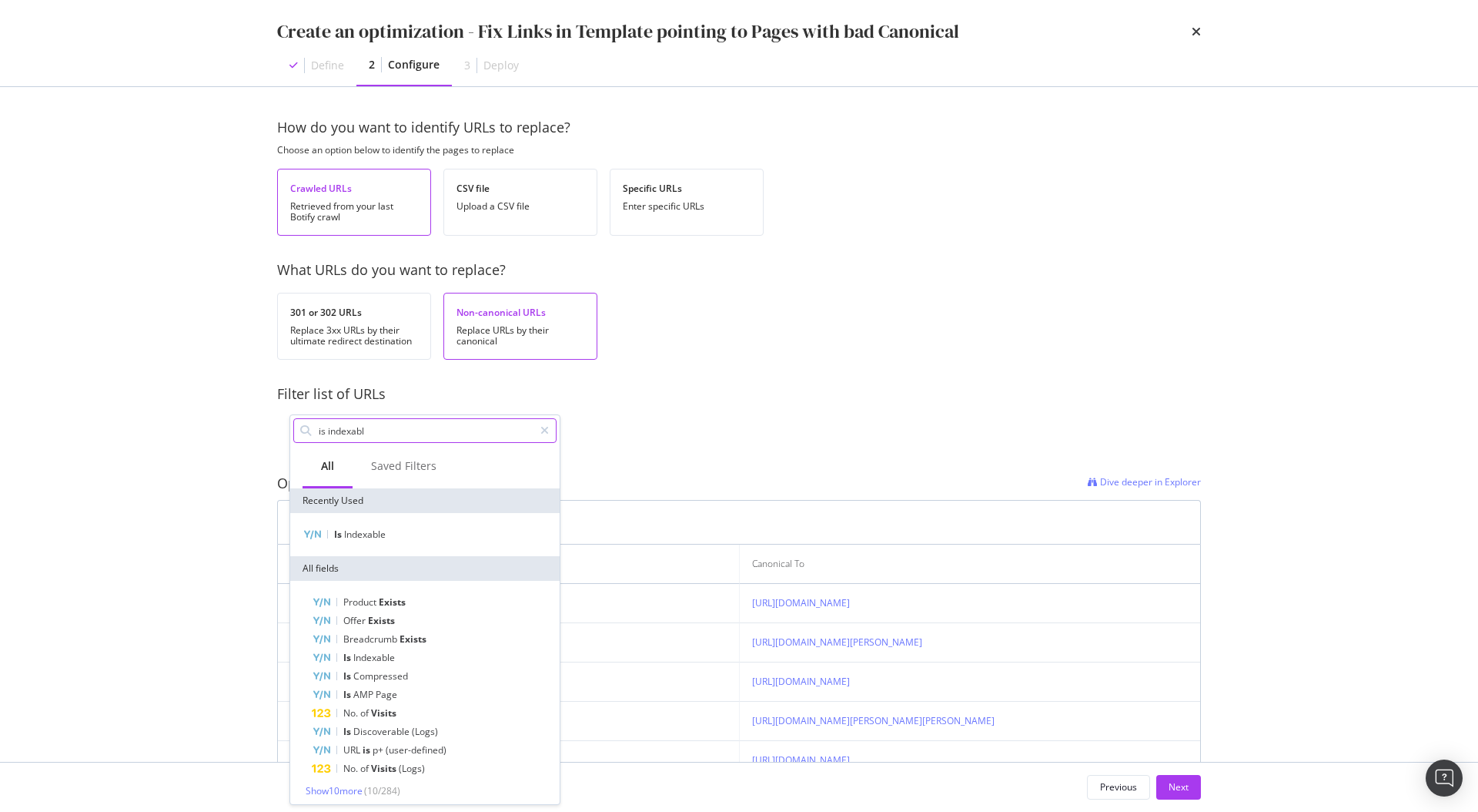
type input "is indexable"
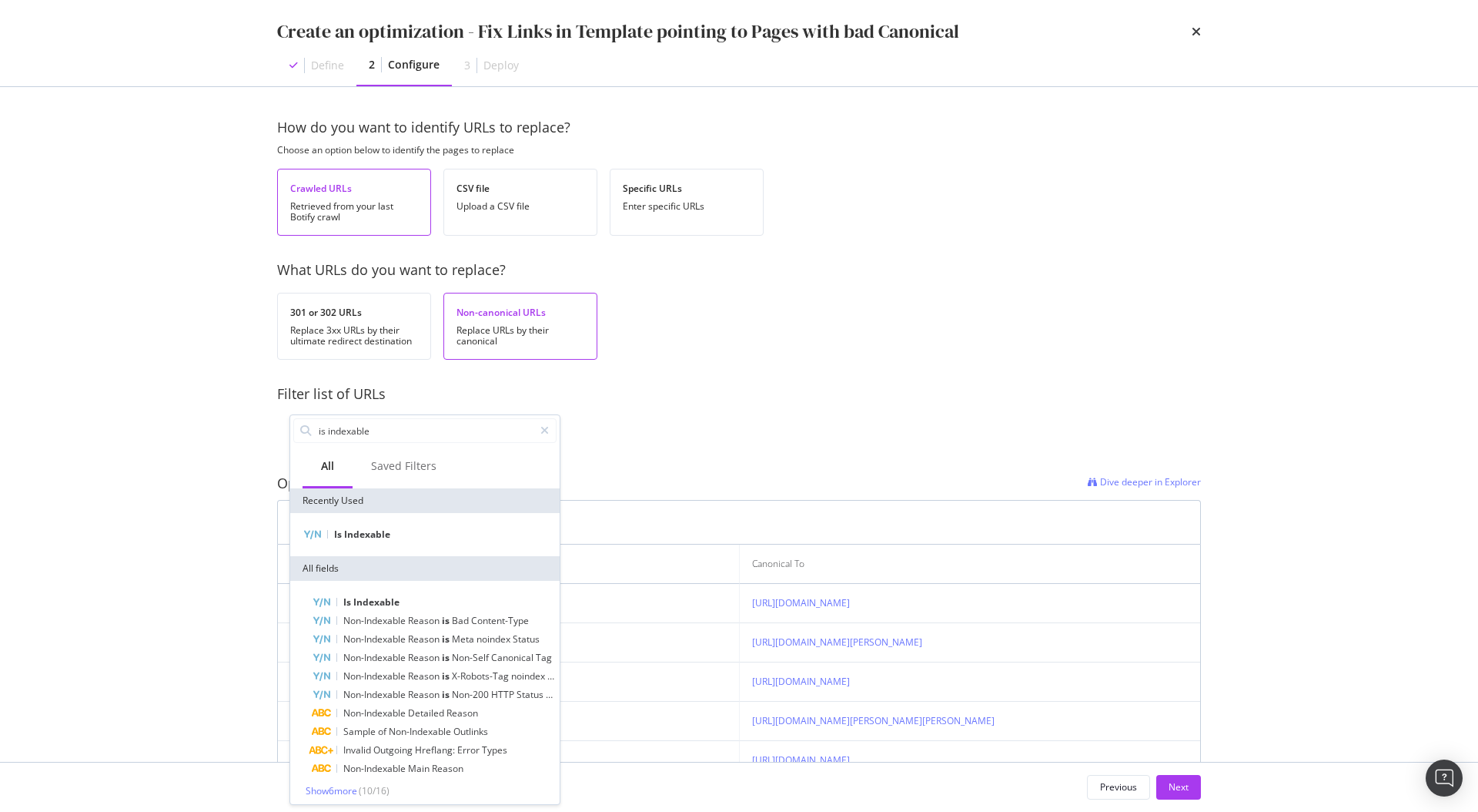
click at [189, 441] on div "Create an optimization - Fix Links in Template pointing to Pages with bad Canon…" at bounding box center [739, 406] width 1478 height 812
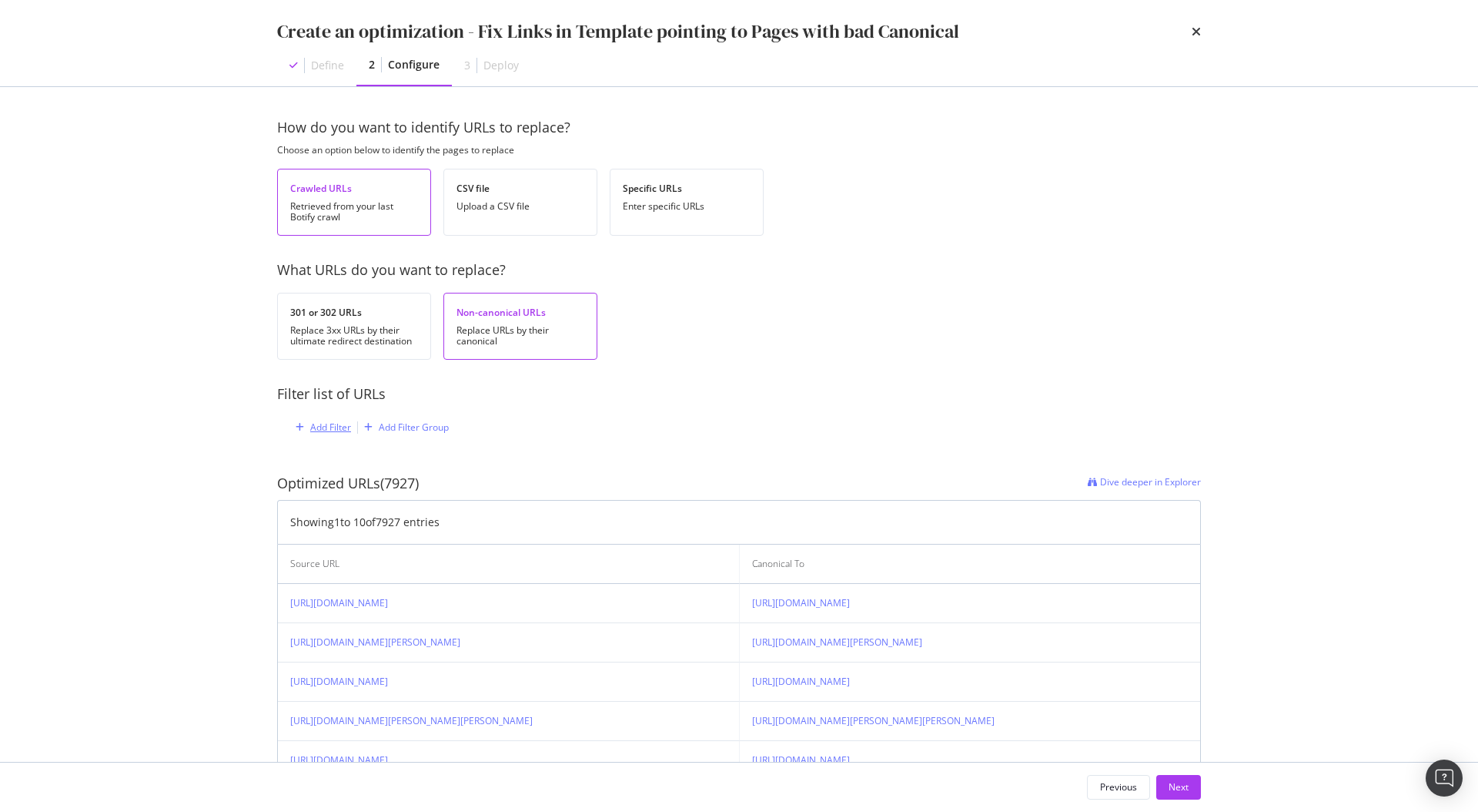
click at [316, 422] on div "Add Filter" at bounding box center [331, 427] width 41 height 13
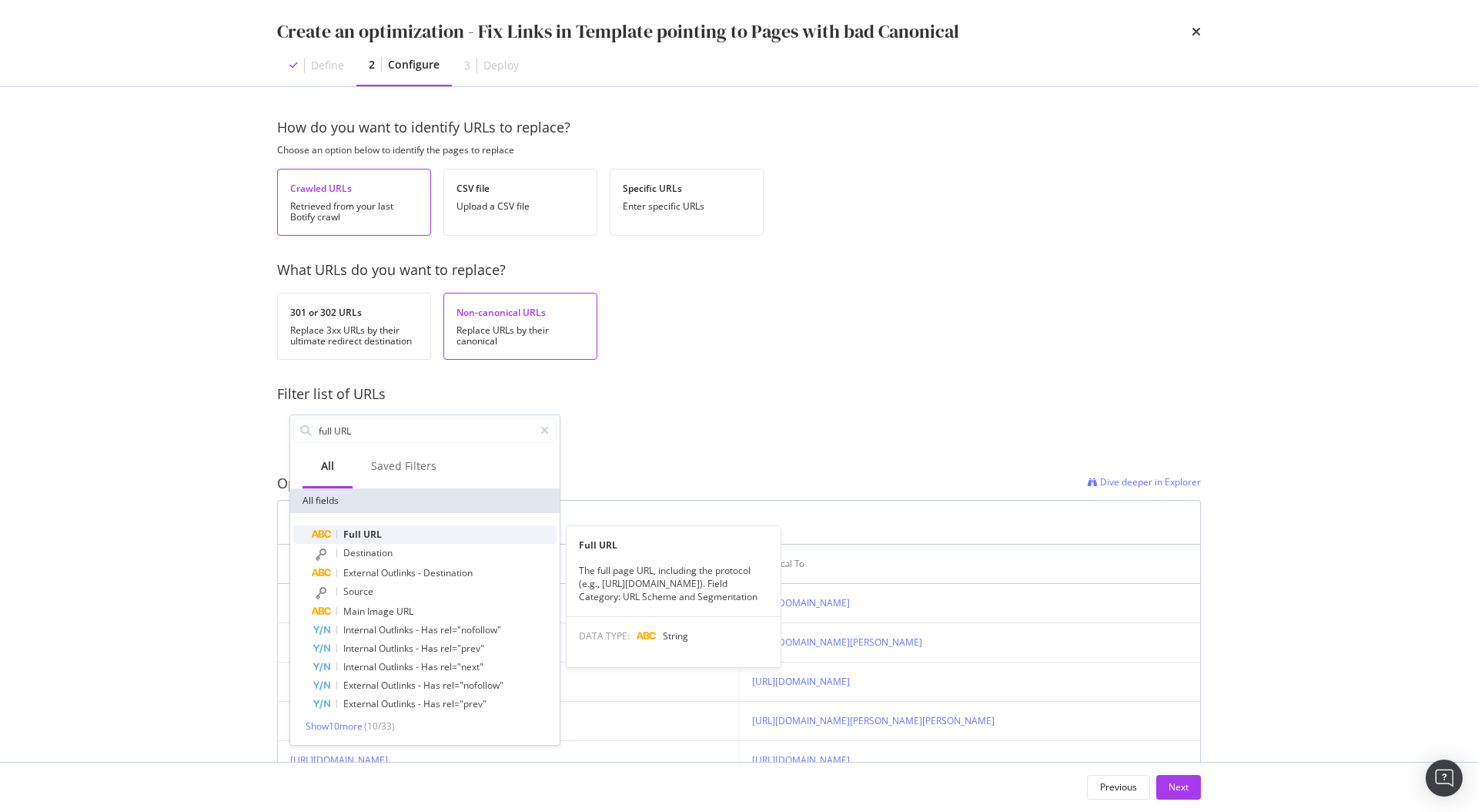
type input "full URL"
click at [338, 527] on div "Full URL" at bounding box center [434, 534] width 245 height 19
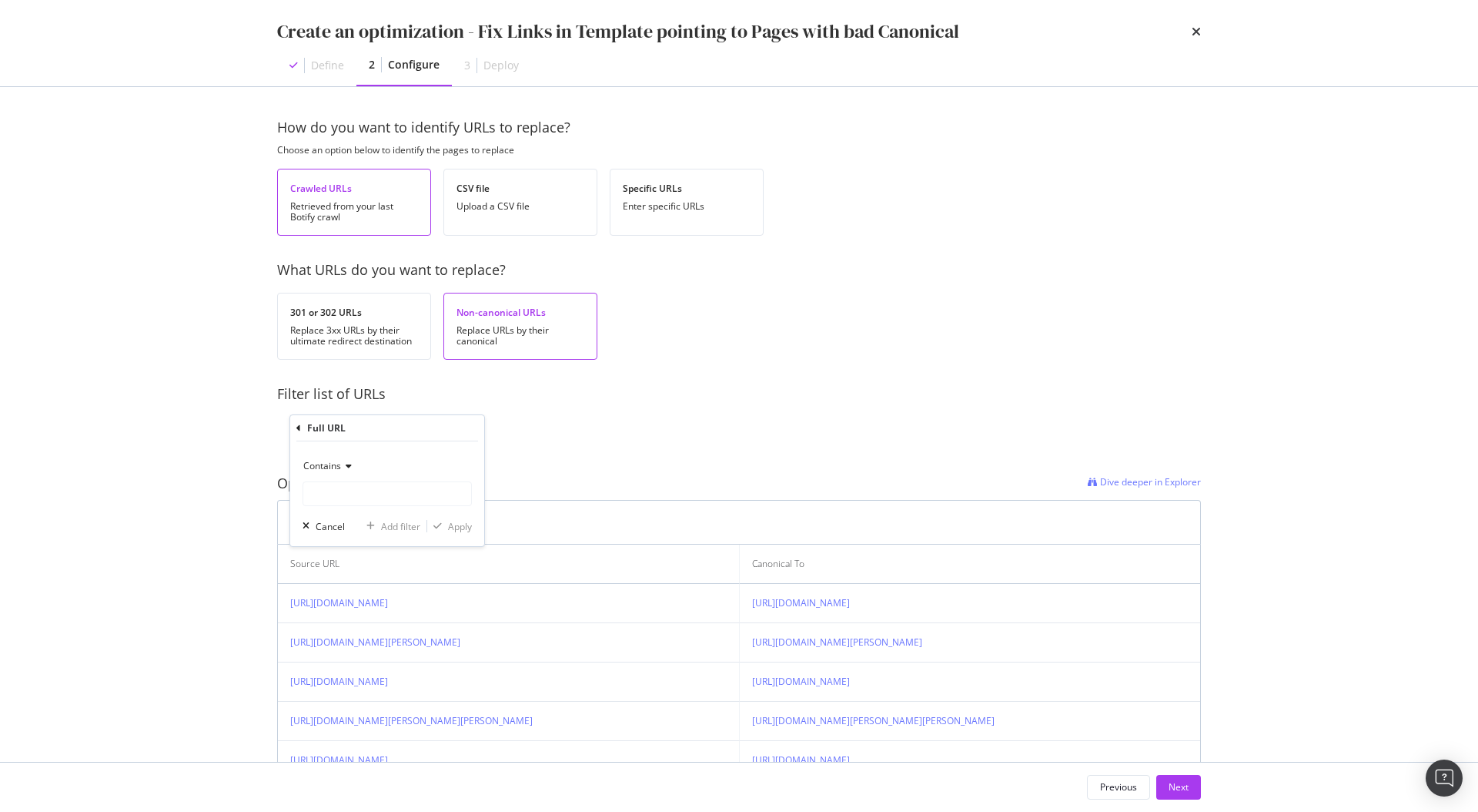
click at [341, 469] on icon "modal" at bounding box center [346, 466] width 11 height 9
click at [341, 527] on span "Doesn't contain" at bounding box center [343, 637] width 67 height 13
click at [342, 489] on input "modal" at bounding box center [387, 493] width 168 height 25
type input "?page"
click at [464, 522] on div "Apply" at bounding box center [460, 526] width 24 height 13
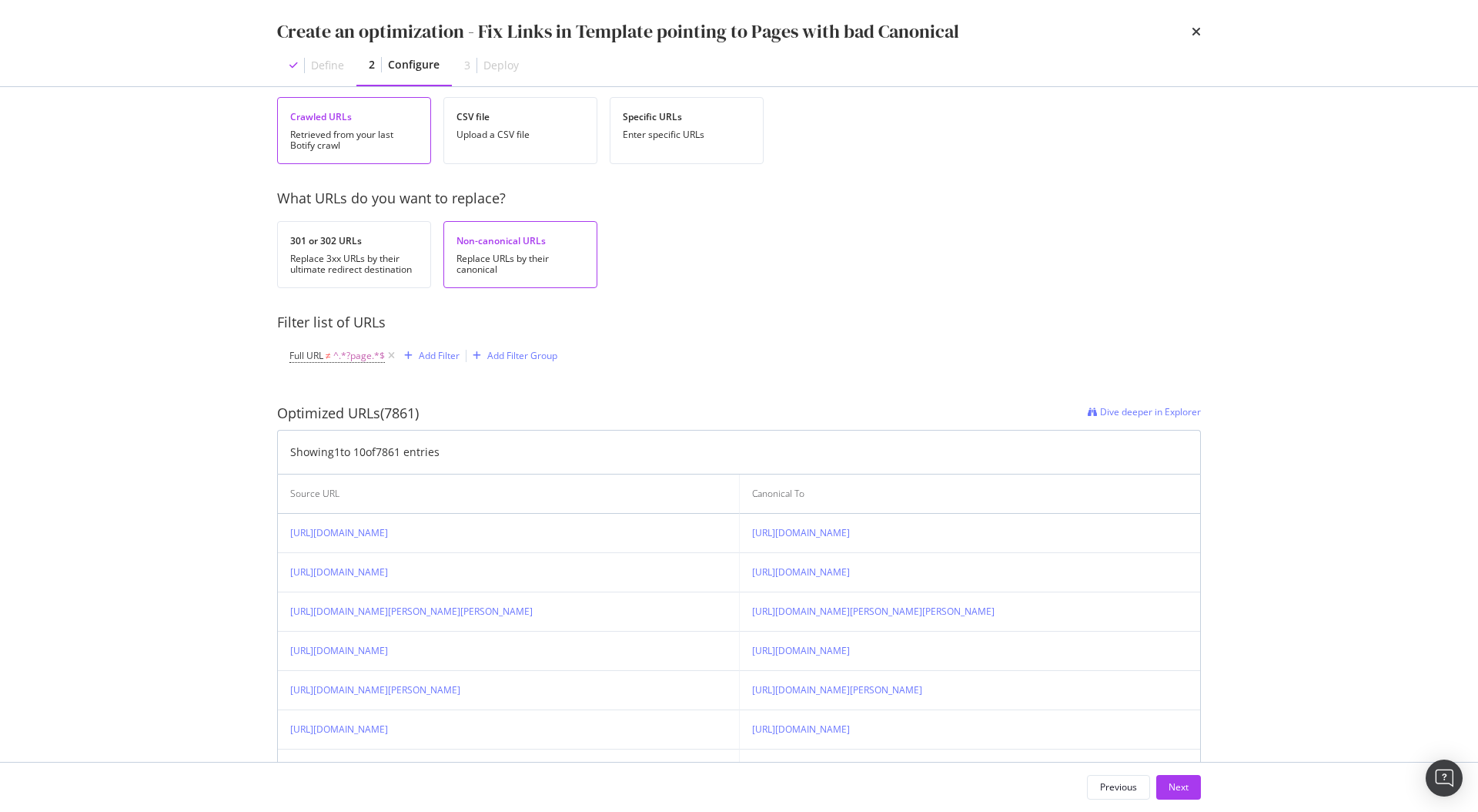
scroll to position [75, 0]
click at [1108, 527] on div "Next" at bounding box center [1179, 786] width 20 height 13
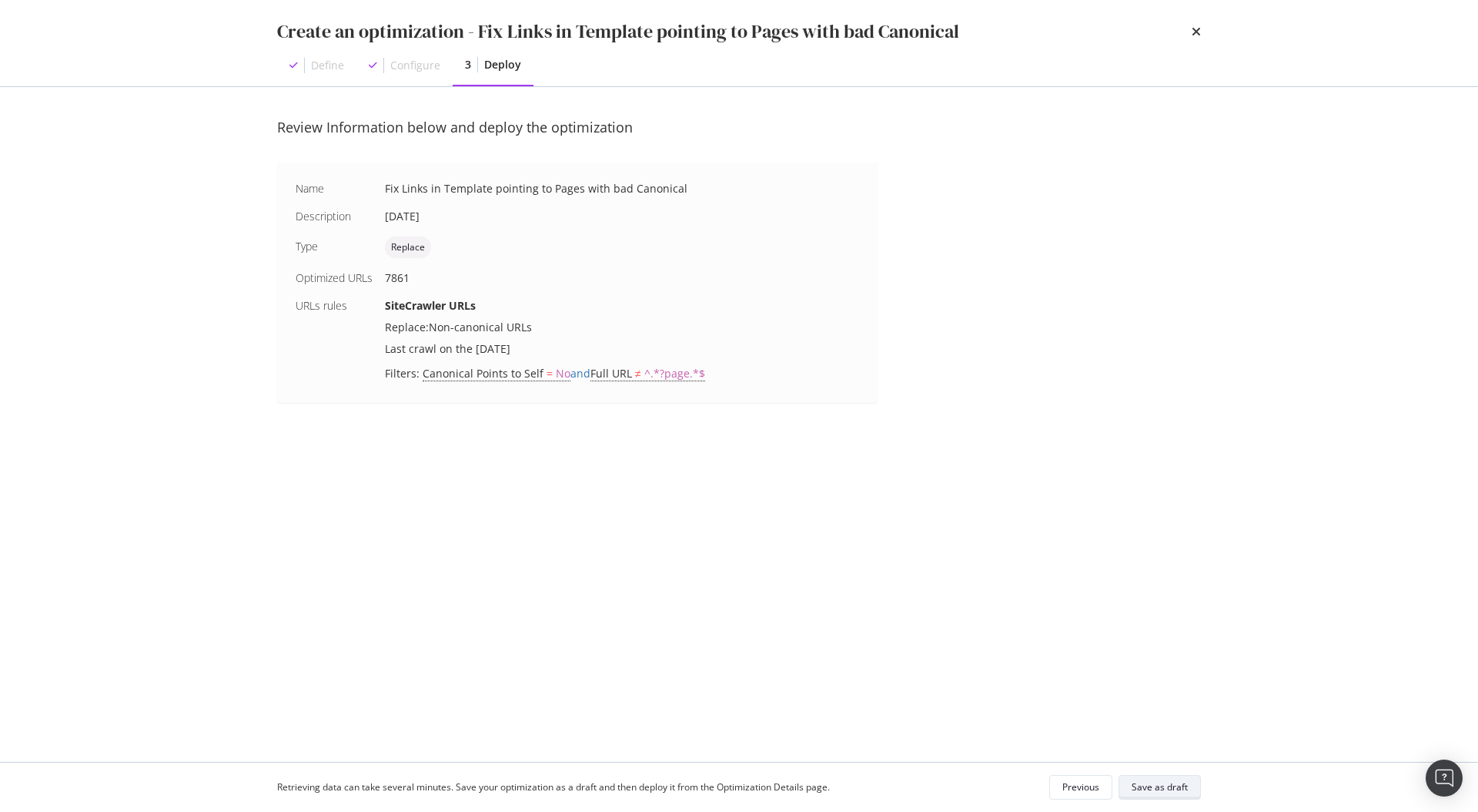
click at [1108, 527] on div "Save as draft" at bounding box center [1159, 787] width 57 height 22
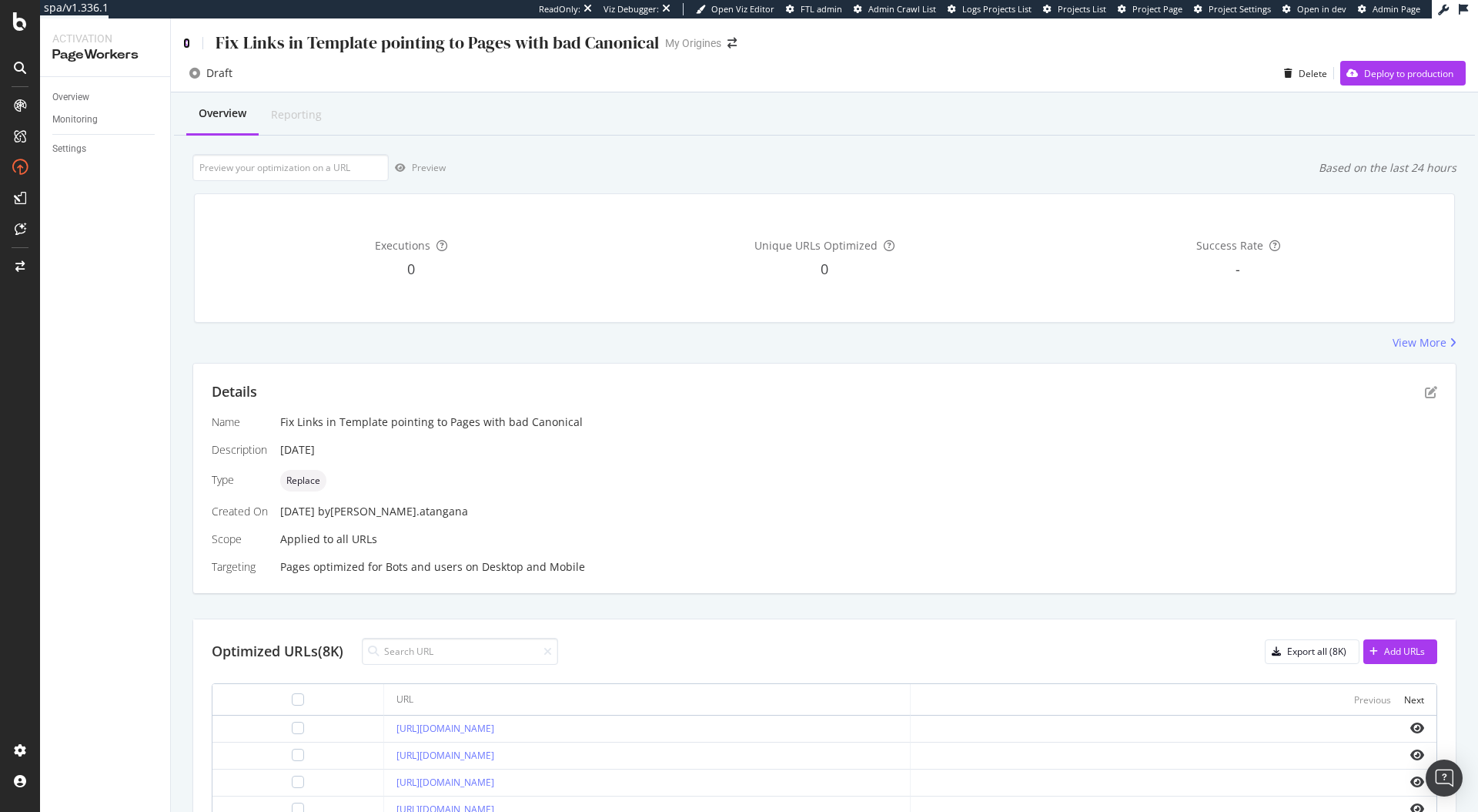
click at [189, 46] on icon at bounding box center [187, 43] width 7 height 11
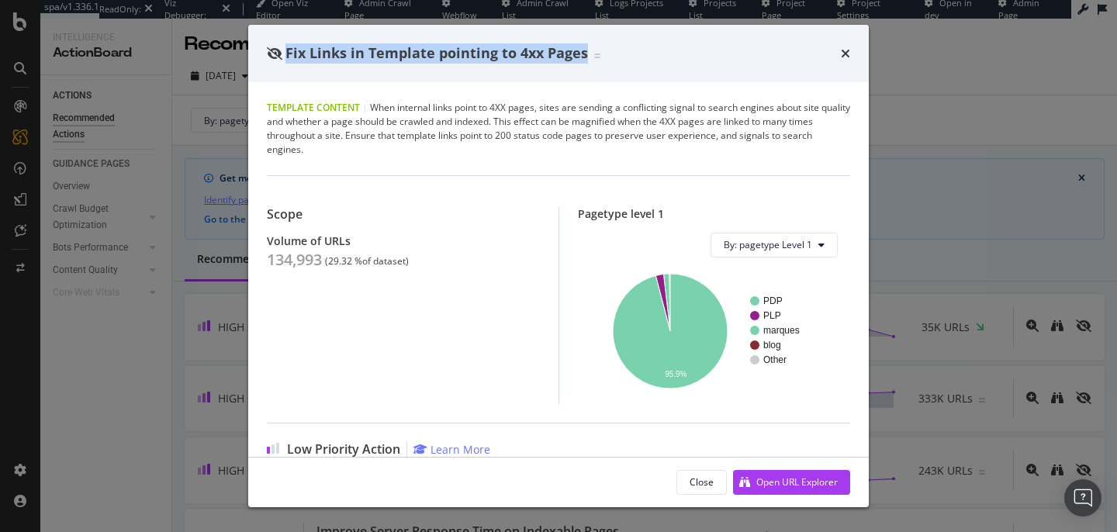
scroll to position [1585, 0]
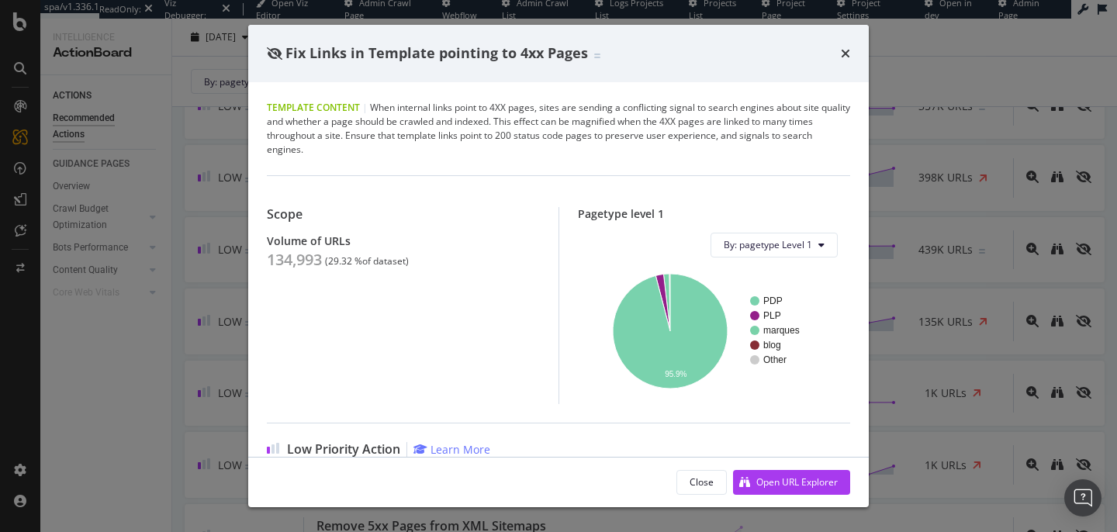
click at [839, 54] on div "Fix Links in Template pointing to 4xx Pages" at bounding box center [558, 53] width 583 height 20
click at [841, 54] on icon "times" at bounding box center [845, 53] width 9 height 12
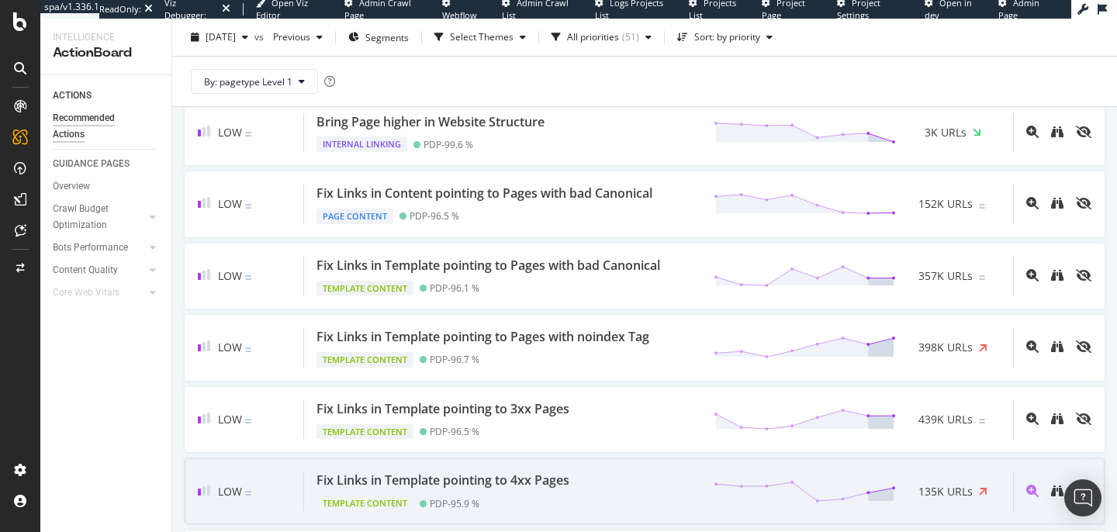
scroll to position [1414, 0]
click at [427, 268] on div "Fix Links in Template pointing to Pages with bad Canonical" at bounding box center [489, 267] width 344 height 18
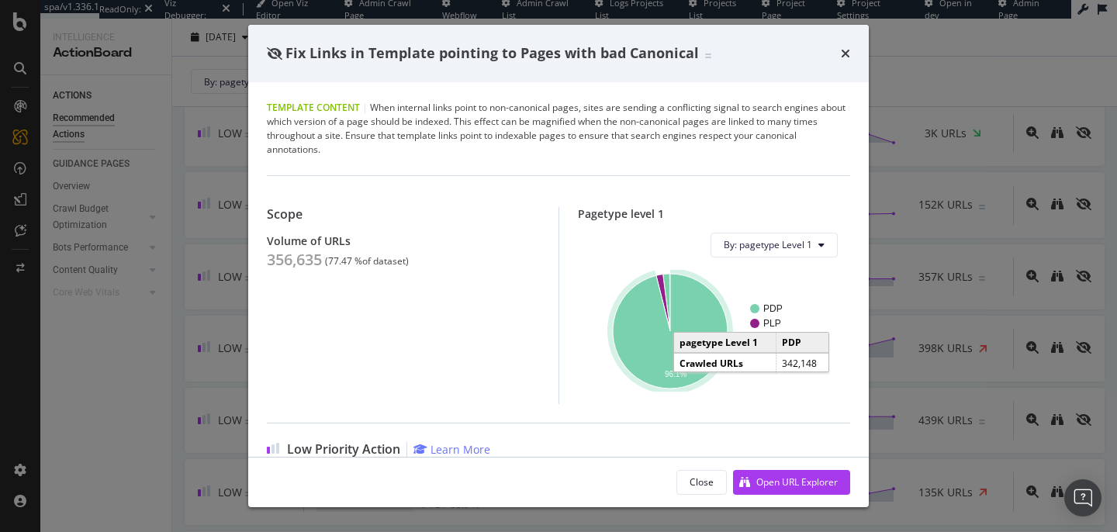
click at [630, 314] on icon "A chart." at bounding box center [670, 331] width 115 height 115
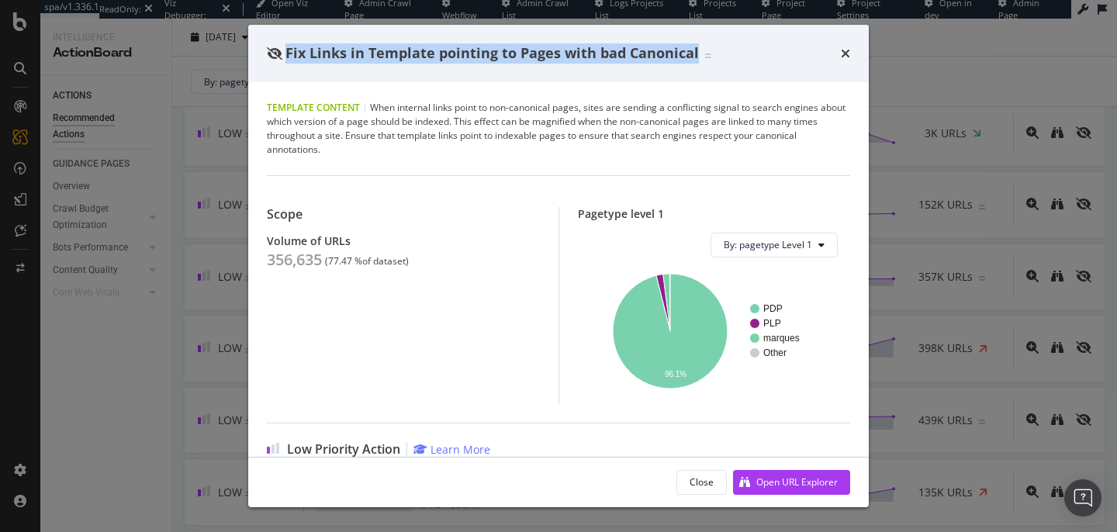
drag, startPoint x: 693, startPoint y: 52, endPoint x: 287, endPoint y: 61, distance: 405.8
click at [287, 61] on div "Fix Links in Template pointing to Pages with bad Canonical" at bounding box center [489, 53] width 445 height 20
copy span "Fix Links in Template pointing to Pages with bad Canonical"
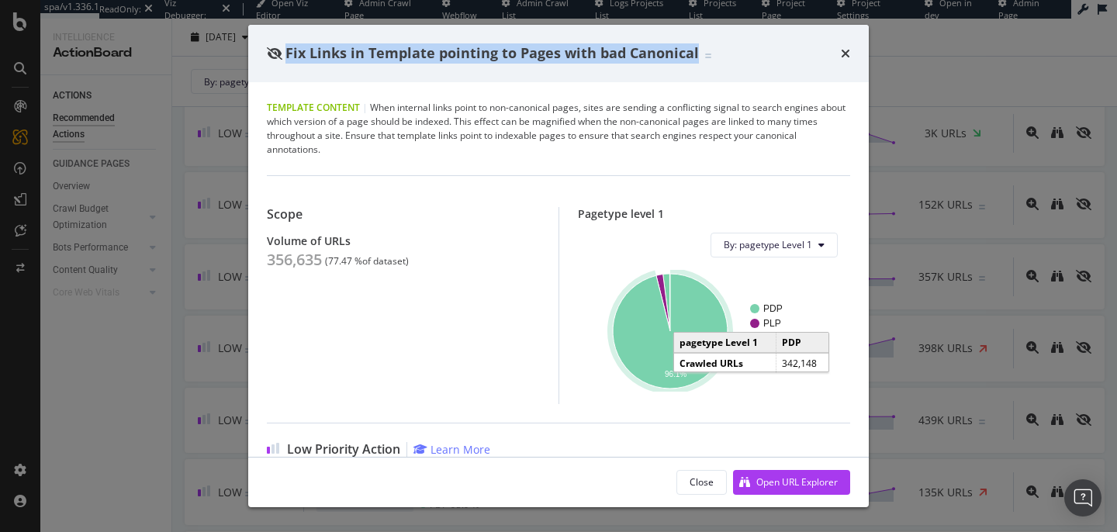
click at [846, 57] on icon "times" at bounding box center [845, 53] width 9 height 12
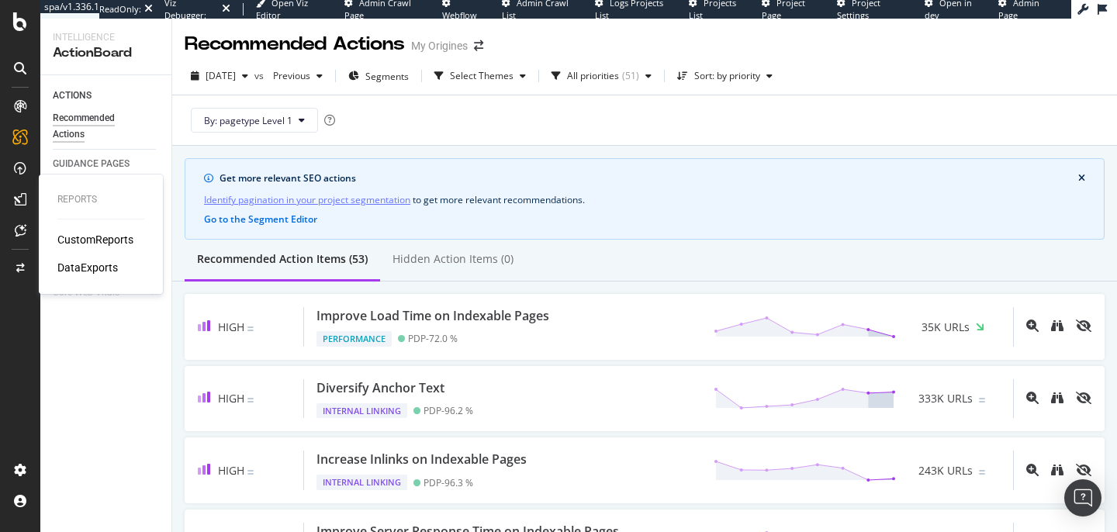
click at [71, 238] on div "CustomReports" at bounding box center [95, 240] width 76 height 16
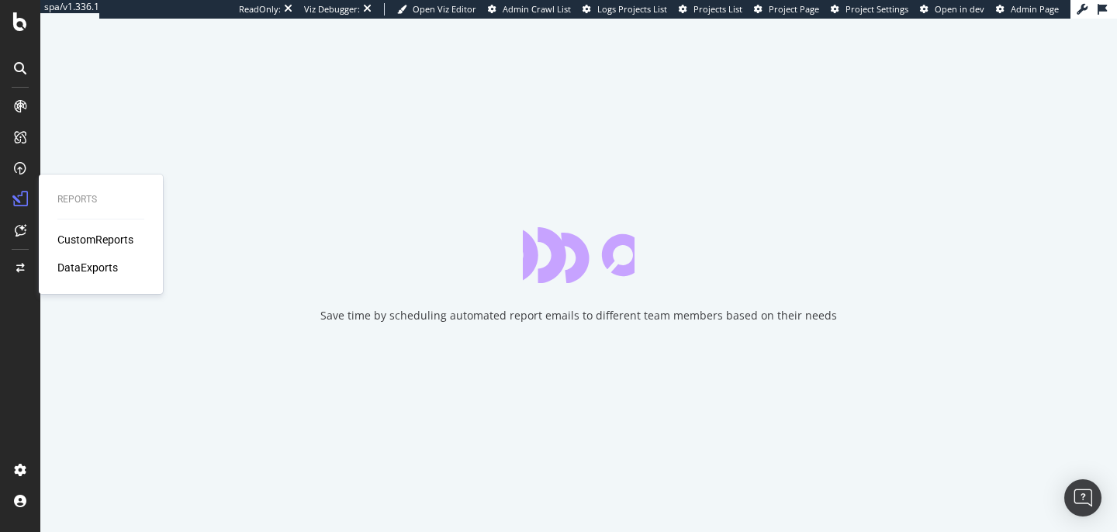
click at [71, 265] on div "DataExports" at bounding box center [87, 268] width 61 height 16
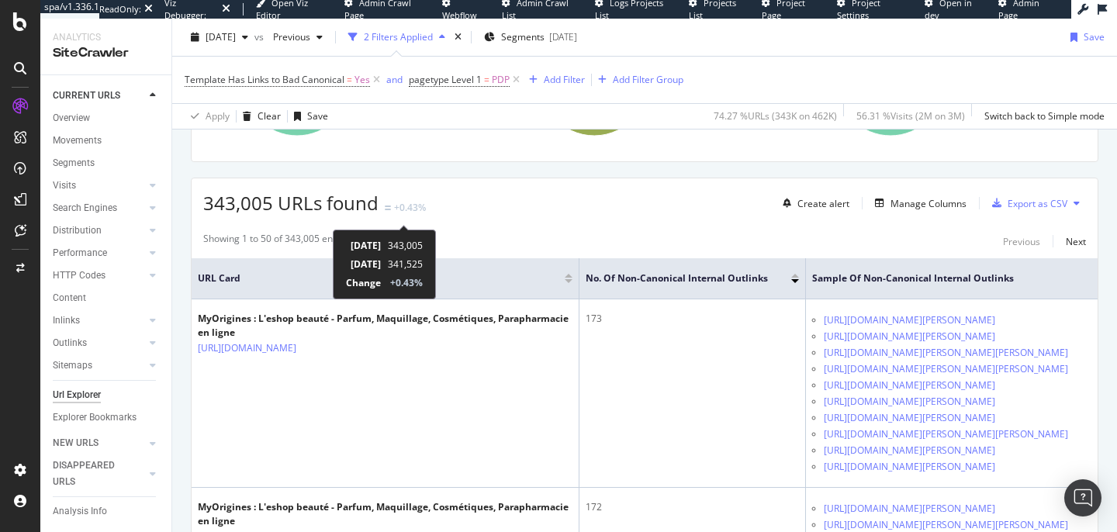
scroll to position [332, 0]
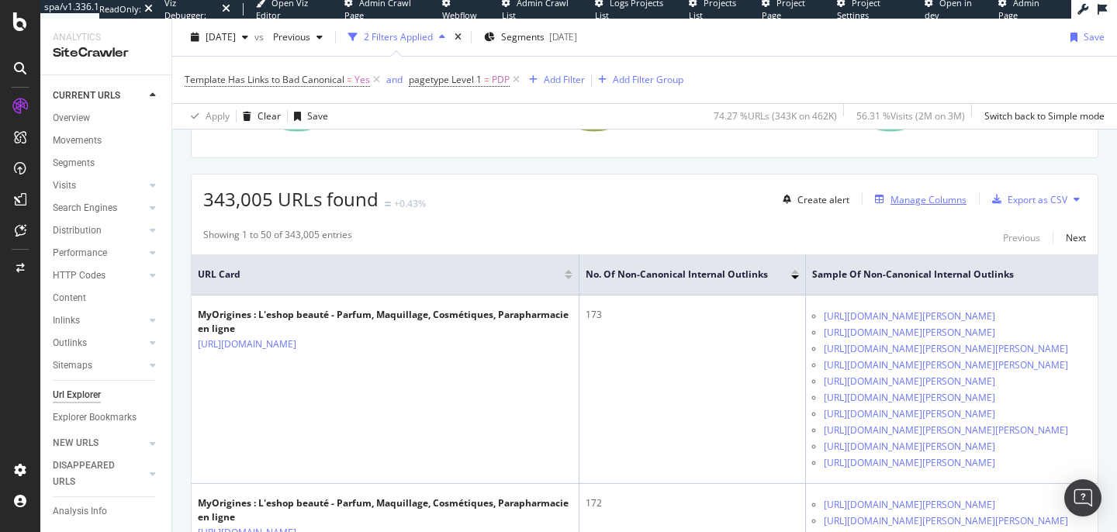
click at [916, 197] on div "Manage Columns" at bounding box center [929, 199] width 76 height 13
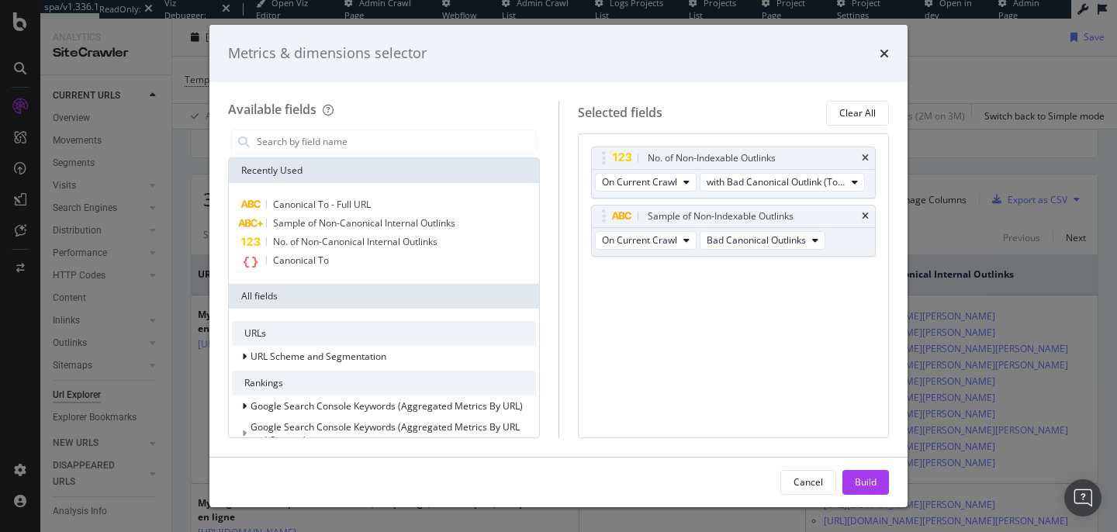
click at [891, 54] on div "Metrics & dimensions selector" at bounding box center [558, 53] width 698 height 57
click at [886, 52] on icon "times" at bounding box center [884, 53] width 9 height 12
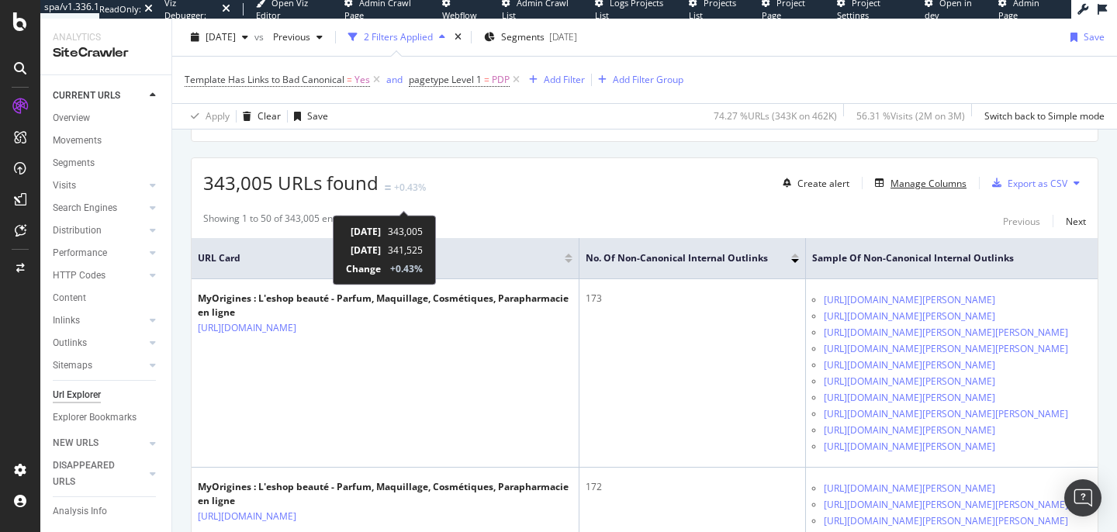
scroll to position [349, 0]
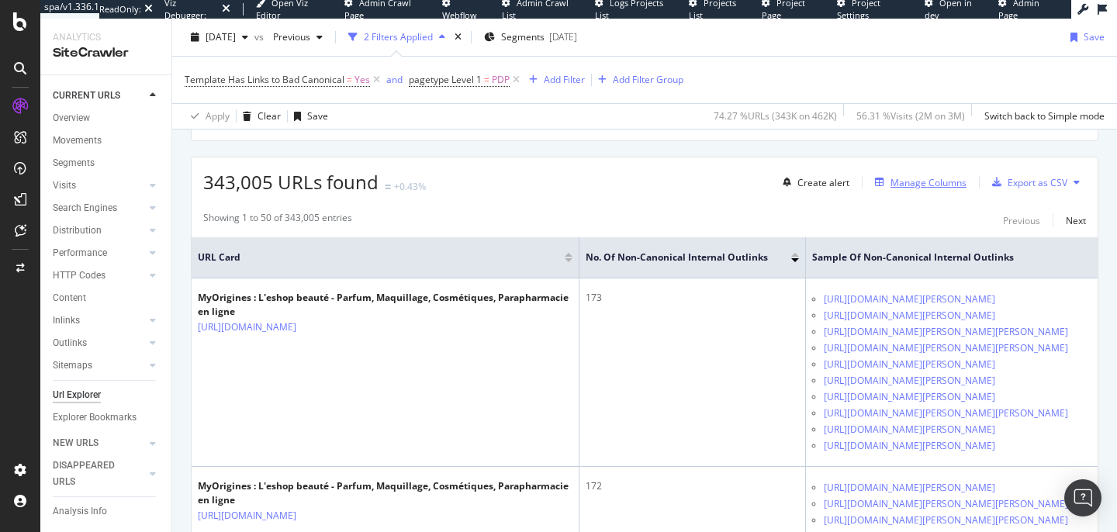
click at [900, 188] on div "Manage Columns" at bounding box center [929, 182] width 76 height 13
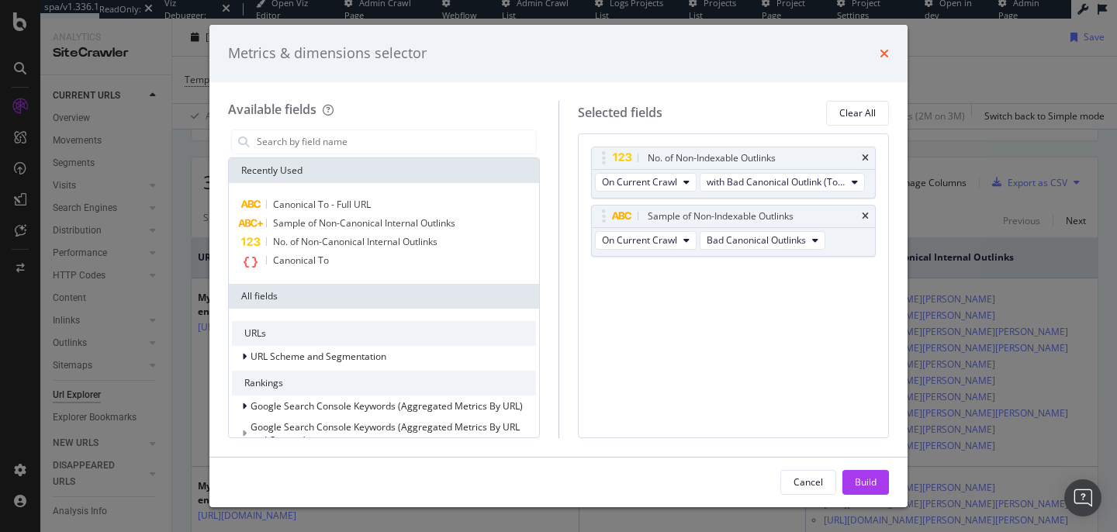
click at [882, 54] on icon "times" at bounding box center [884, 53] width 9 height 12
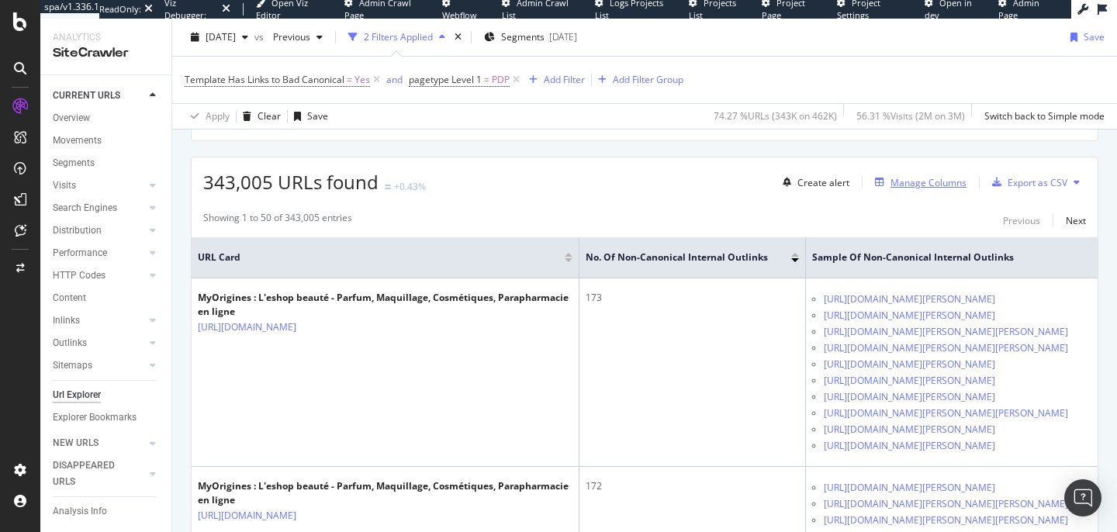
click at [911, 182] on div "Manage Columns" at bounding box center [929, 182] width 76 height 13
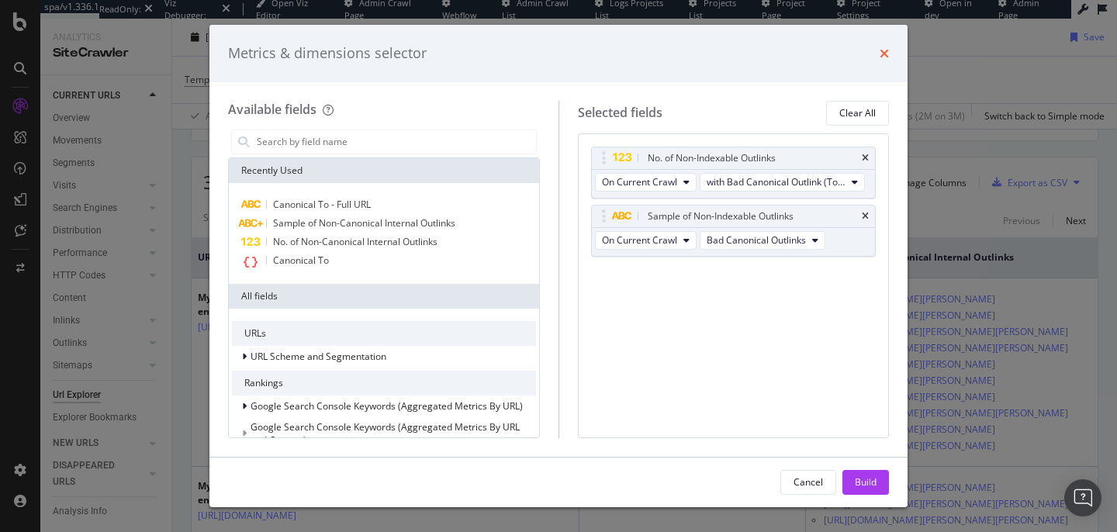
click at [887, 55] on icon "times" at bounding box center [884, 53] width 9 height 12
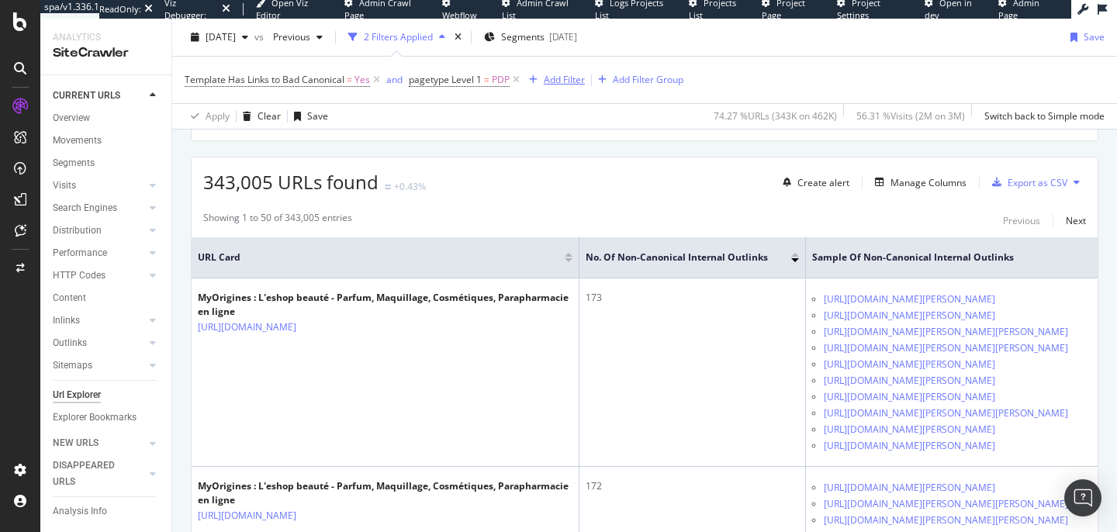
click at [548, 84] on div "Add Filter" at bounding box center [564, 79] width 41 height 13
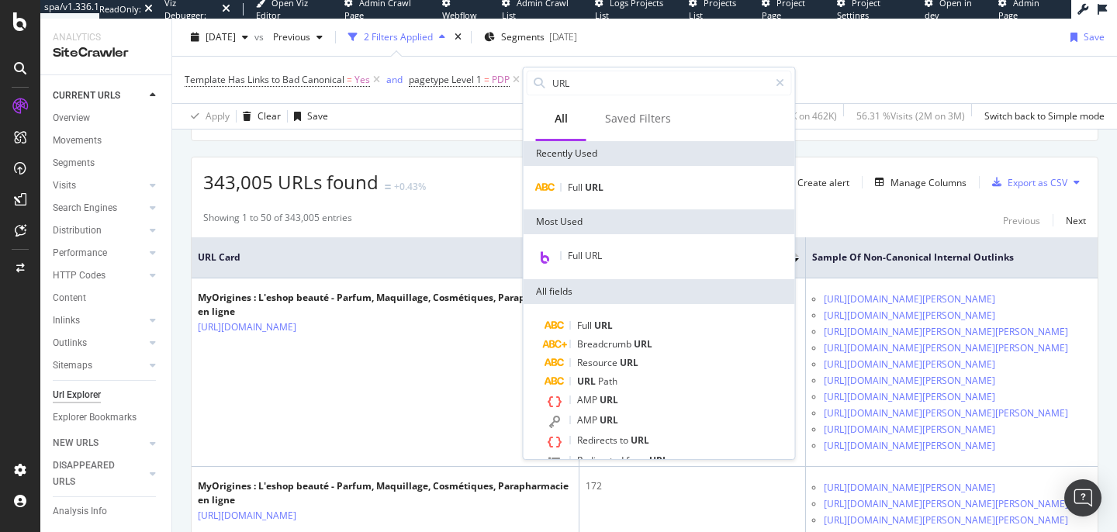
scroll to position [85, 0]
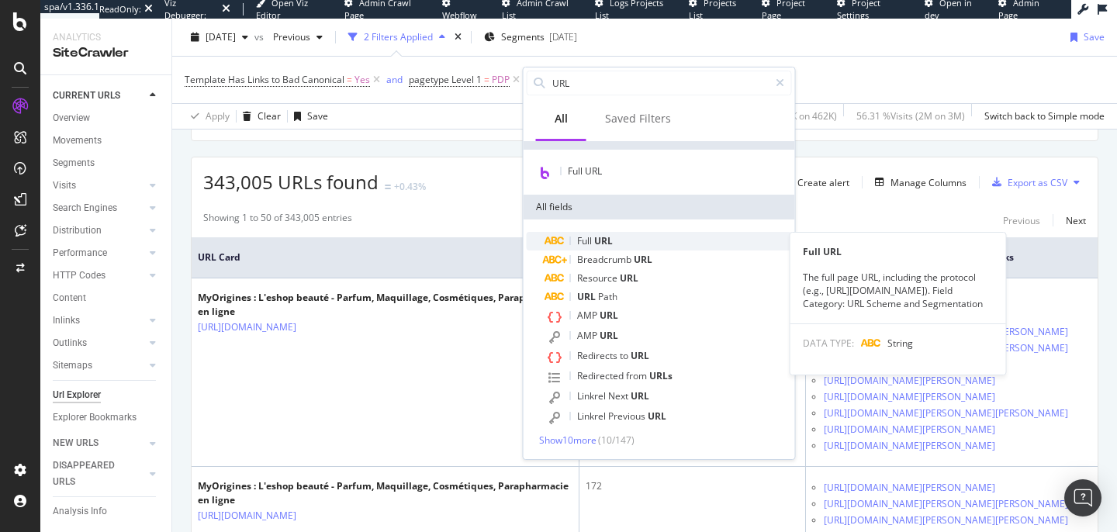
type input "URL"
click at [602, 243] on span "URL" at bounding box center [603, 240] width 19 height 13
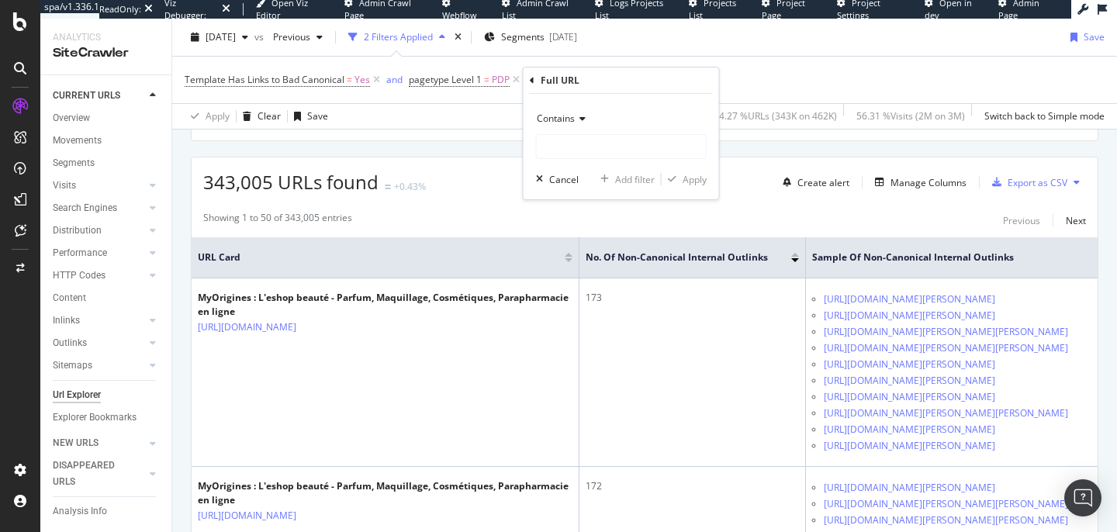
click at [586, 119] on div "Contains" at bounding box center [621, 118] width 171 height 25
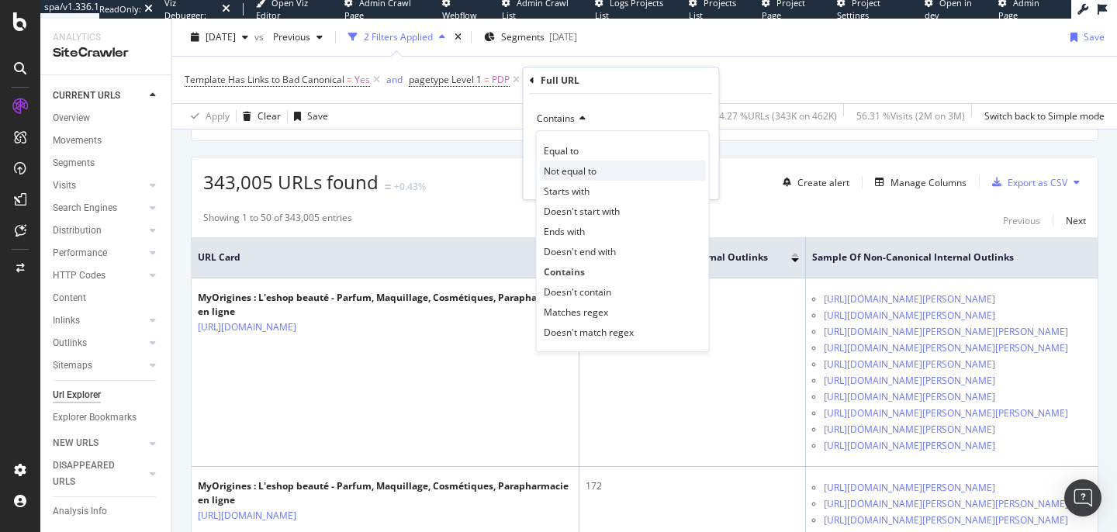
click at [585, 170] on span "Not equal to" at bounding box center [570, 170] width 53 height 13
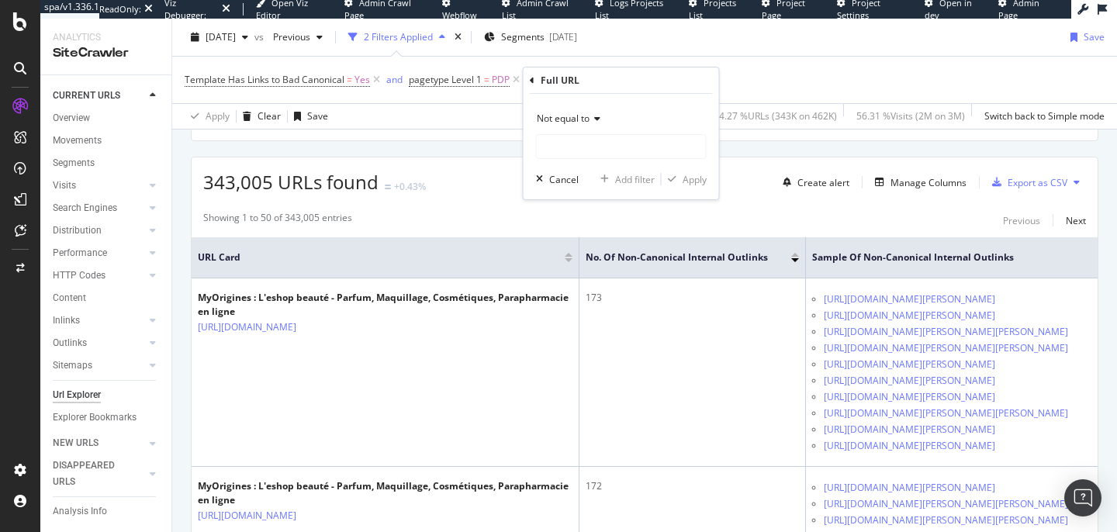
click at [597, 119] on icon at bounding box center [595, 118] width 11 height 9
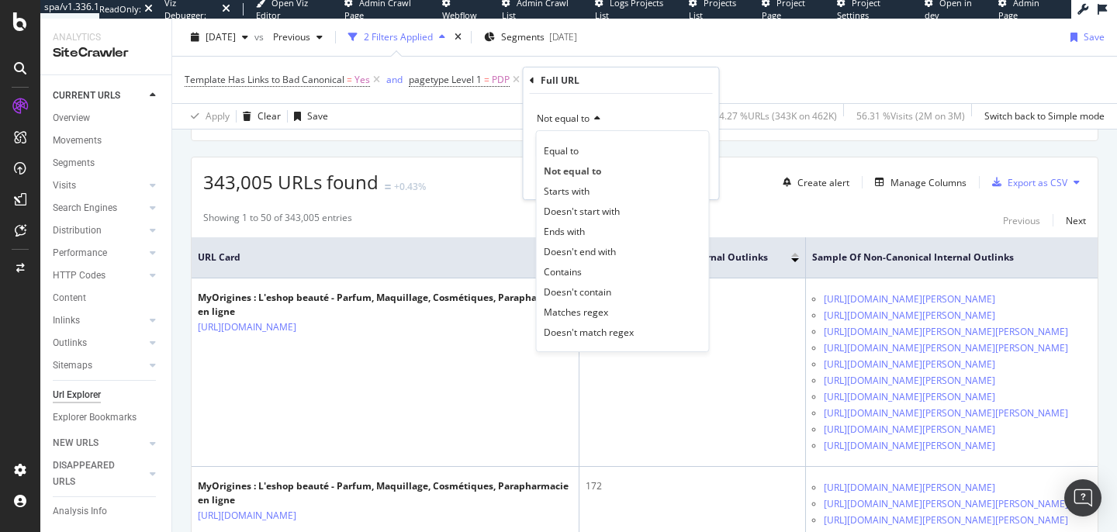
click at [612, 116] on div "Not equal to" at bounding box center [621, 118] width 171 height 25
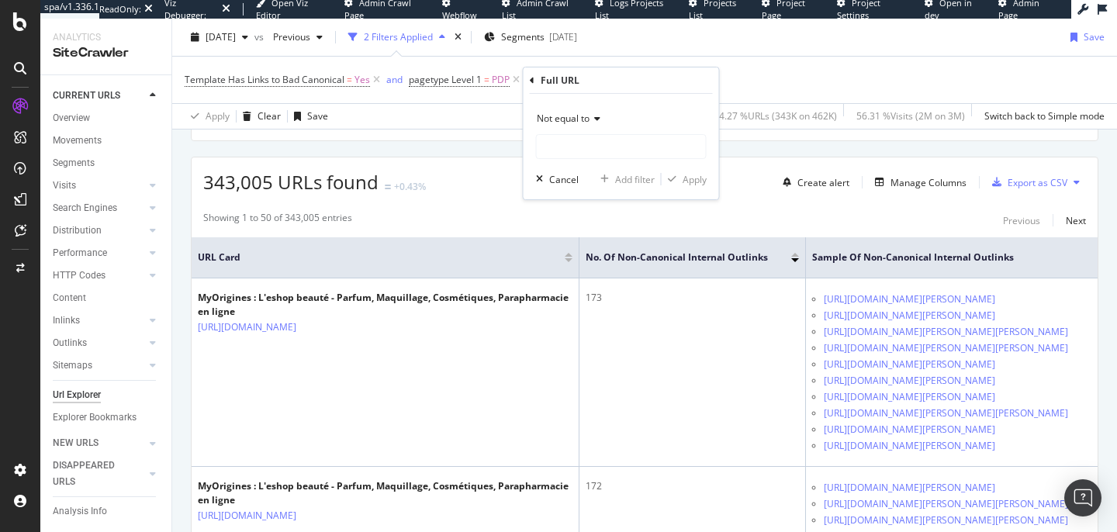
click at [533, 82] on icon at bounding box center [532, 80] width 5 height 9
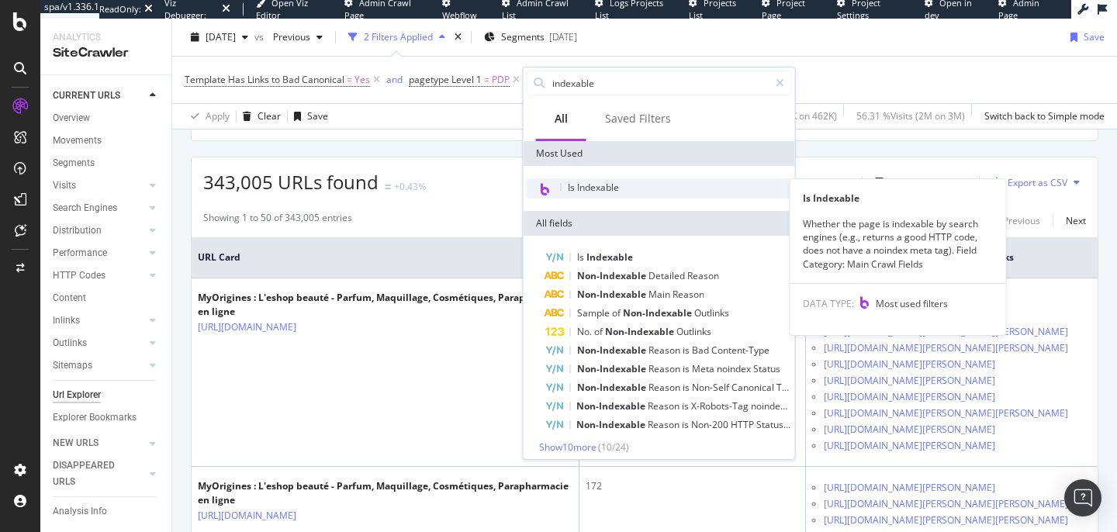
type input "indexable"
click at [585, 187] on span "Is Indexable" at bounding box center [593, 187] width 51 height 13
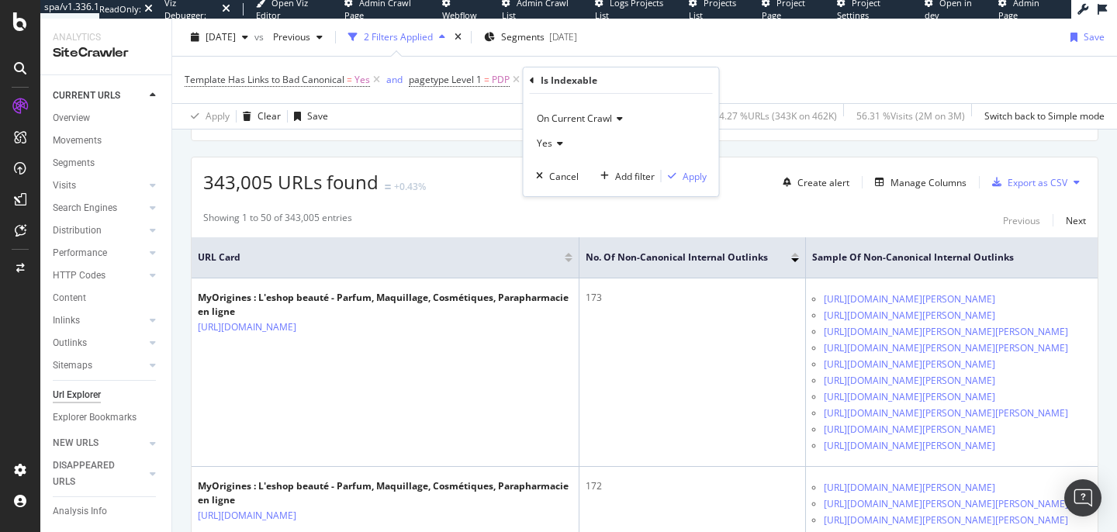
click at [559, 144] on icon at bounding box center [557, 143] width 11 height 9
click at [558, 193] on div "No" at bounding box center [623, 195] width 166 height 20
click at [701, 185] on div "On Current Crawl No Cancel Add filter Apply" at bounding box center [621, 145] width 195 height 102
click at [700, 179] on div "Apply" at bounding box center [695, 176] width 24 height 13
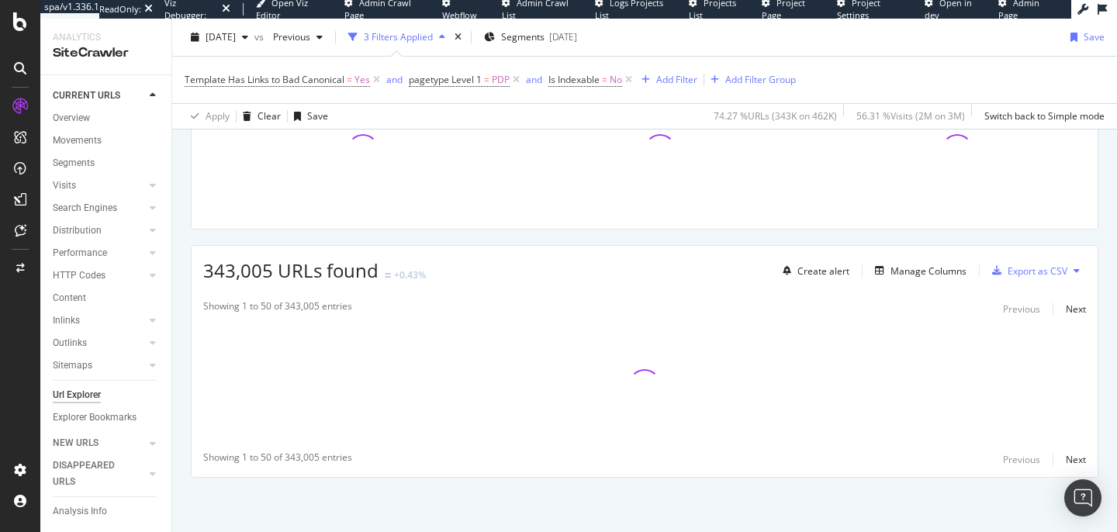
scroll to position [261, 0]
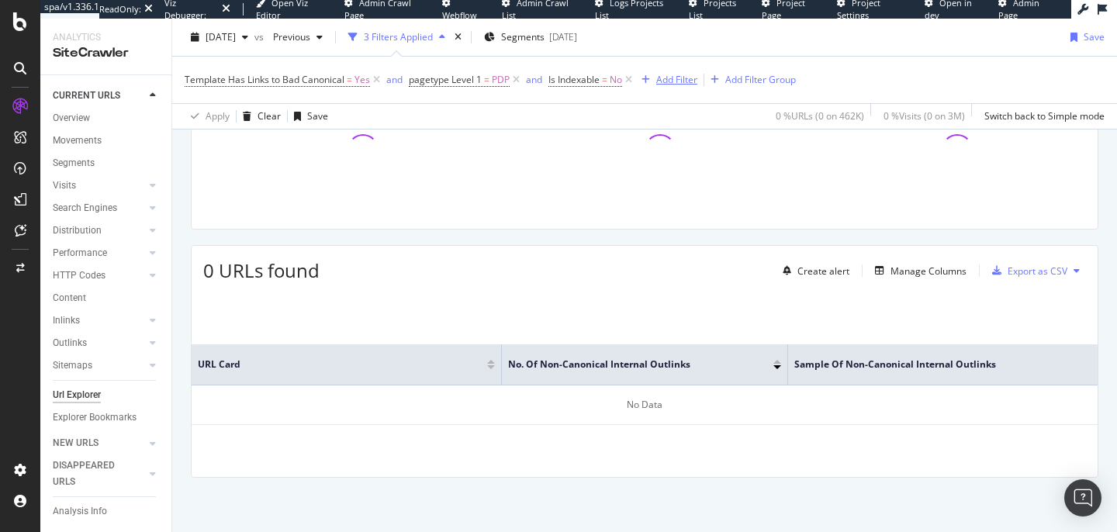
click at [676, 82] on div "Add Filter" at bounding box center [676, 79] width 41 height 13
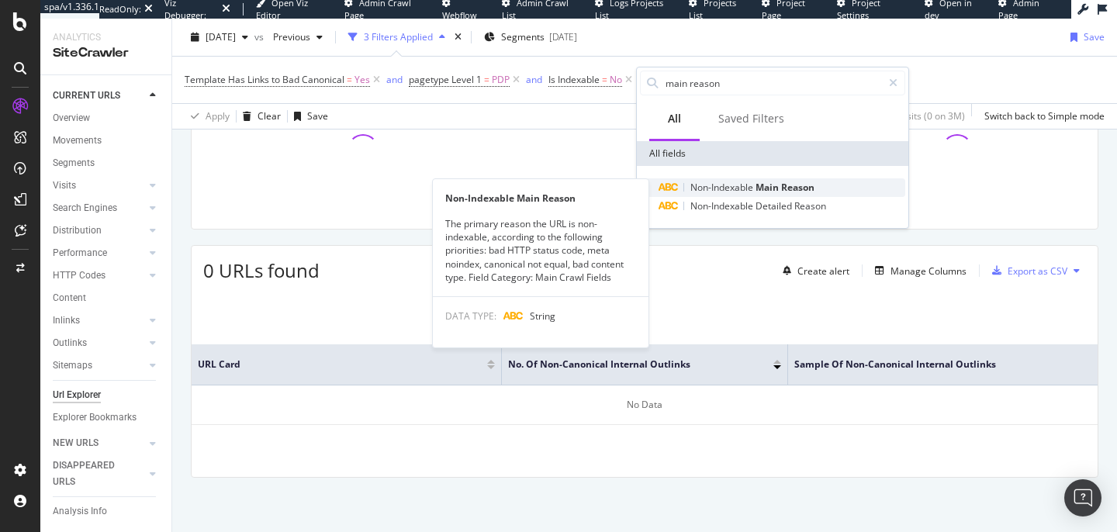
type input "main reason"
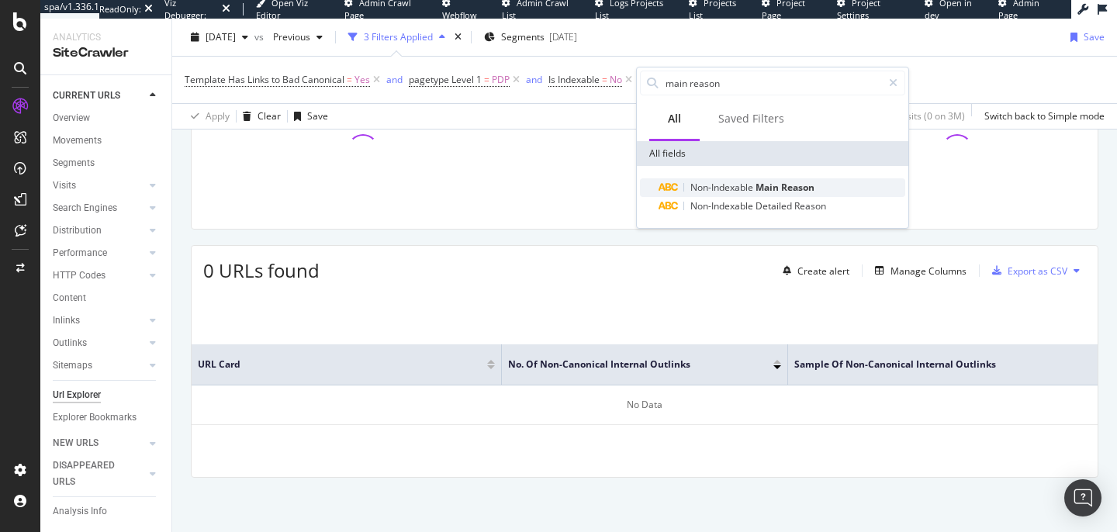
click at [729, 184] on span "Non-Indexable" at bounding box center [722, 187] width 65 height 13
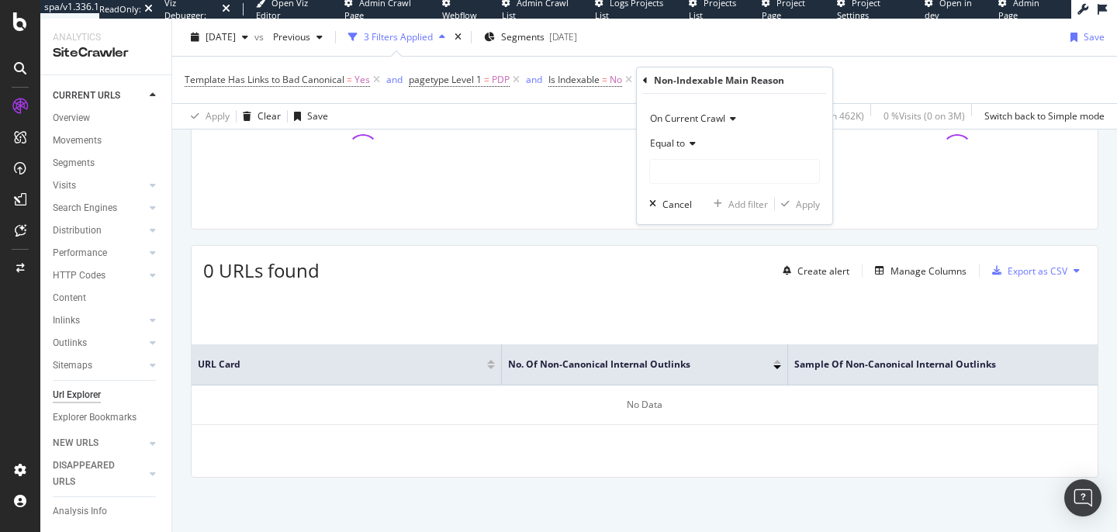
click at [696, 147] on div "Equal to" at bounding box center [734, 143] width 171 height 25
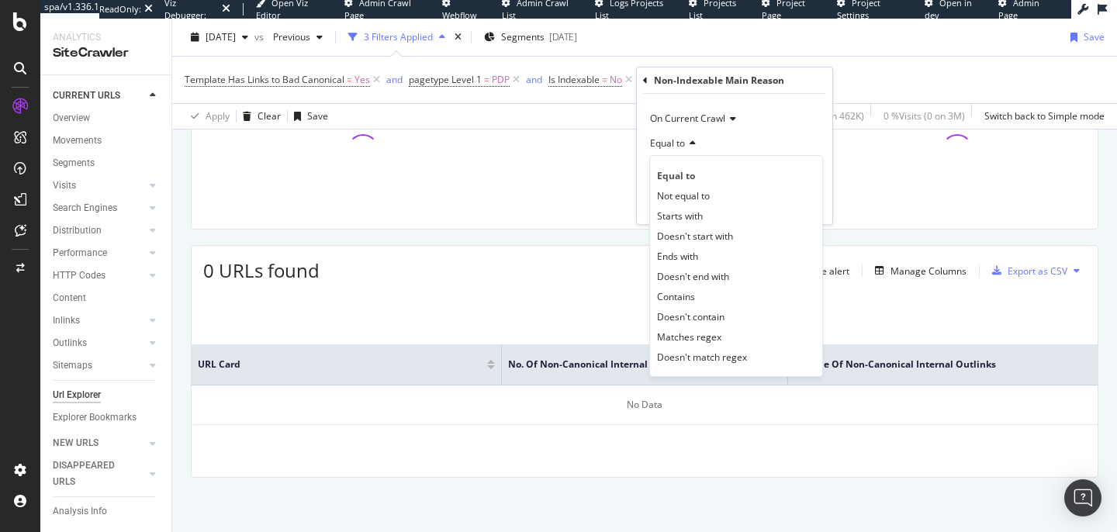
click at [696, 147] on div "Equal to" at bounding box center [734, 143] width 171 height 25
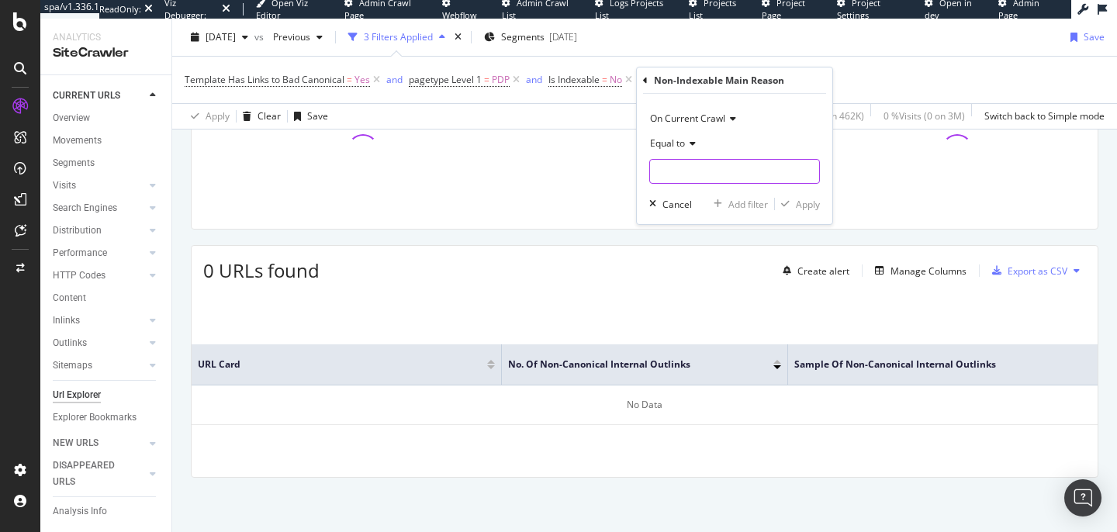
click at [711, 167] on input "text" at bounding box center [734, 171] width 169 height 25
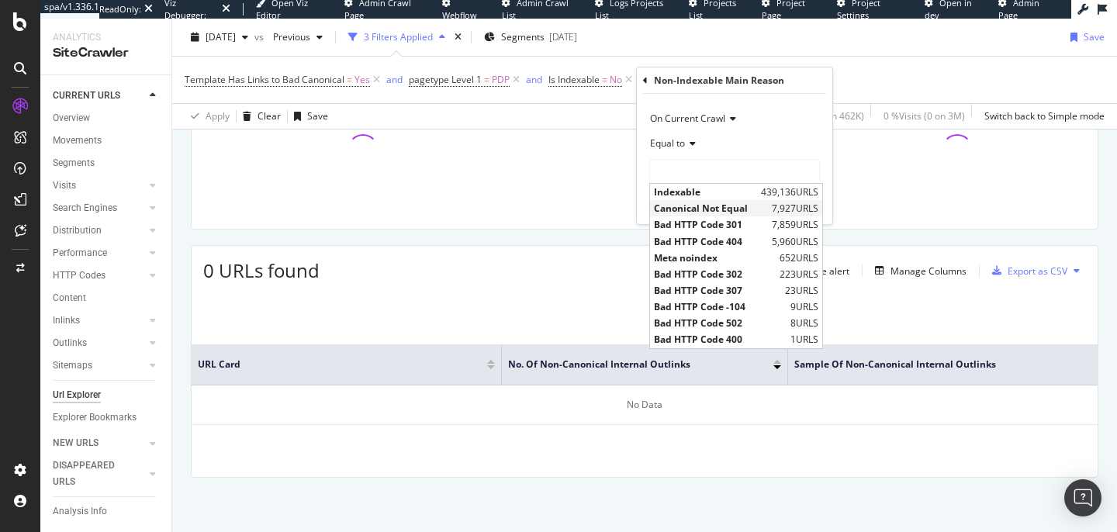
click at [721, 204] on span "Canonical Not Equal" at bounding box center [711, 208] width 114 height 13
type input "Canonical Not Equal"
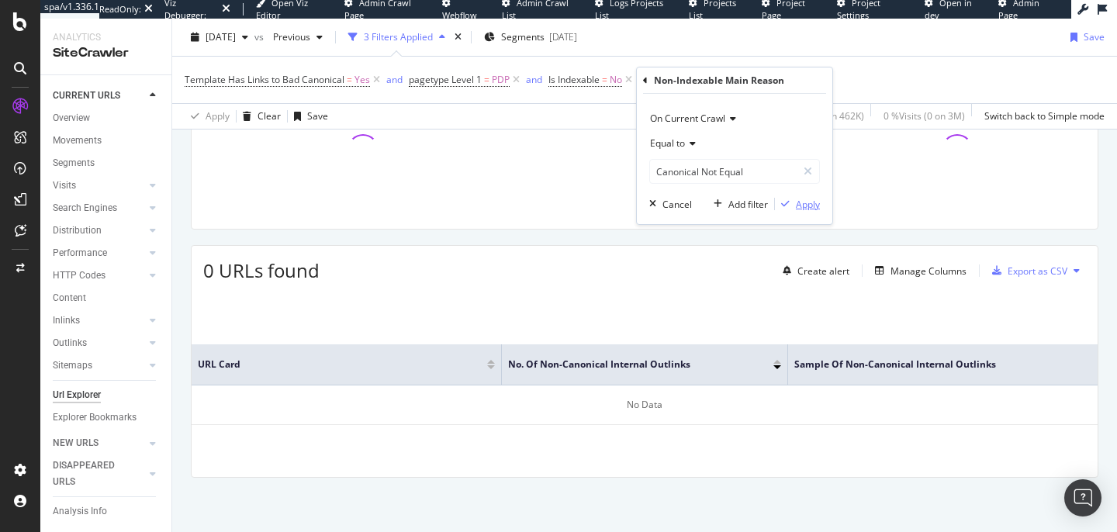
click at [798, 207] on div "Apply" at bounding box center [808, 204] width 24 height 13
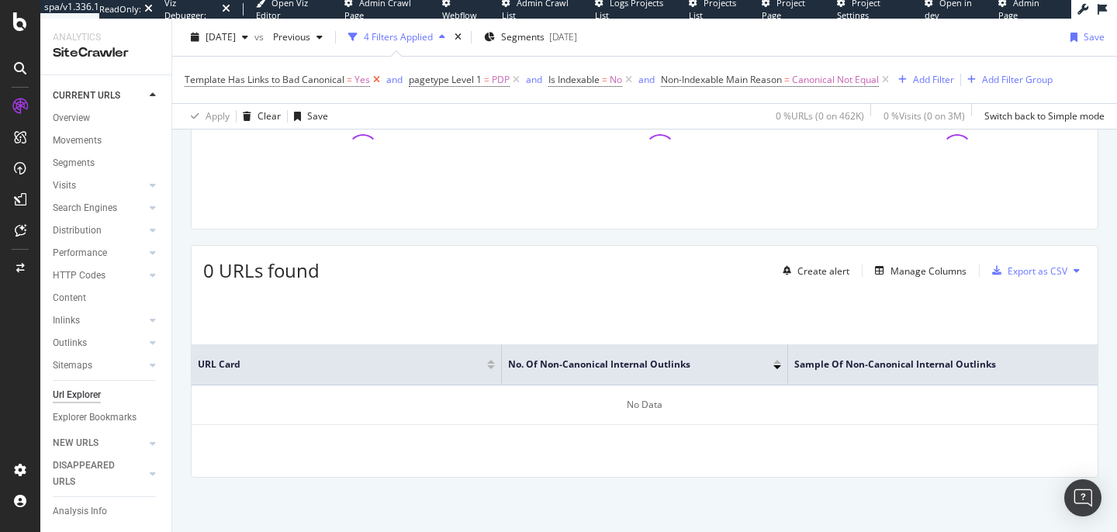
click at [375, 84] on icon at bounding box center [376, 80] width 13 height 16
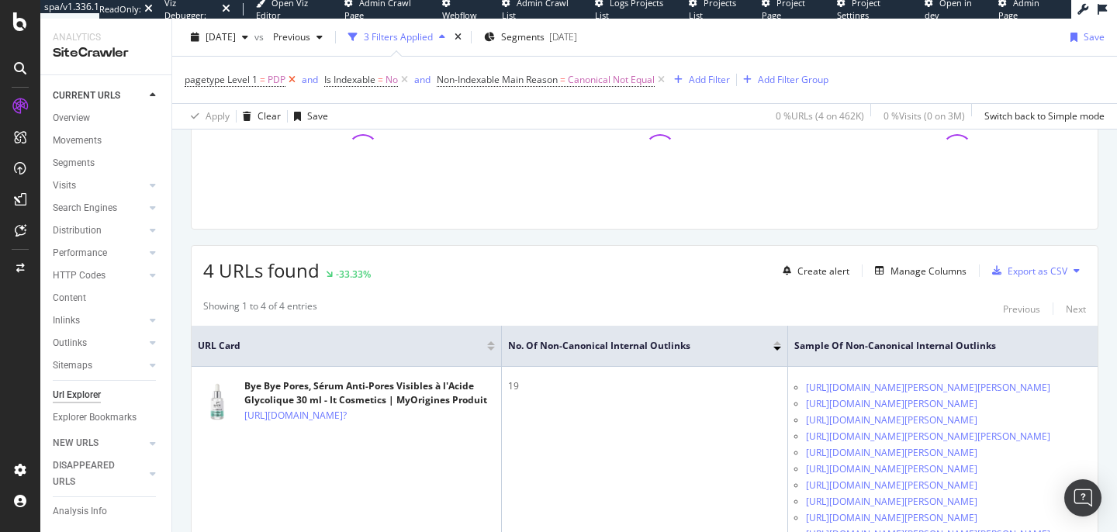
click at [292, 81] on icon at bounding box center [291, 80] width 13 height 16
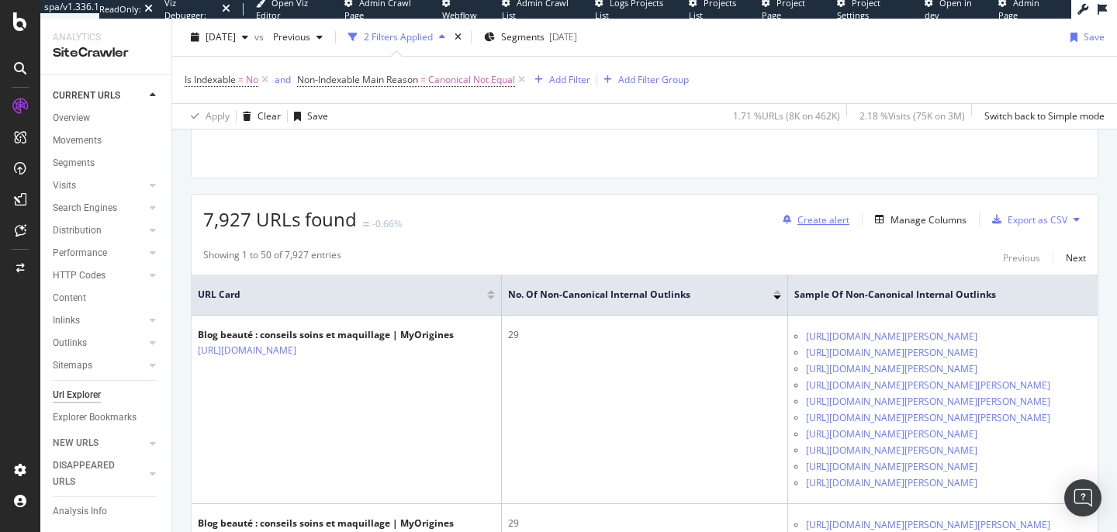
scroll to position [323, 0]
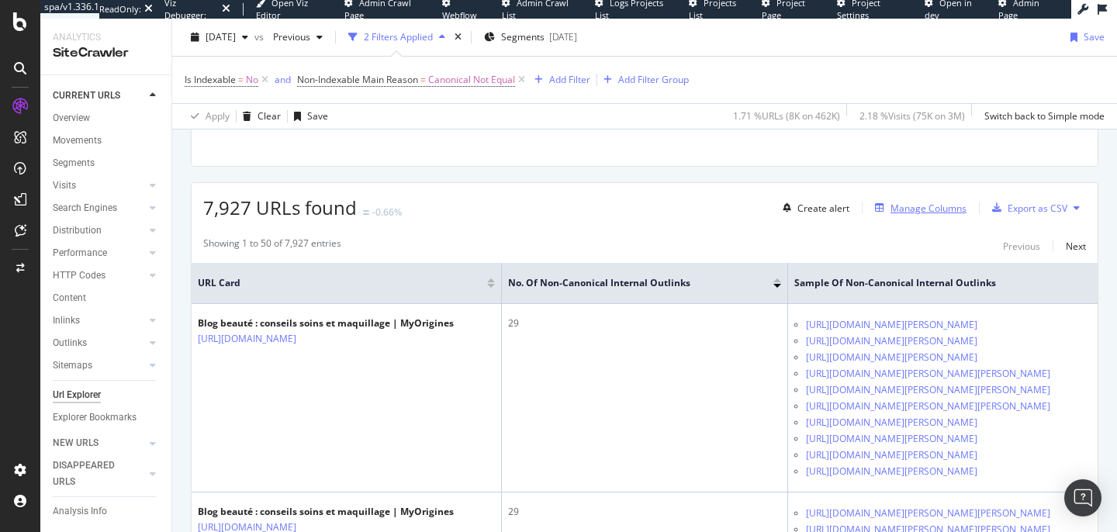
click at [927, 213] on div "Manage Columns" at bounding box center [929, 208] width 76 height 13
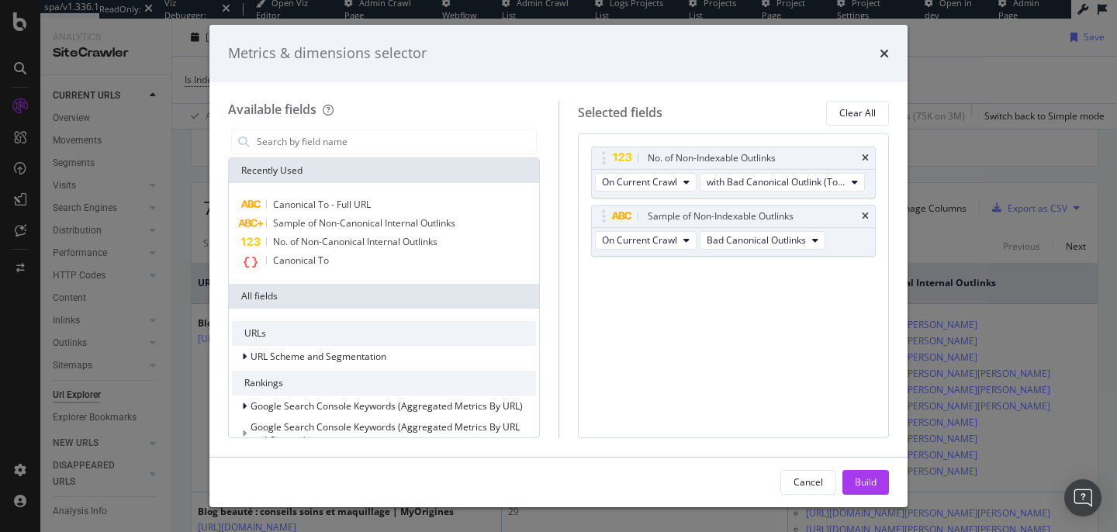
click at [884, 57] on icon "times" at bounding box center [884, 53] width 9 height 12
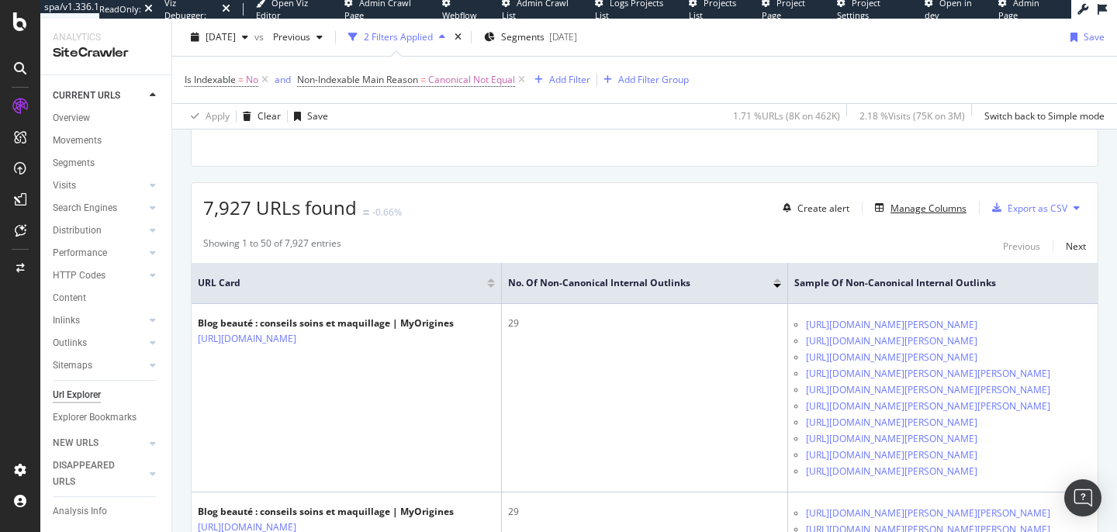
scroll to position [74, 0]
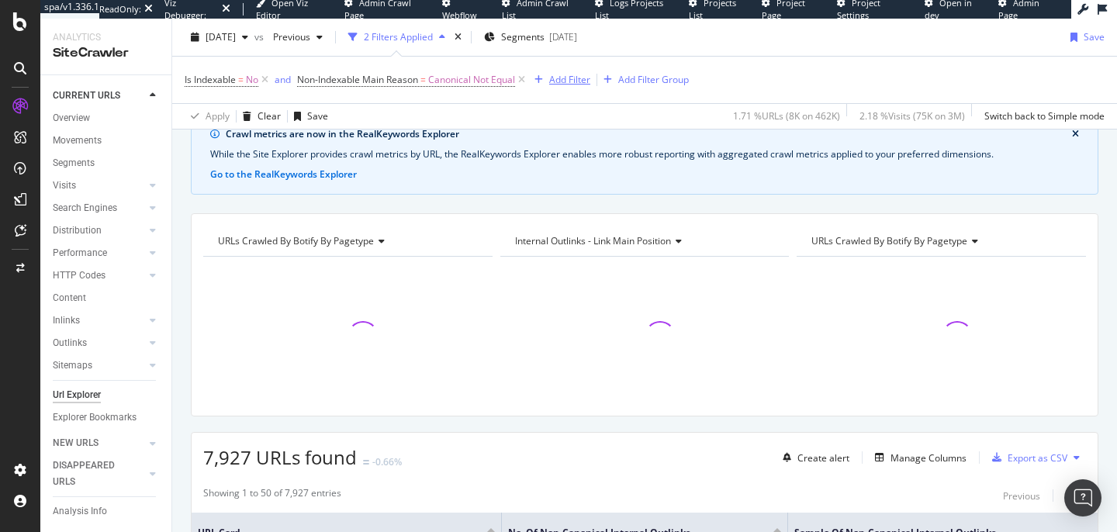
click at [579, 76] on div "Add Filter" at bounding box center [569, 79] width 41 height 13
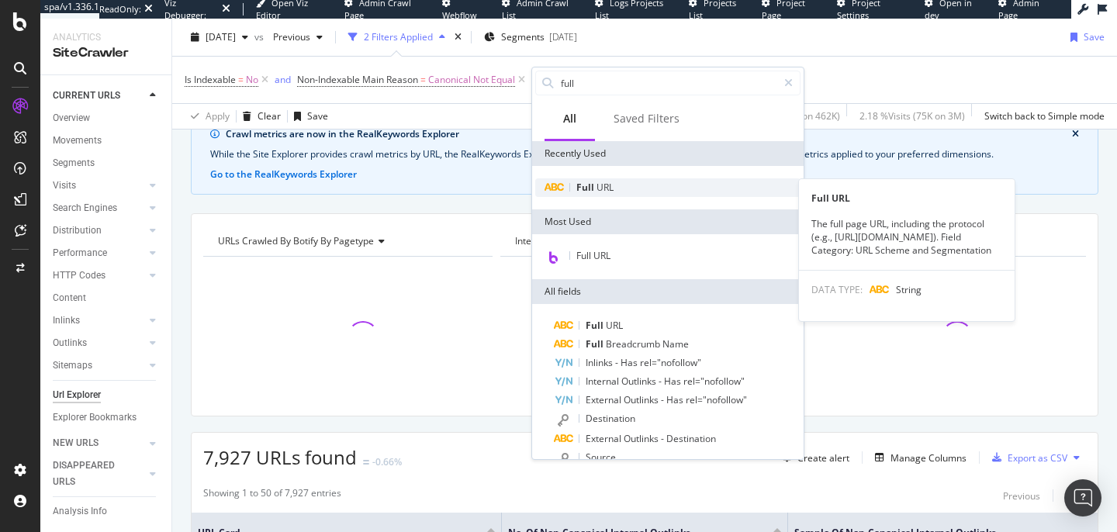
type input "full"
click at [618, 181] on div "Full URL" at bounding box center [667, 187] width 265 height 19
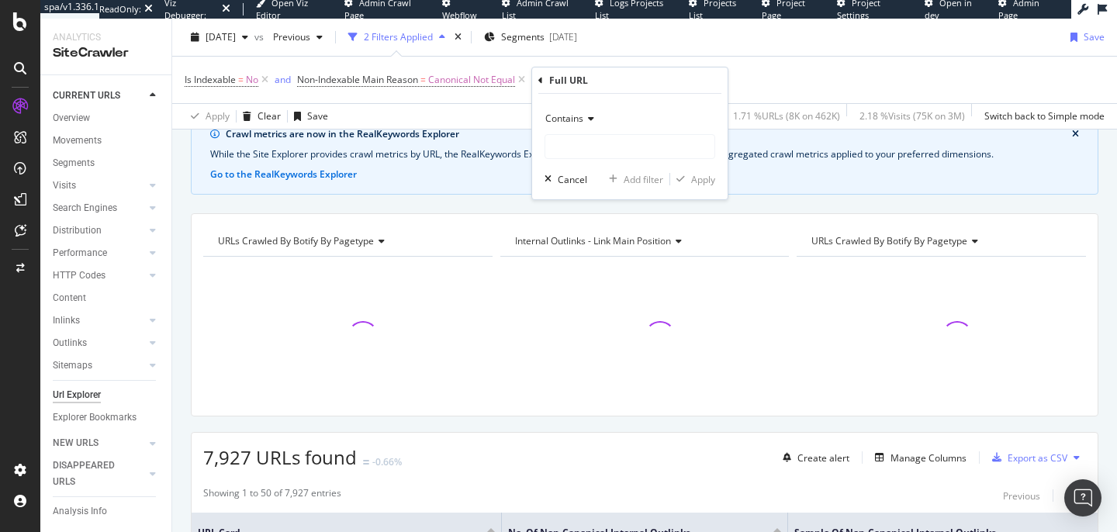
click at [567, 119] on span "Contains" at bounding box center [564, 118] width 38 height 13
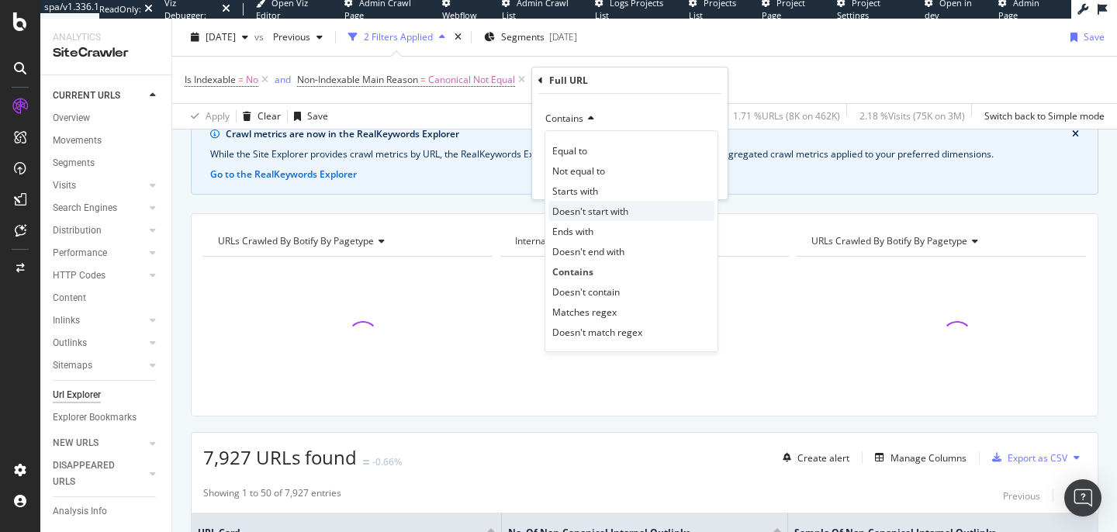
click at [576, 209] on span "Doesn't start with" at bounding box center [590, 211] width 76 height 13
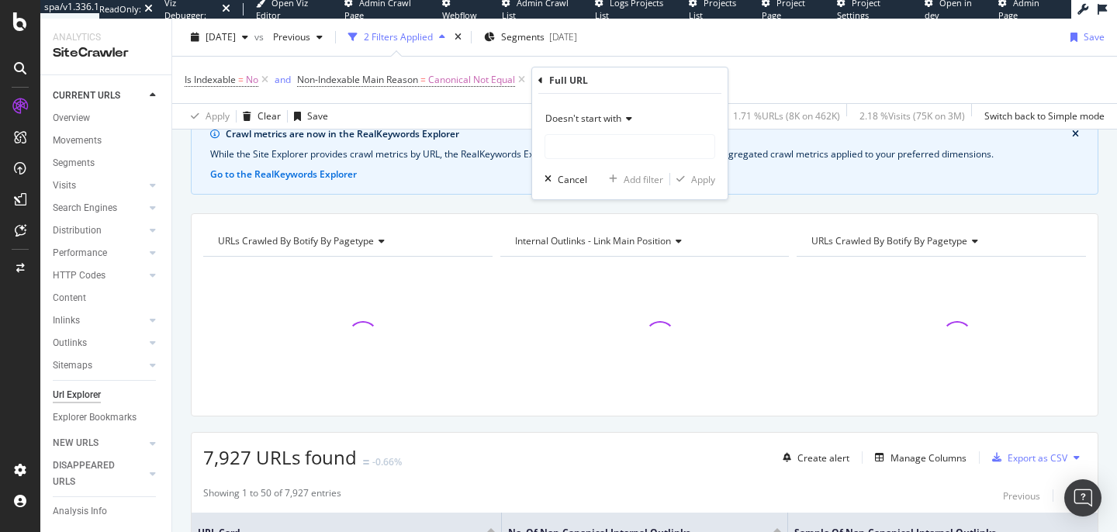
click at [585, 120] on span "Doesn't start with" at bounding box center [583, 118] width 76 height 13
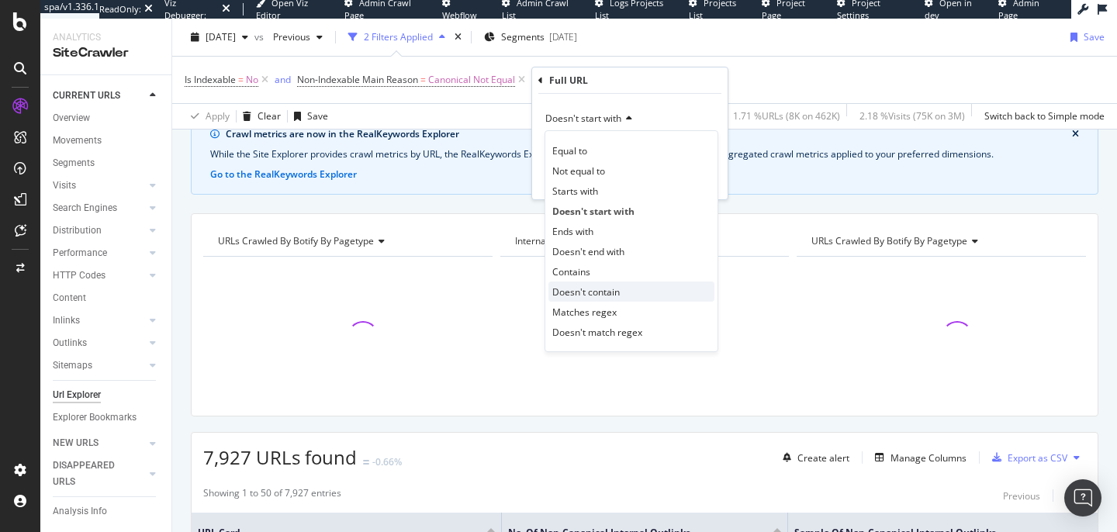
click at [591, 290] on span "Doesn't contain" at bounding box center [585, 291] width 67 height 13
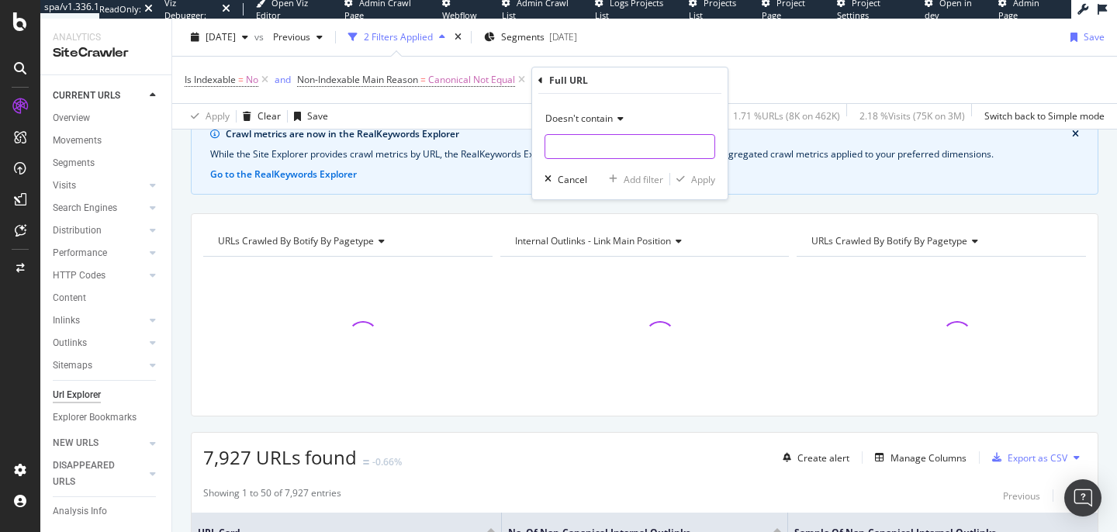
click at [579, 143] on input "text" at bounding box center [629, 146] width 169 height 25
type input "=page"
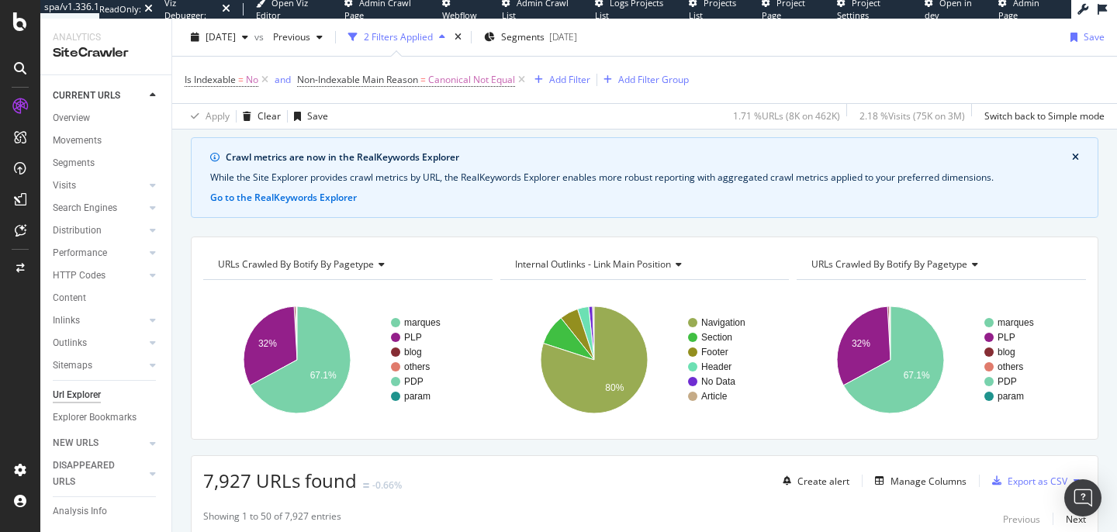
scroll to position [22, 0]
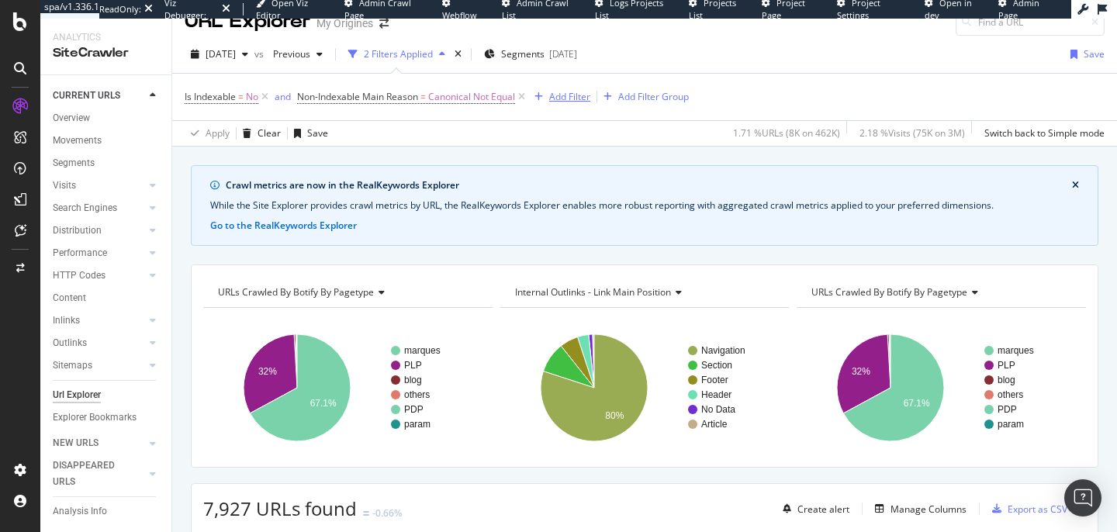
click at [566, 92] on div "Add Filter" at bounding box center [569, 96] width 41 height 13
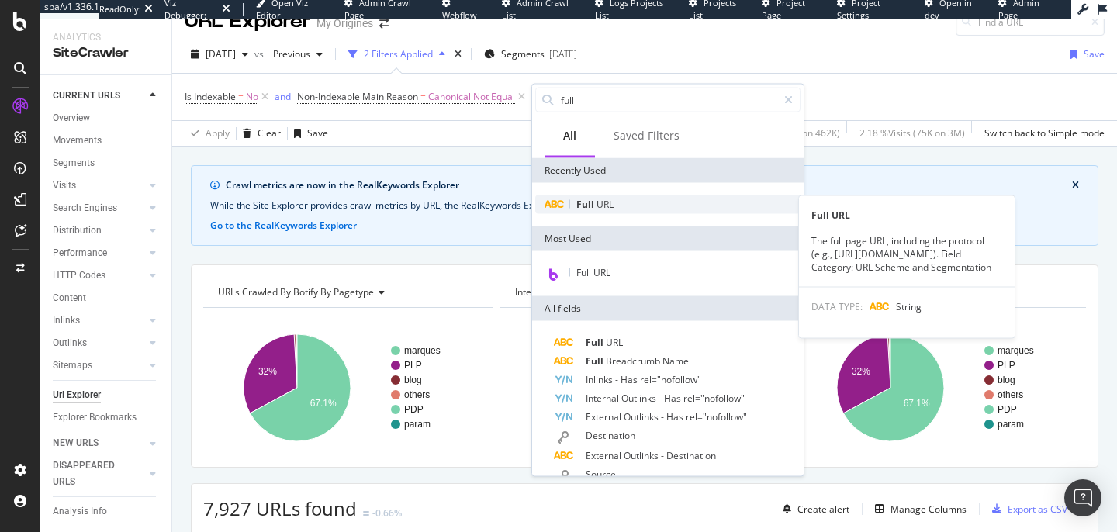
click at [597, 206] on span "URL" at bounding box center [605, 204] width 17 height 13
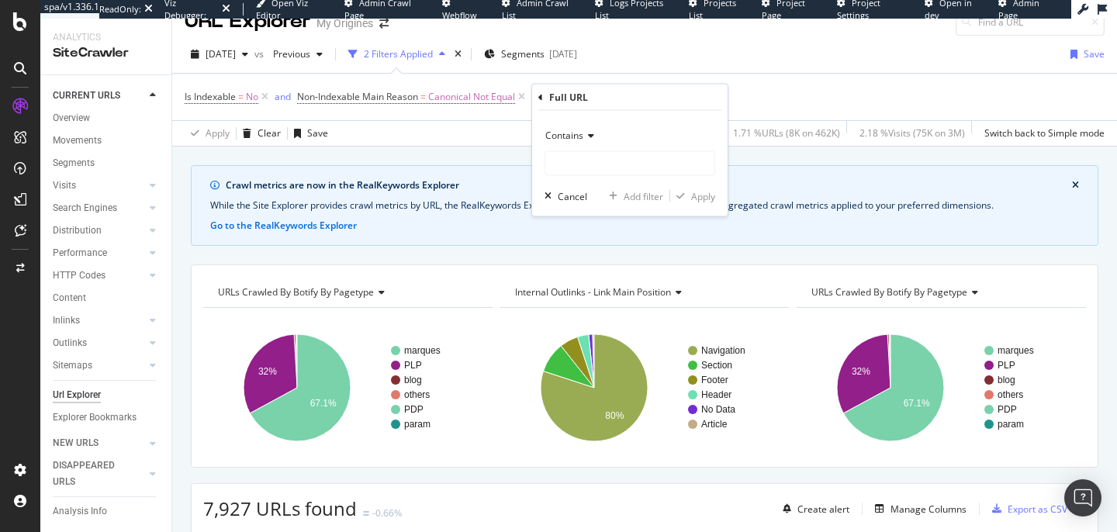
click at [578, 137] on span "Contains" at bounding box center [564, 135] width 38 height 13
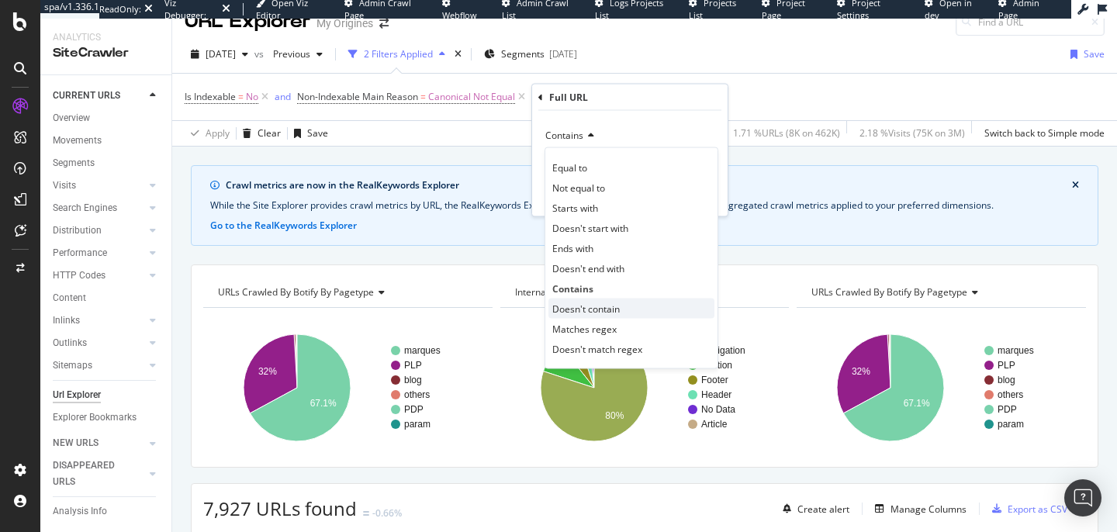
click at [597, 306] on span "Doesn't contain" at bounding box center [585, 308] width 67 height 13
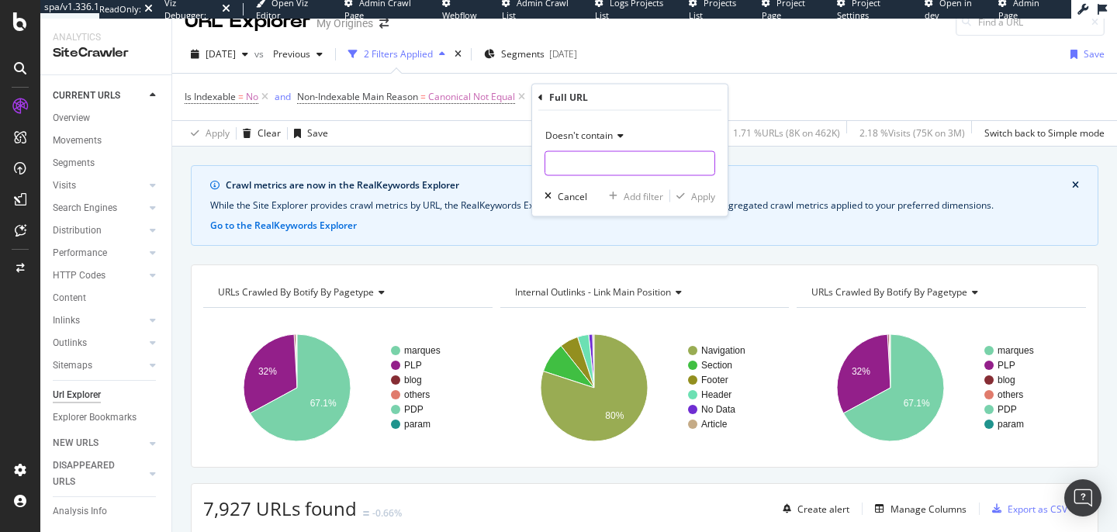
click at [566, 174] on input "text" at bounding box center [629, 163] width 169 height 25
type input "?pag"
click at [700, 195] on div "Apply" at bounding box center [703, 195] width 24 height 13
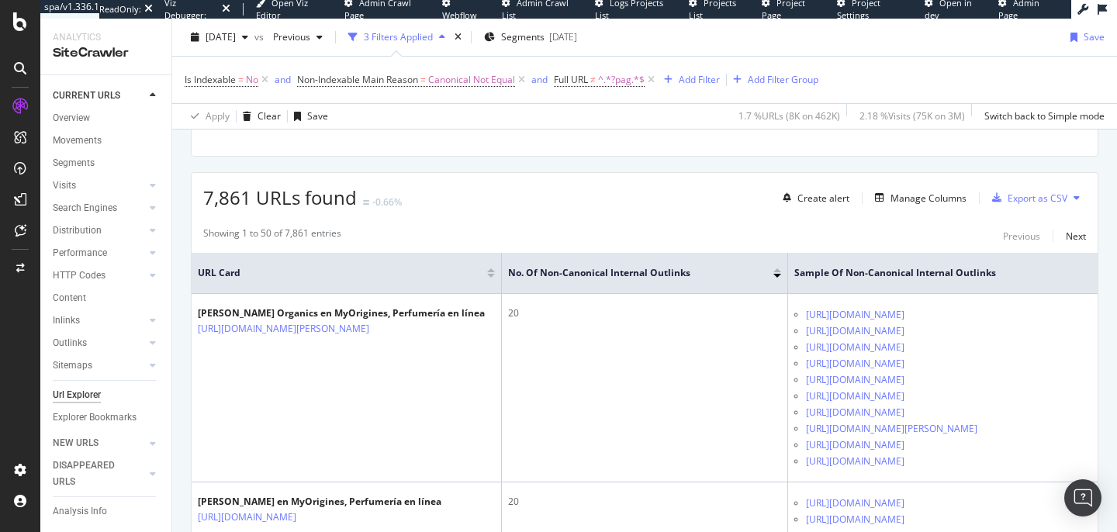
scroll to position [320, 0]
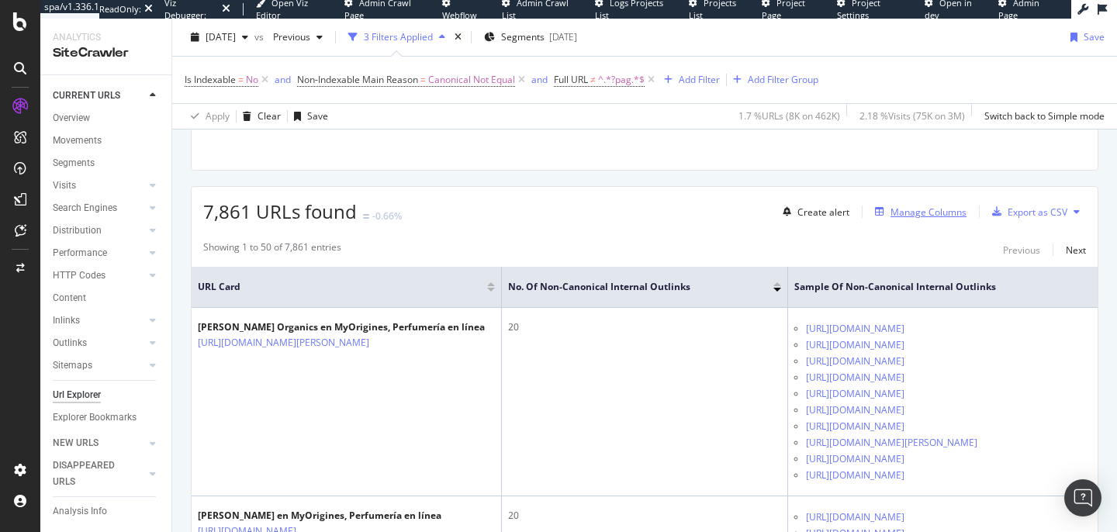
click at [947, 209] on div "Manage Columns" at bounding box center [929, 212] width 76 height 13
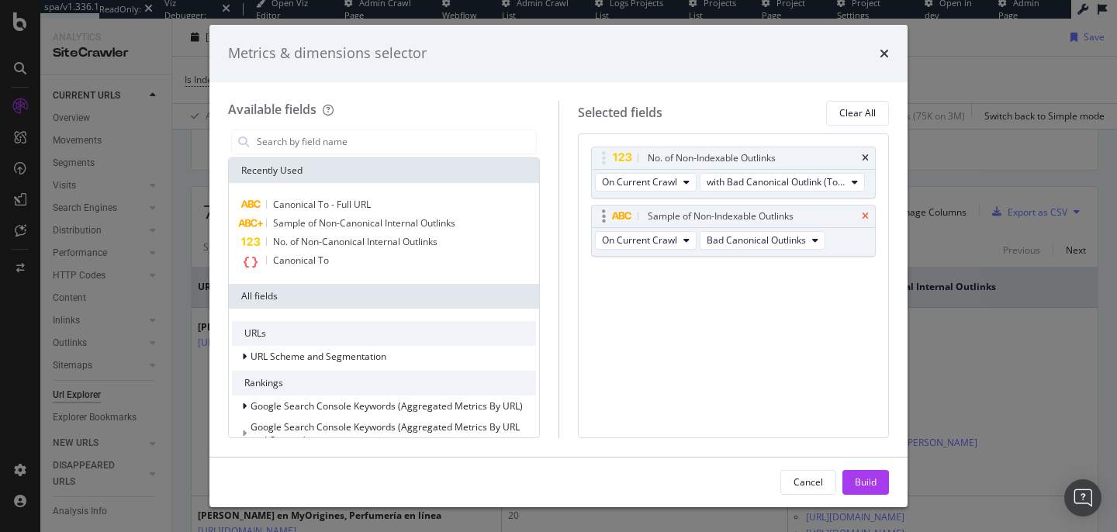
click at [863, 217] on icon "times" at bounding box center [865, 216] width 7 height 9
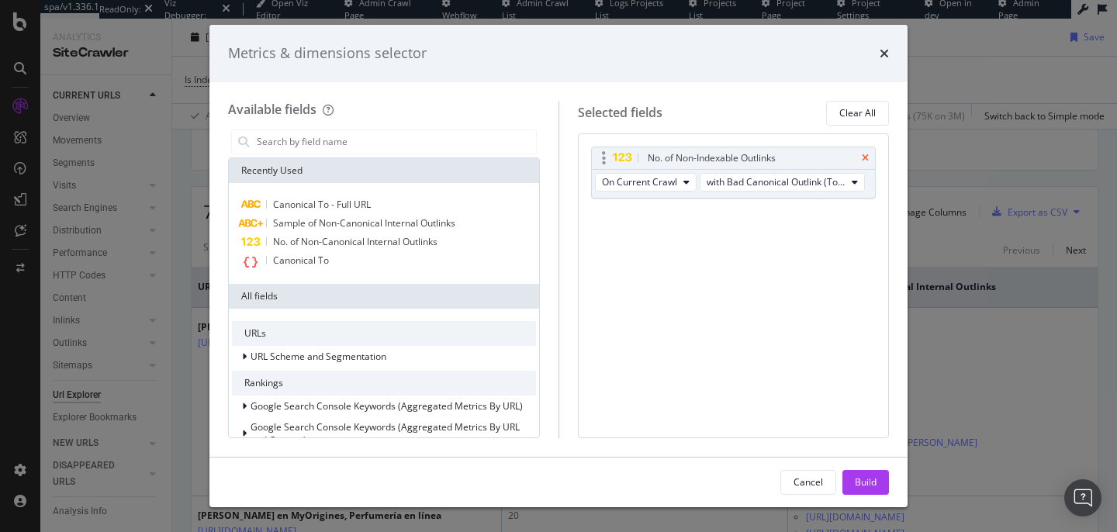
click at [867, 161] on icon "times" at bounding box center [865, 158] width 7 height 9
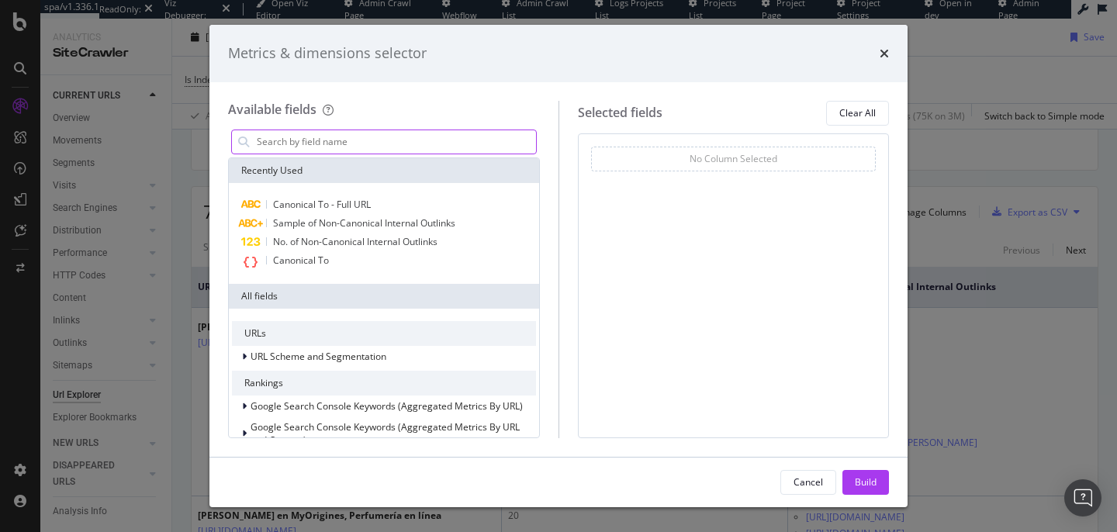
click at [296, 142] on input "modal" at bounding box center [395, 141] width 281 height 23
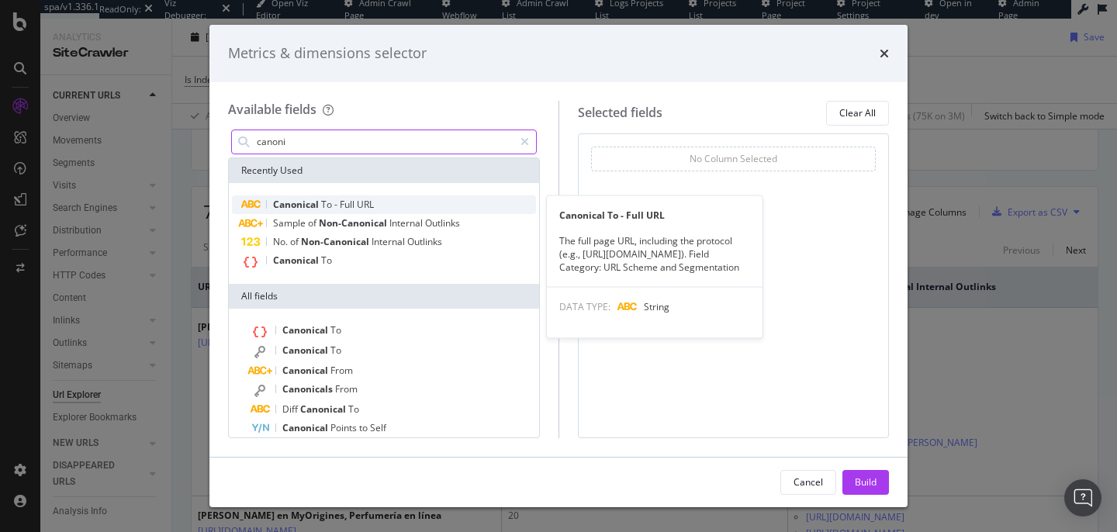
type input "canoni"
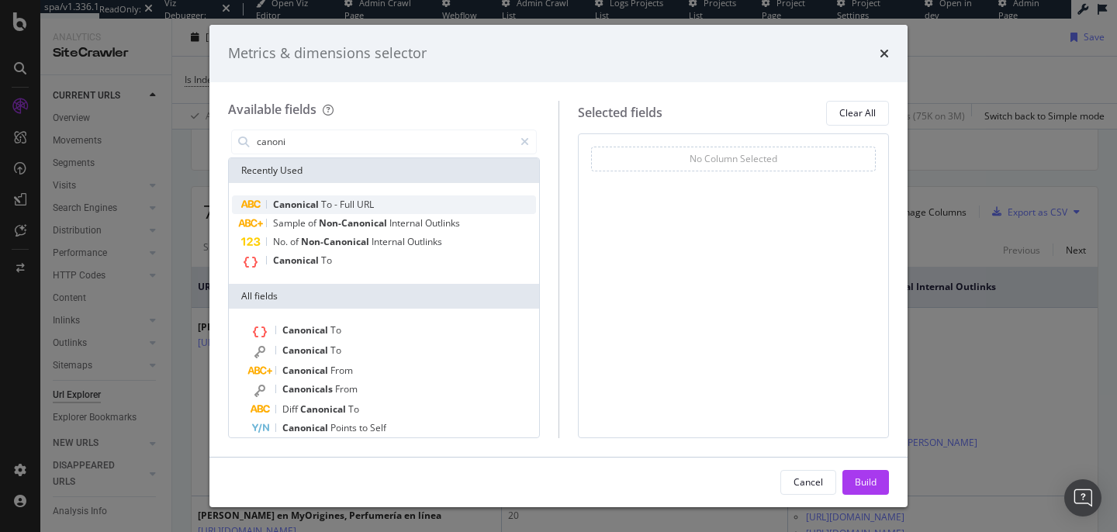
click at [302, 209] on span "Canonical" at bounding box center [297, 204] width 48 height 13
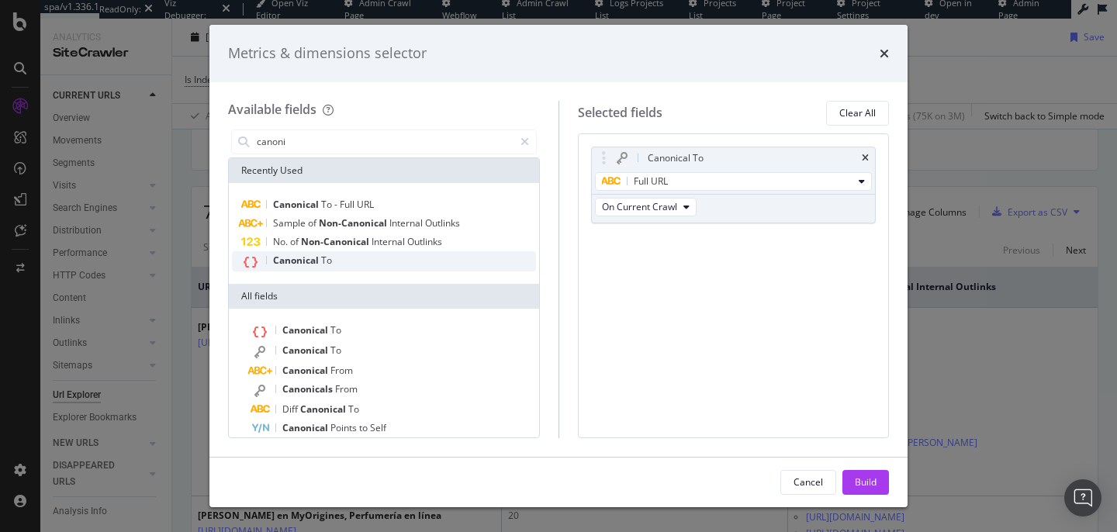
click at [302, 256] on span "Canonical" at bounding box center [297, 260] width 48 height 13
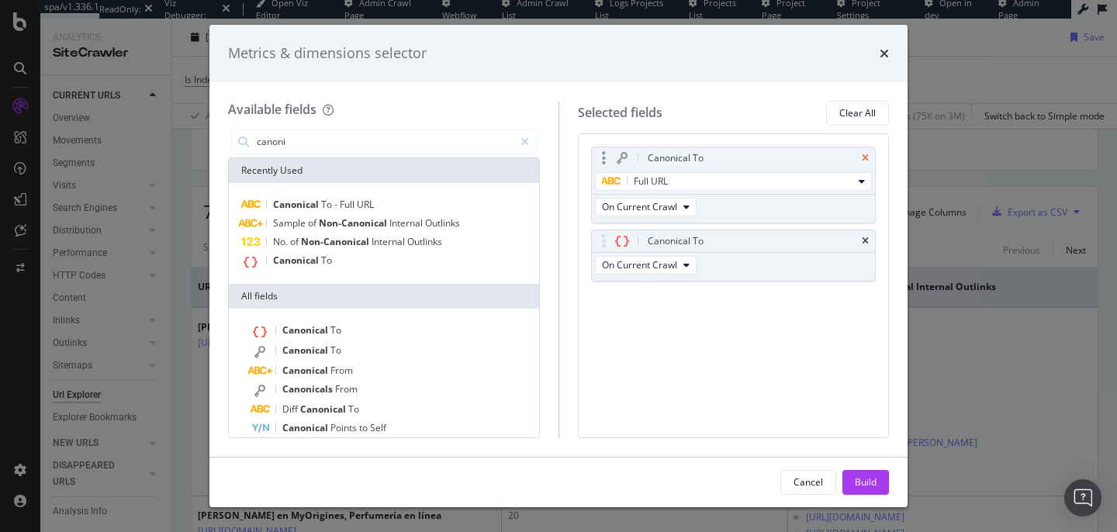
click at [867, 157] on icon "times" at bounding box center [865, 158] width 7 height 9
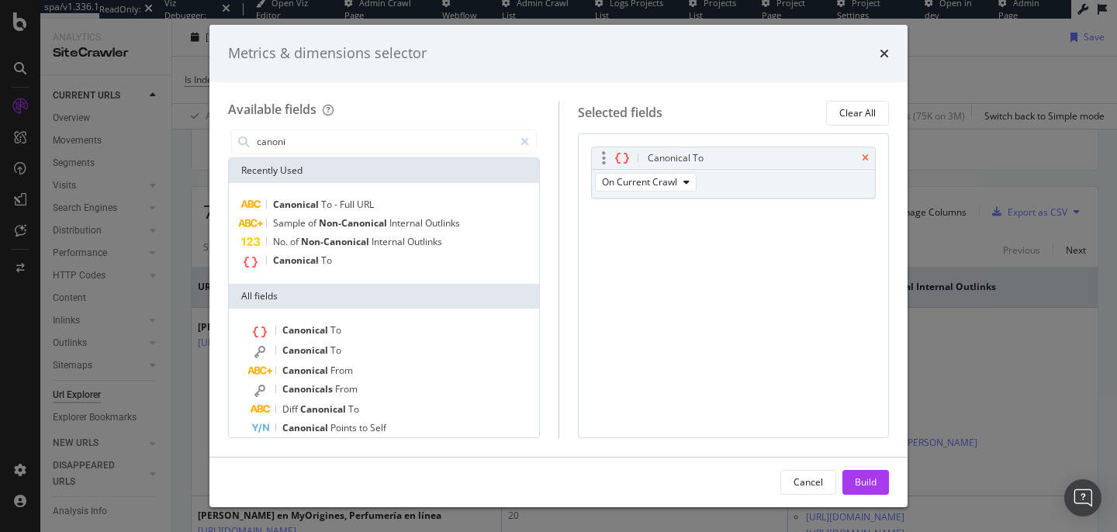
click at [867, 159] on icon "times" at bounding box center [865, 158] width 7 height 9
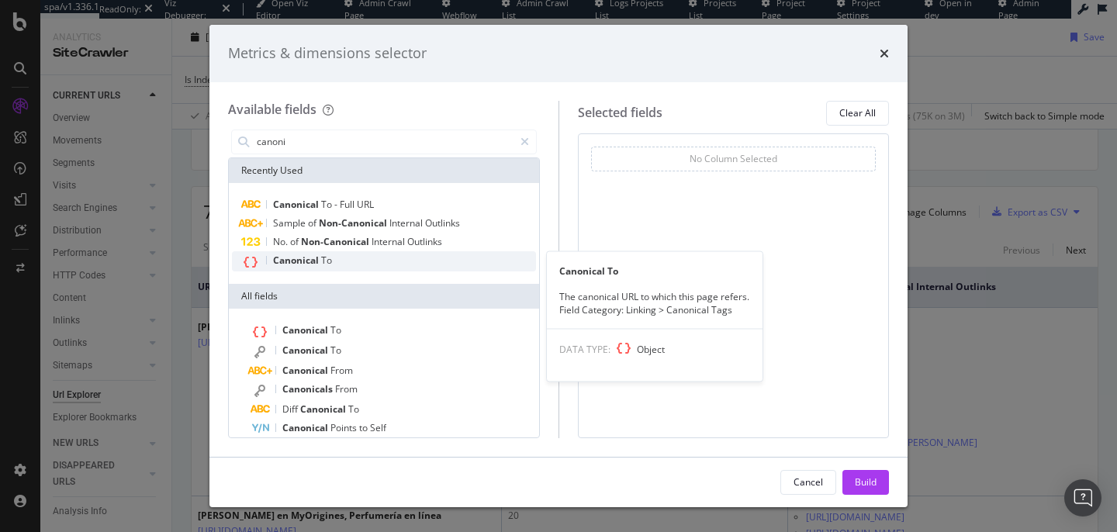
click at [383, 265] on div "Canonical To" at bounding box center [384, 261] width 304 height 20
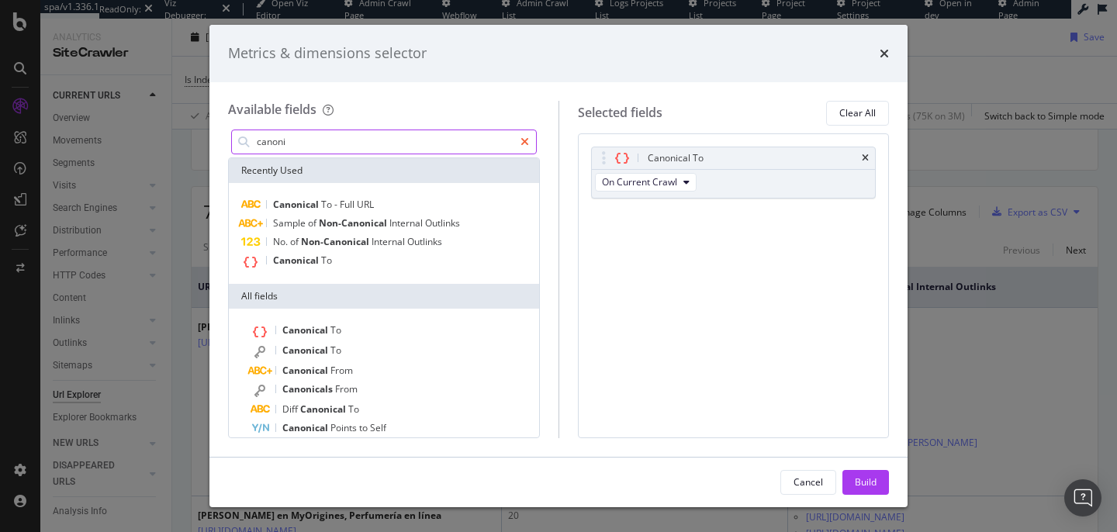
click at [529, 140] on icon "modal" at bounding box center [525, 142] width 9 height 11
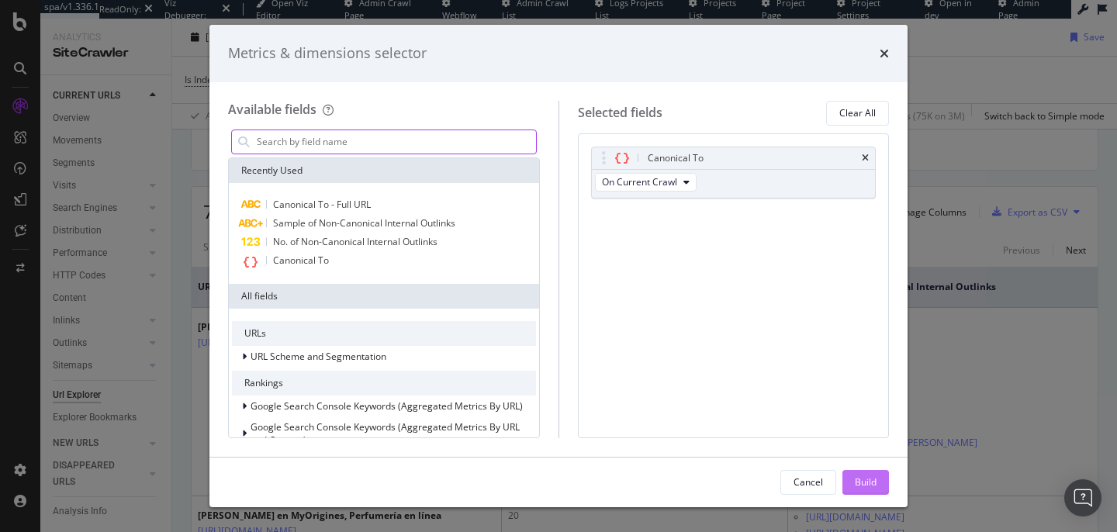
click at [849, 483] on button "Build" at bounding box center [865, 482] width 47 height 25
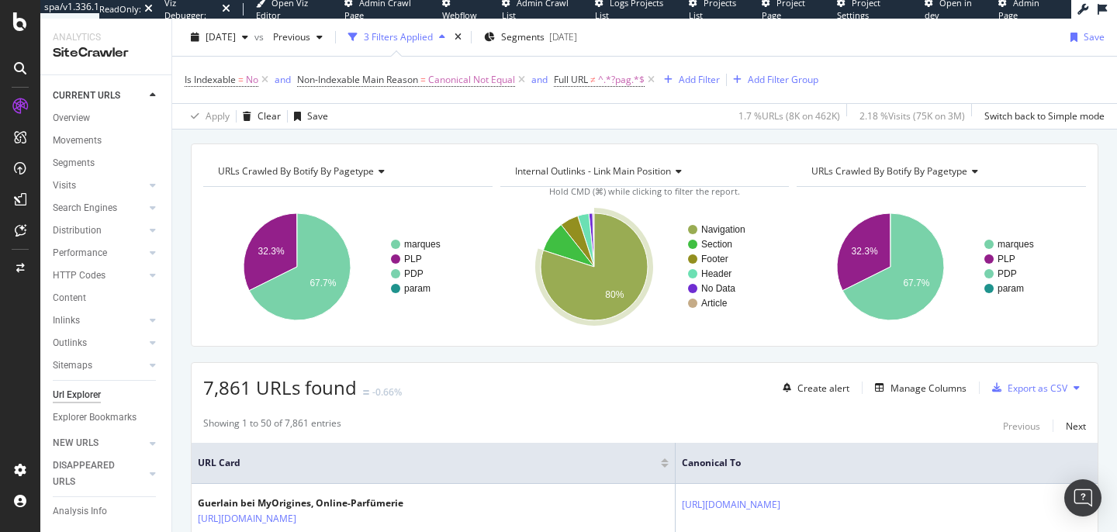
scroll to position [274, 0]
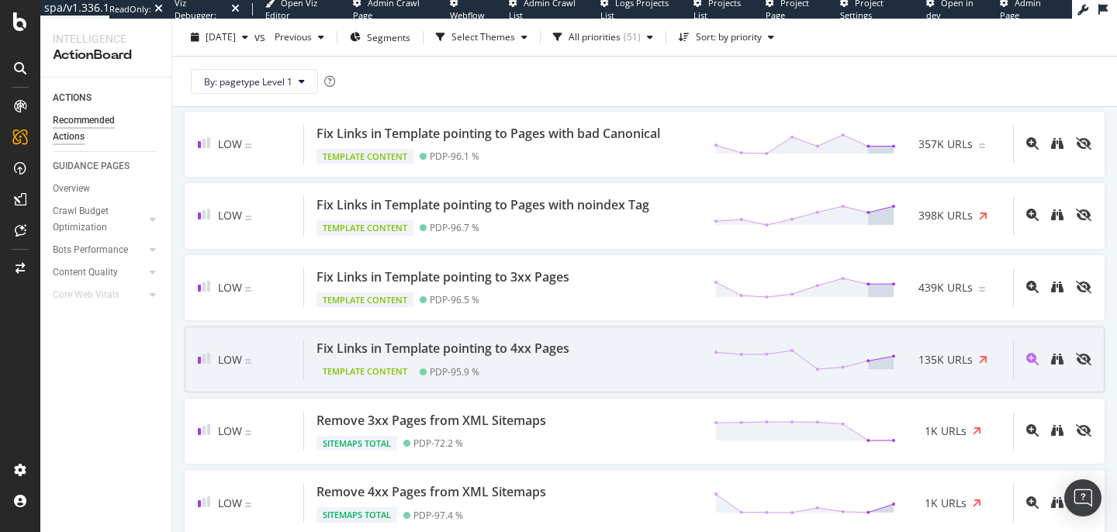
scroll to position [1519, 0]
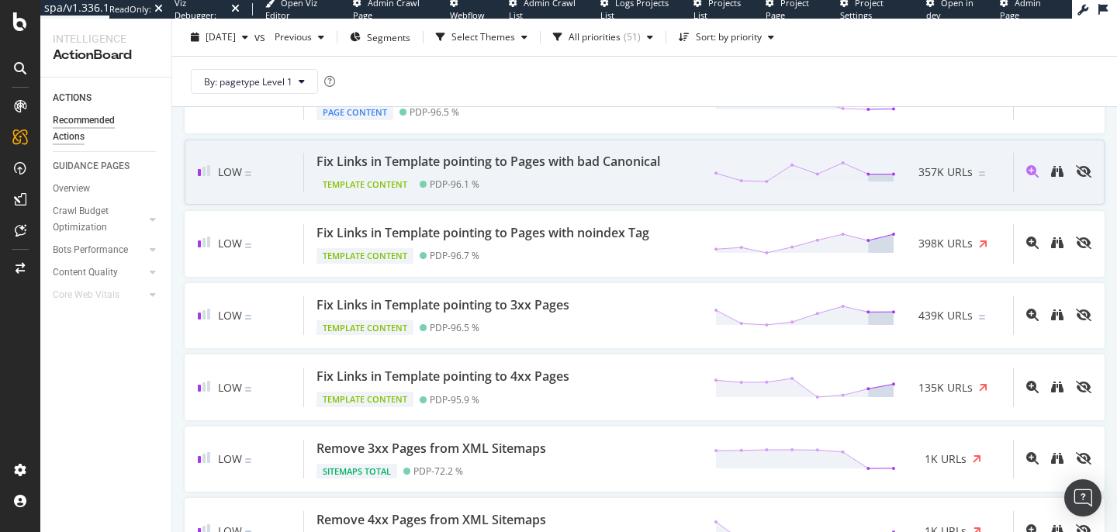
click at [553, 165] on div "Fix Links in Template pointing to Pages with bad Canonical" at bounding box center [489, 162] width 344 height 18
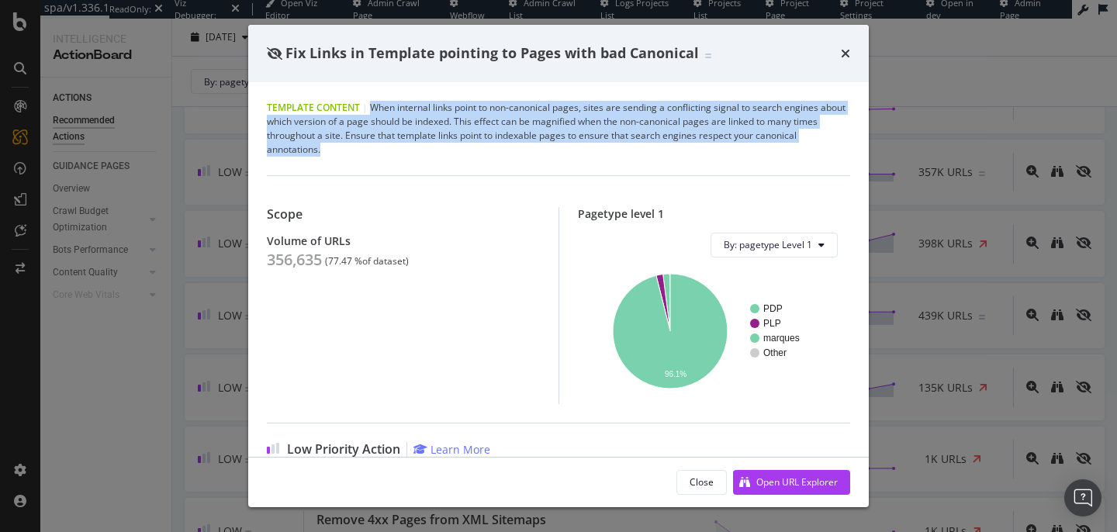
drag, startPoint x: 326, startPoint y: 150, endPoint x: 371, endPoint y: 109, distance: 61.0
click at [371, 109] on div "Template Content | When internal links point to non-canonical pages, sites are …" at bounding box center [558, 129] width 583 height 56
copy div "When internal links point to non-canonical pages, sites are sending a conflicti…"
